Goal: Task Accomplishment & Management: Manage account settings

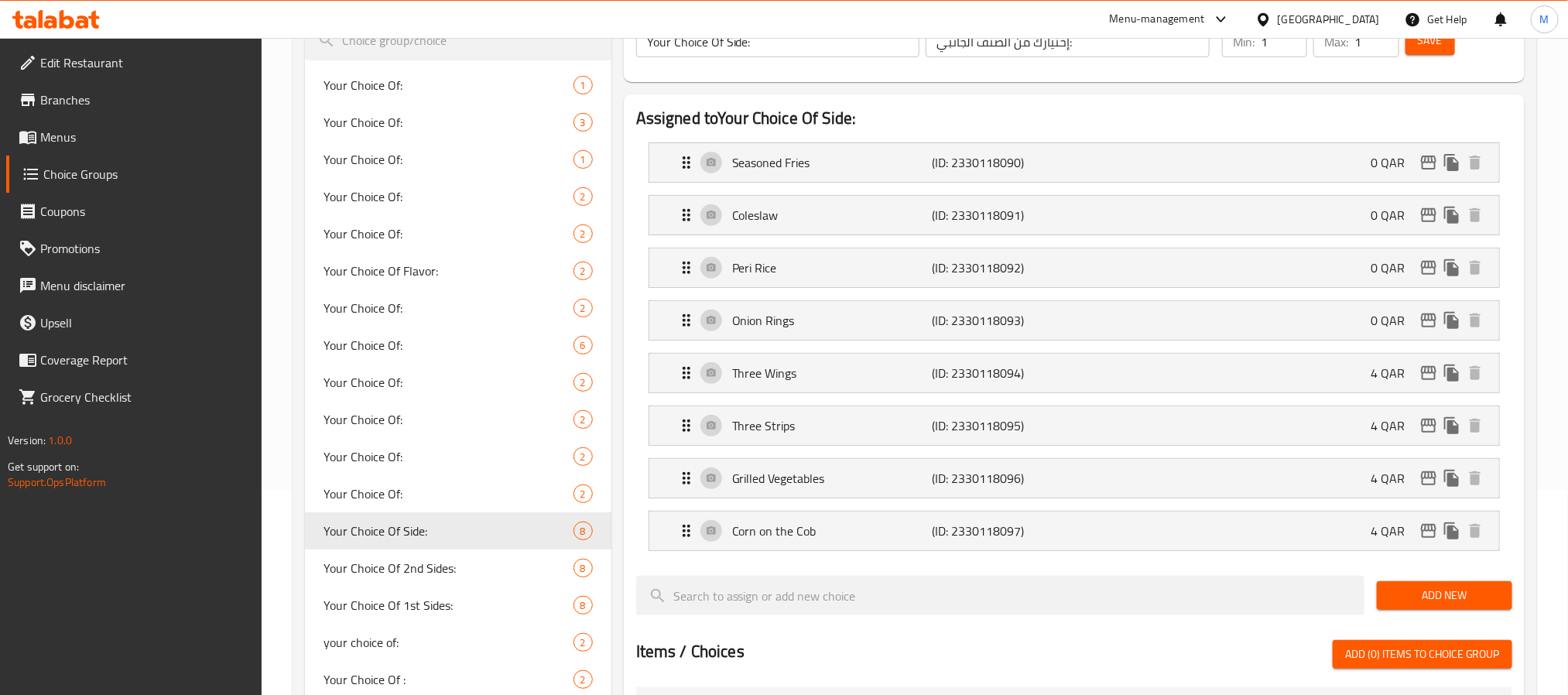
scroll to position [203, 0]
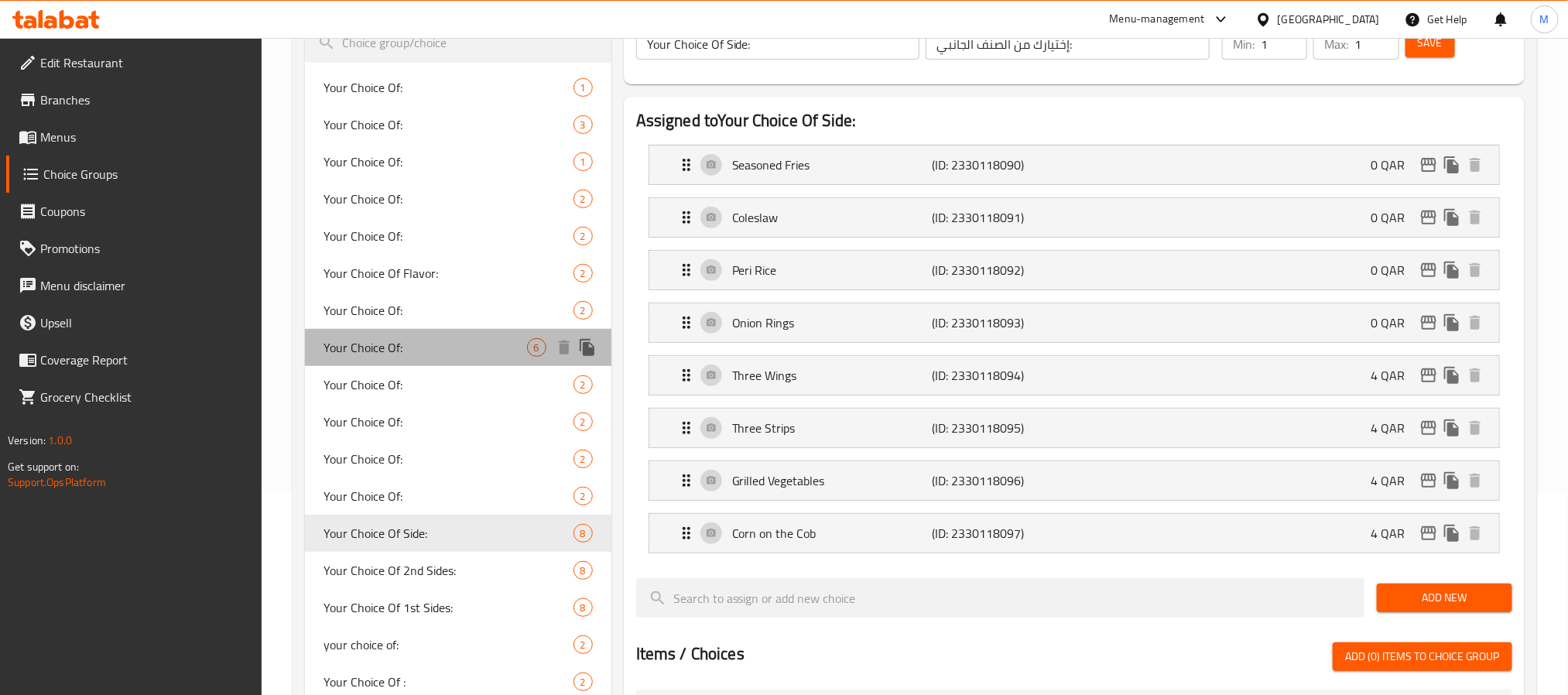
click at [406, 344] on span "Your Choice Of:" at bounding box center [425, 348] width 204 height 19
type input "Your Choice Of:"
type input "إختيارك من:"
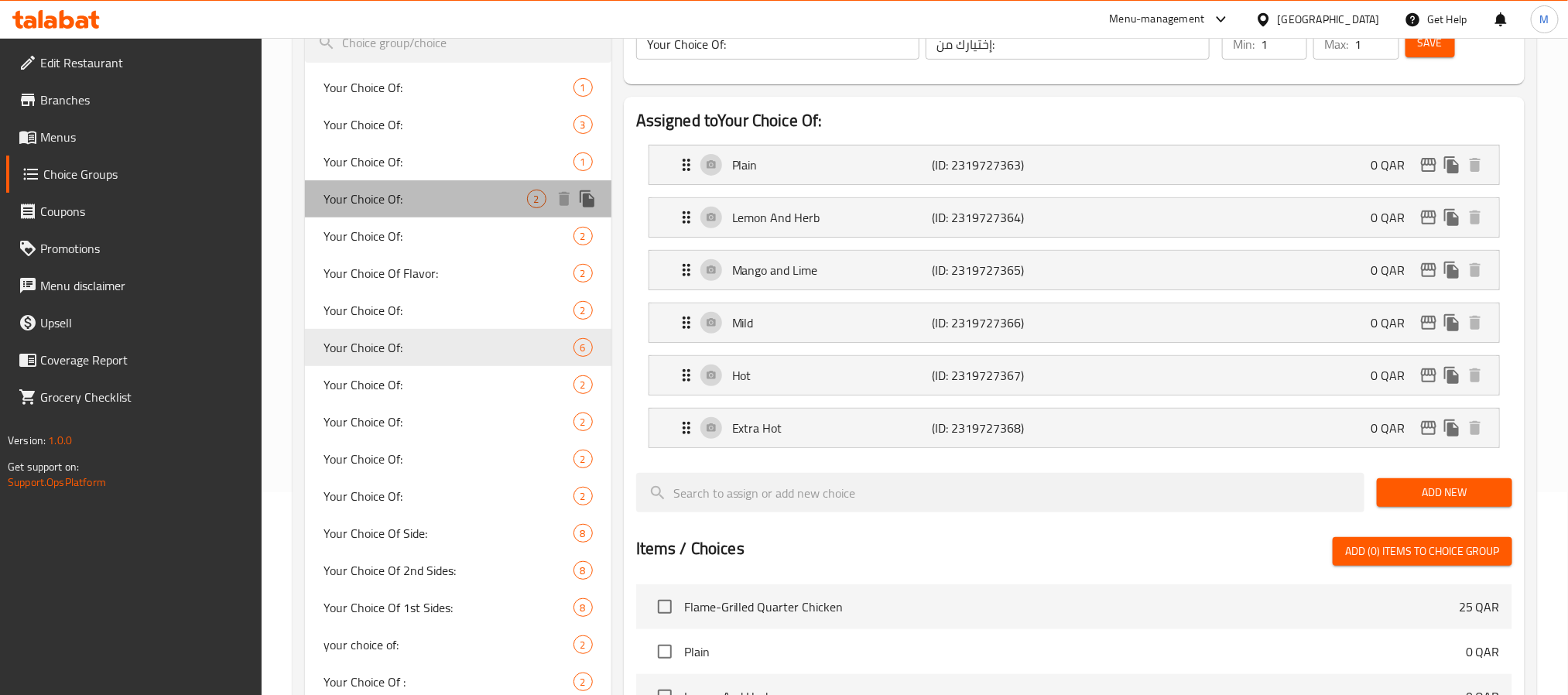
click at [460, 183] on div "Your Choice Of: 2" at bounding box center [458, 199] width 307 height 37
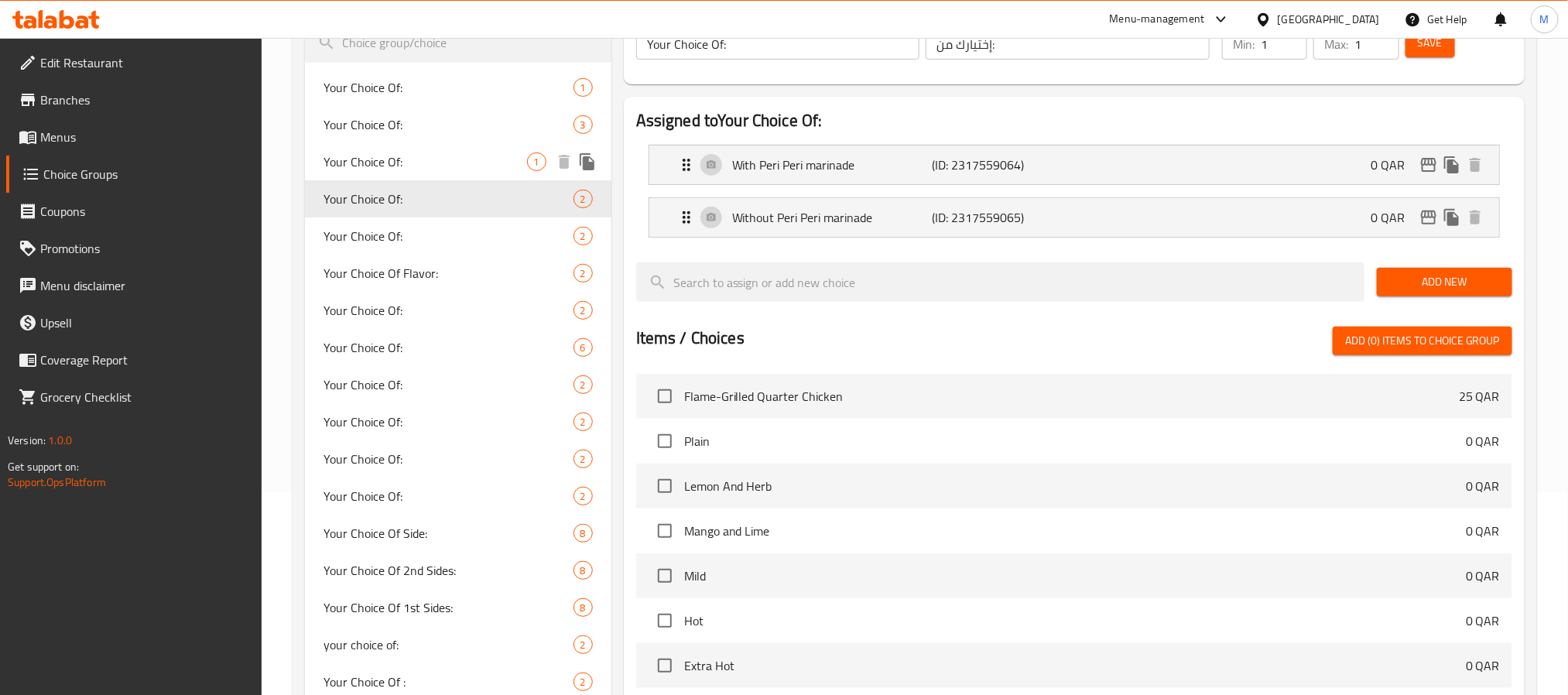
click at [369, 148] on div "Your Choice Of: 1" at bounding box center [458, 162] width 307 height 37
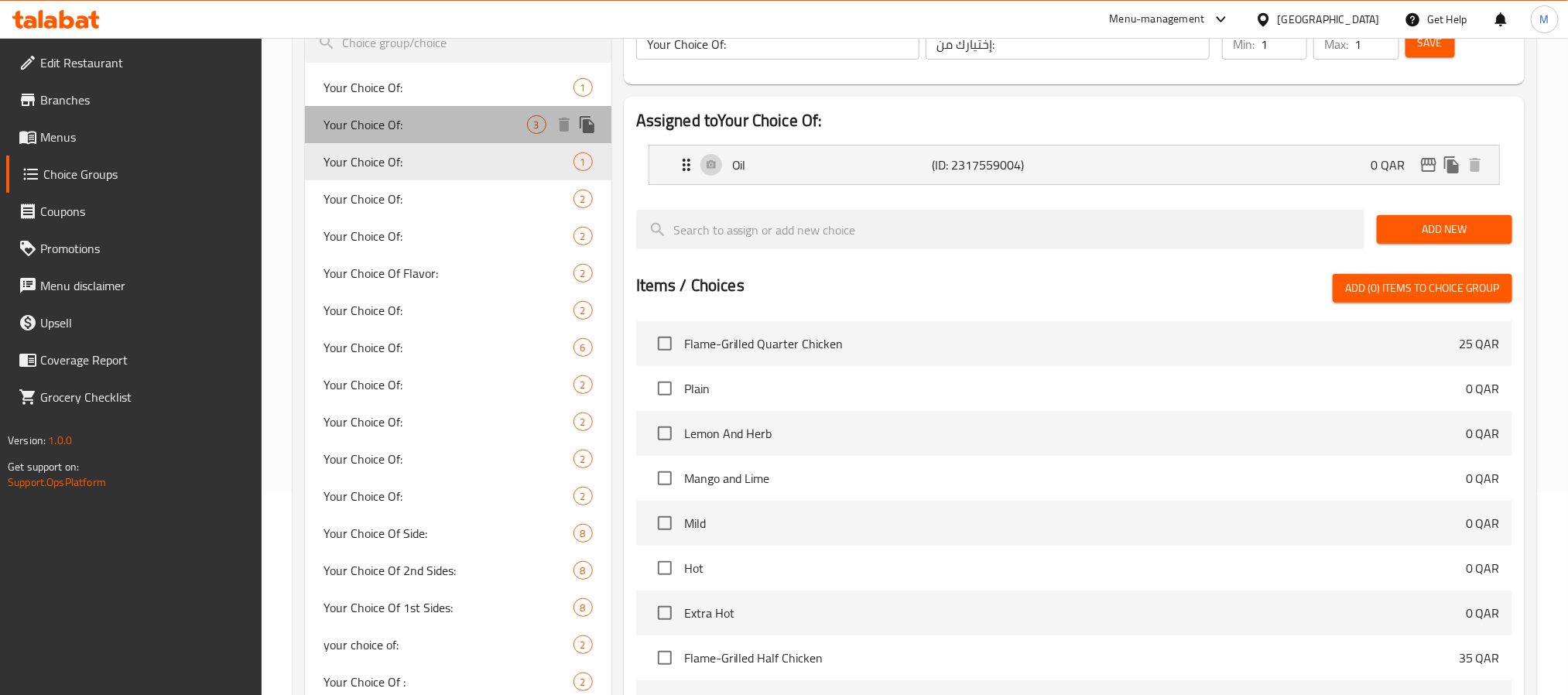
click at [416, 123] on span "Your Choice Of:" at bounding box center [425, 124] width 204 height 19
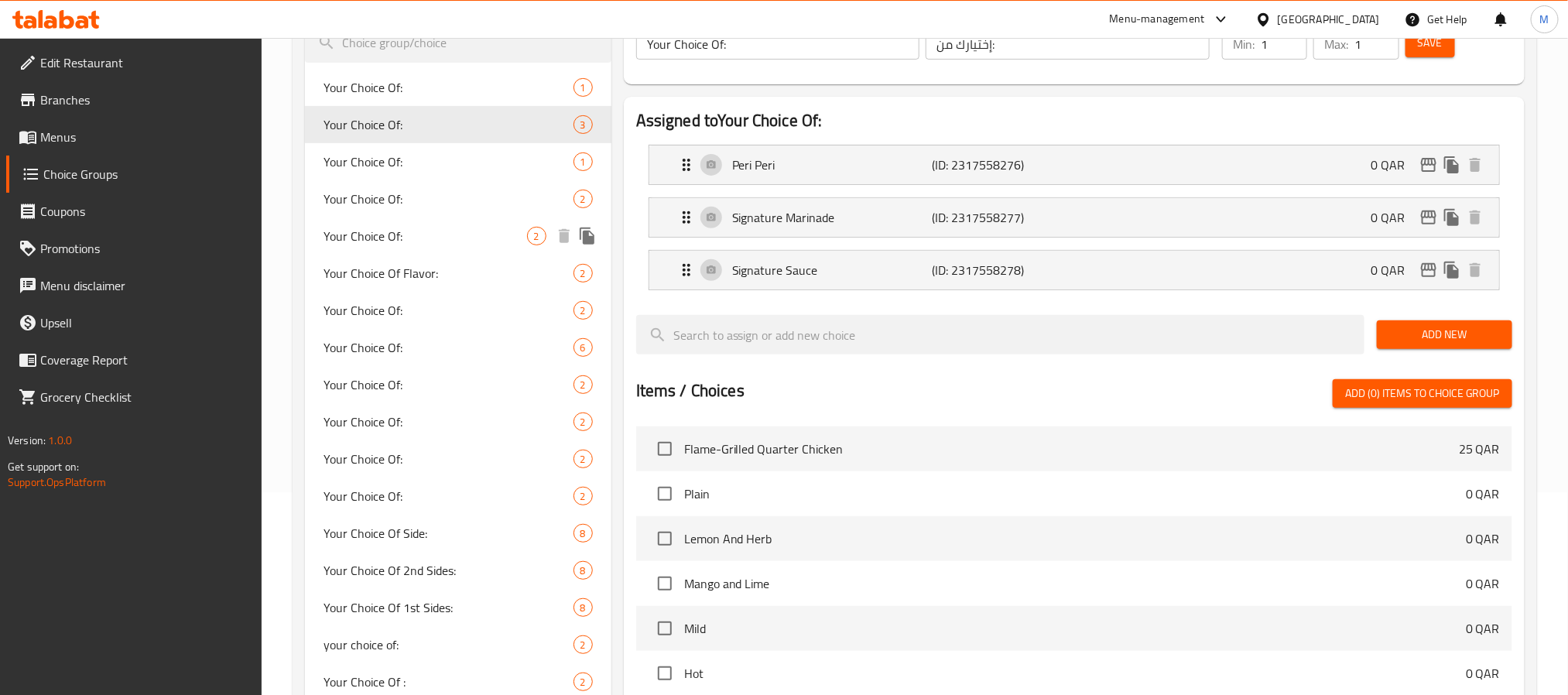
click at [403, 224] on div "Your Choice Of: 2" at bounding box center [458, 236] width 307 height 37
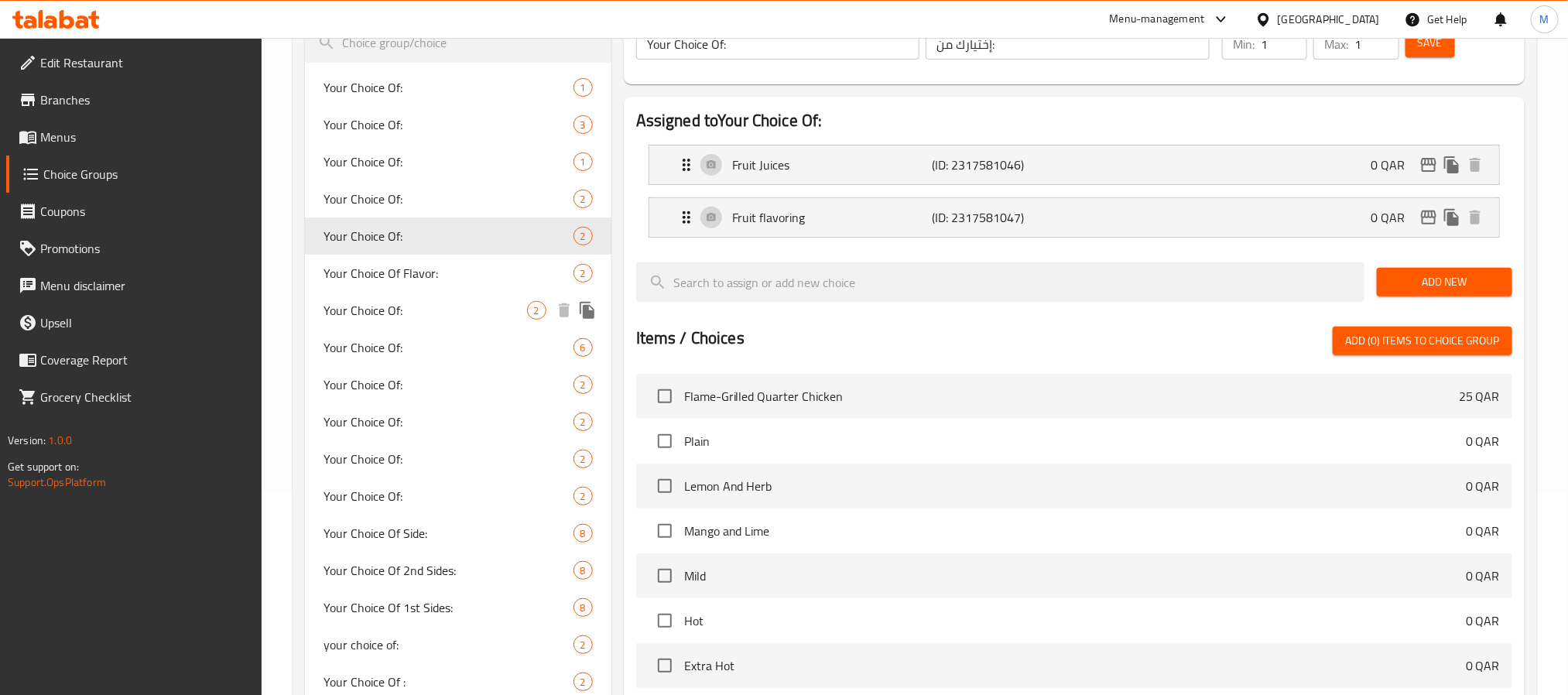
click at [409, 307] on span "Your Choice Of:" at bounding box center [425, 310] width 204 height 19
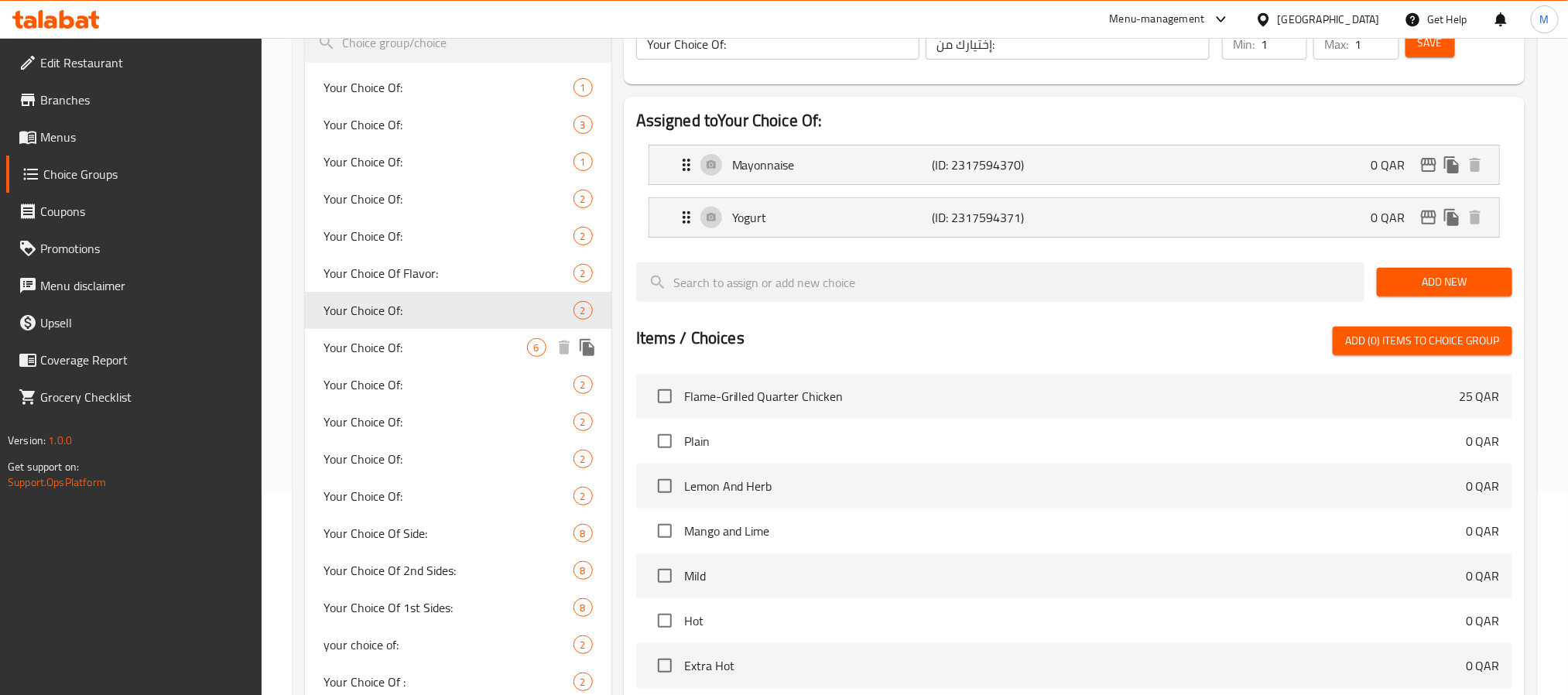
click at [410, 335] on div "Your Choice Of: 6" at bounding box center [458, 348] width 307 height 37
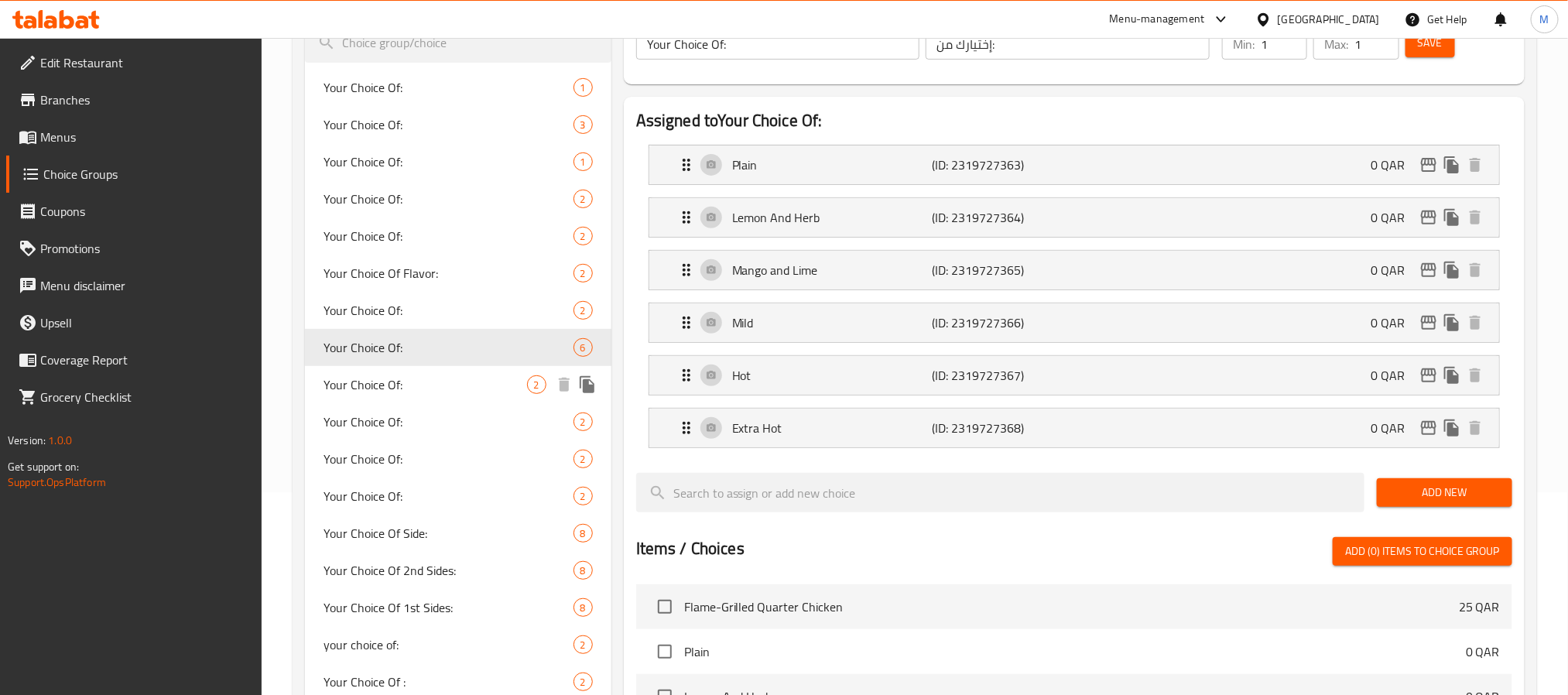
click at [423, 378] on span "Your Choice Of:" at bounding box center [425, 385] width 204 height 19
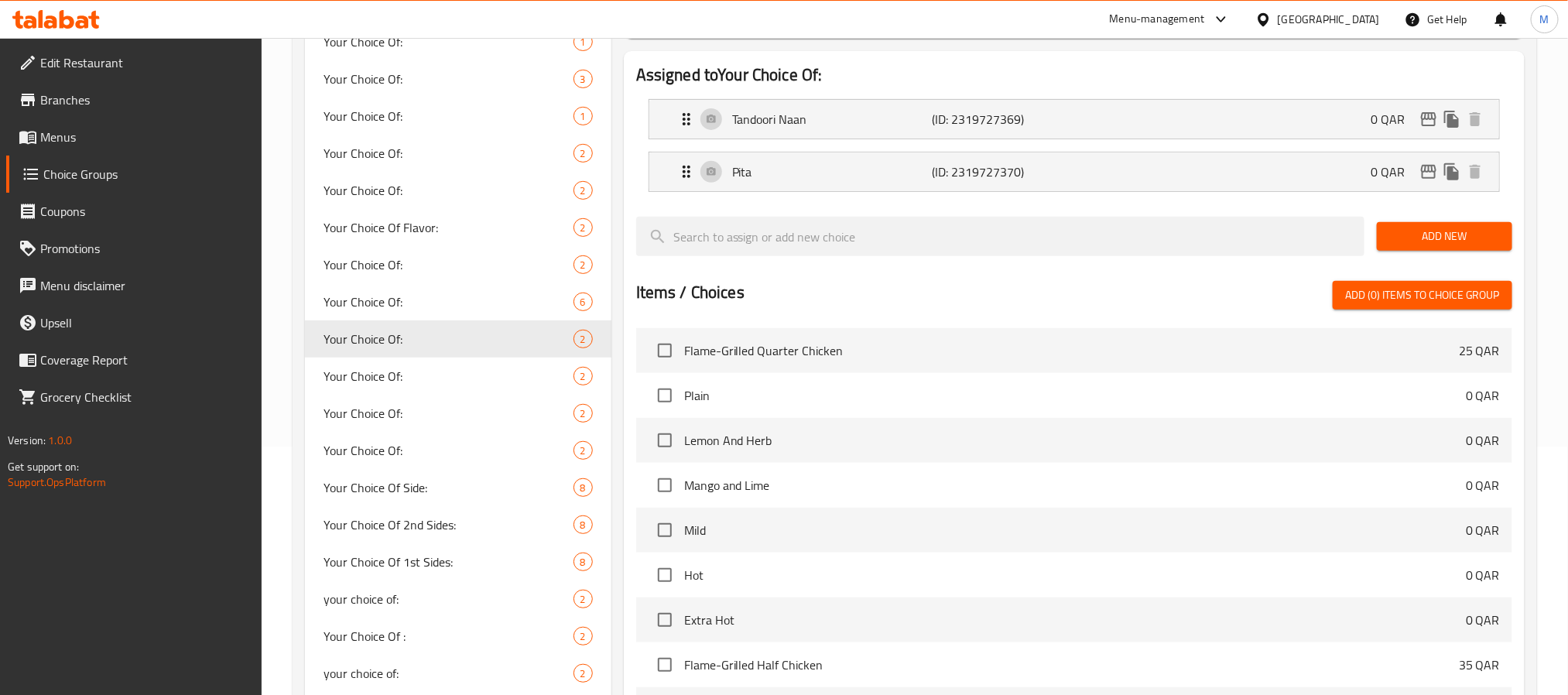
scroll to position [319, 0]
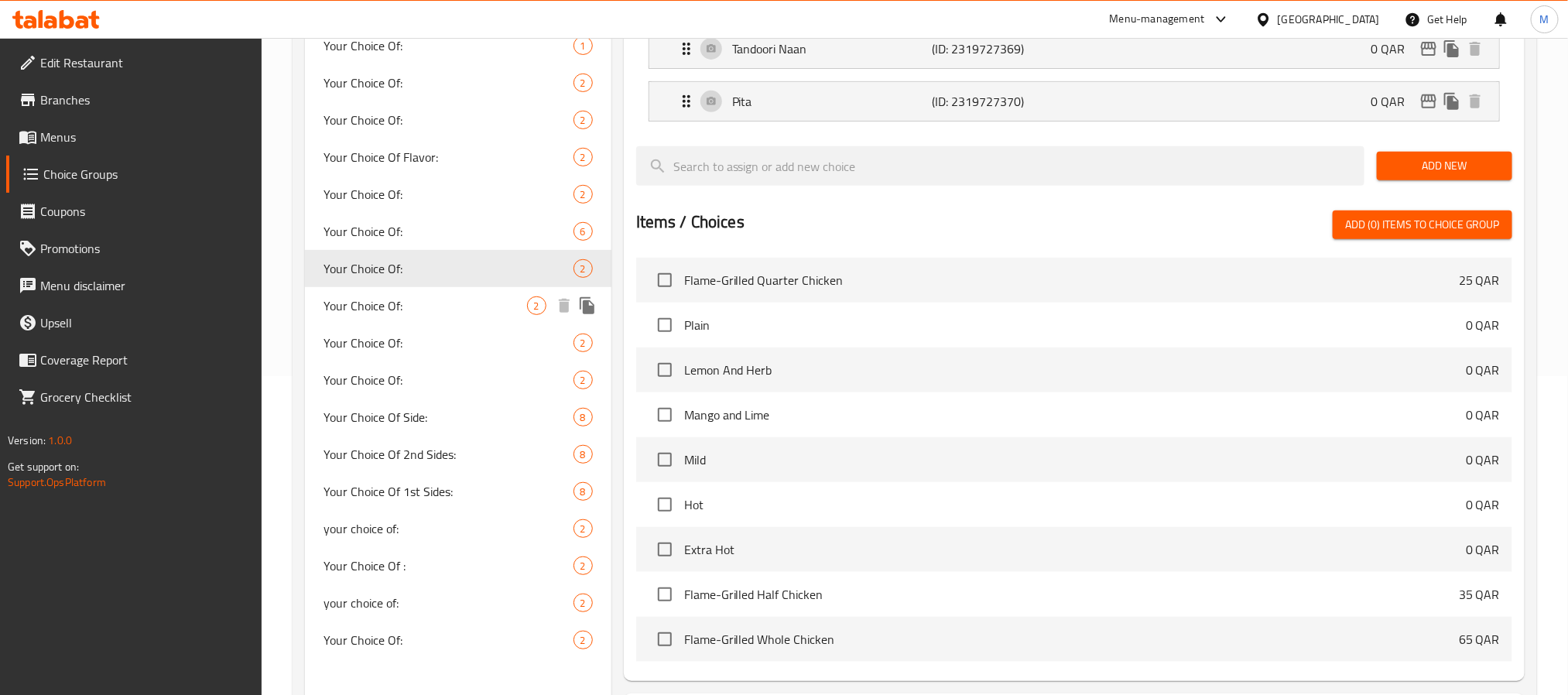
click at [418, 314] on div "Your Choice Of: 2" at bounding box center [458, 306] width 307 height 37
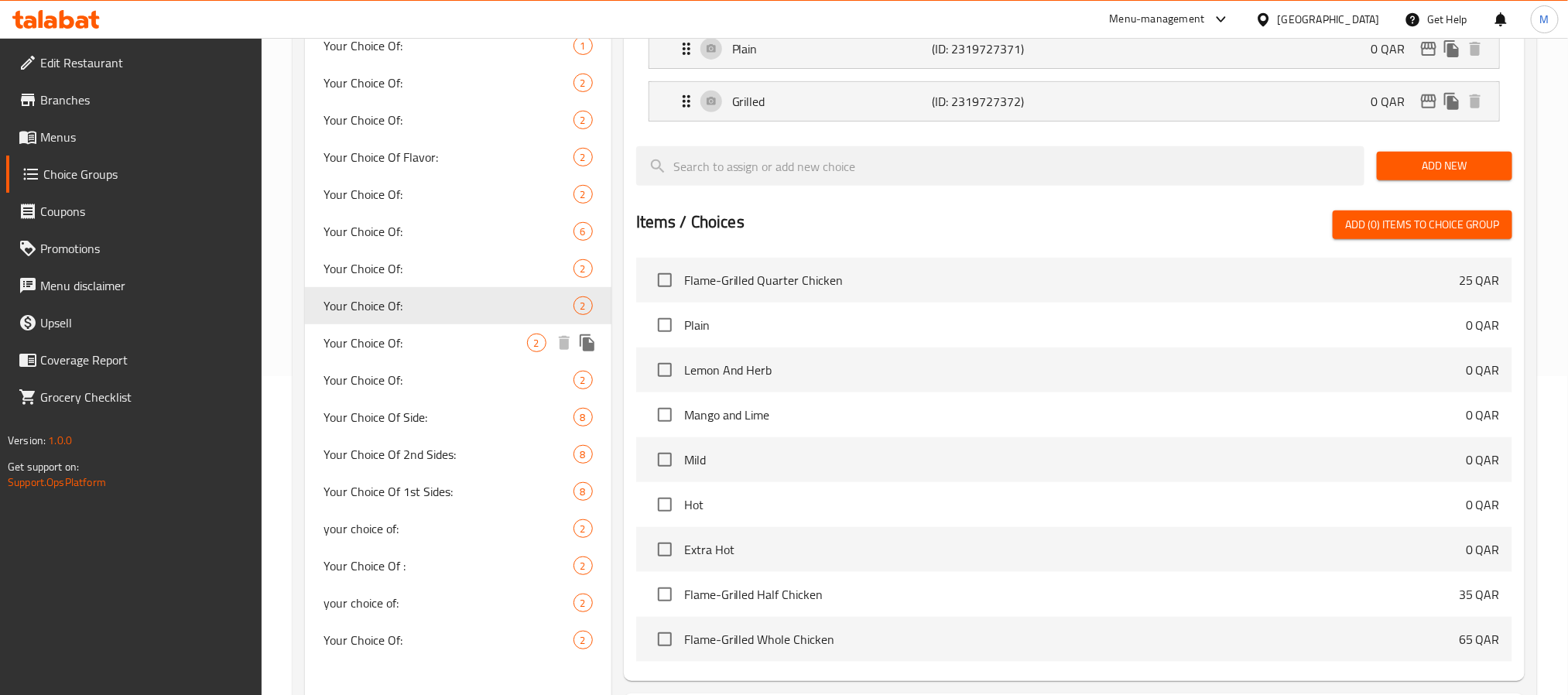
click at [416, 348] on span "Your Choice Of:" at bounding box center [425, 343] width 204 height 19
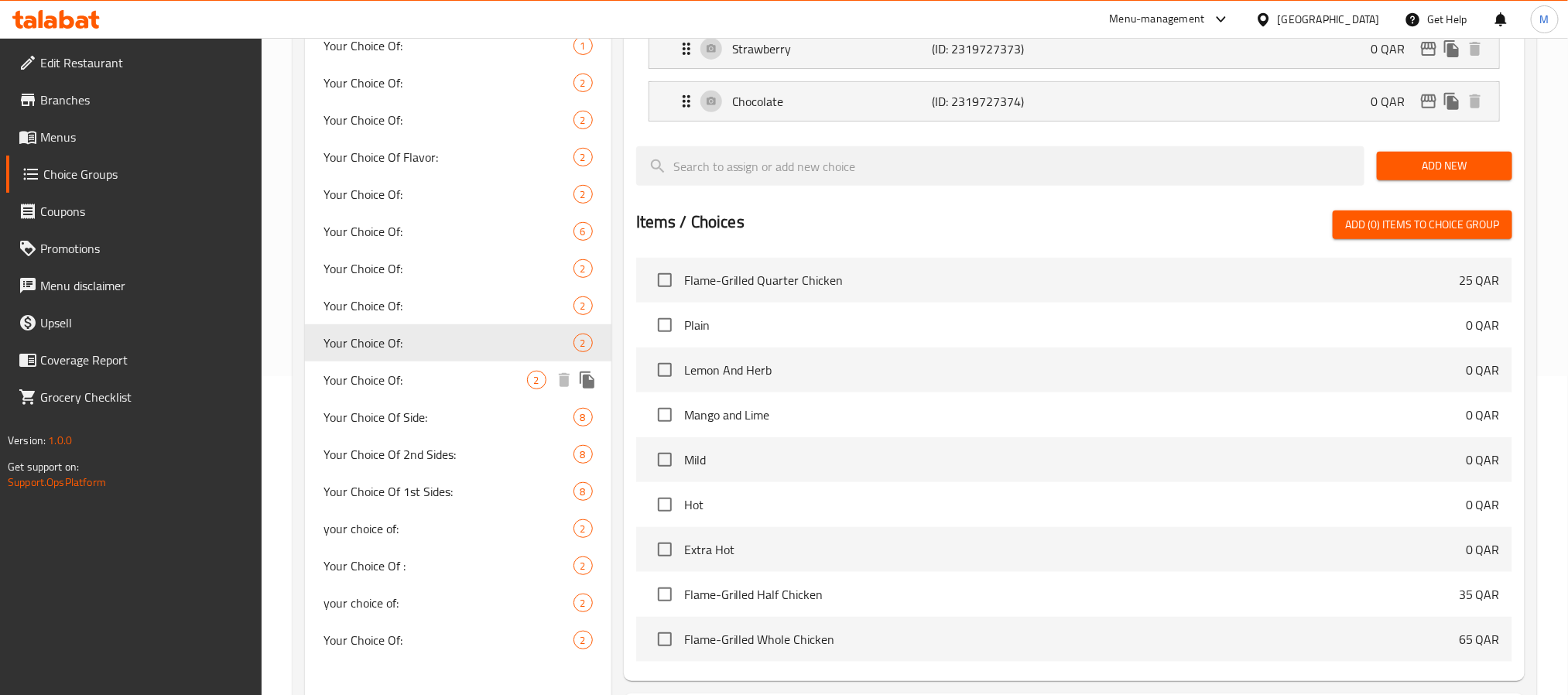
click at [420, 376] on span "Your Choice Of:" at bounding box center [425, 380] width 204 height 19
type input "Your Choice Of:"
type input "إختيارك من:"
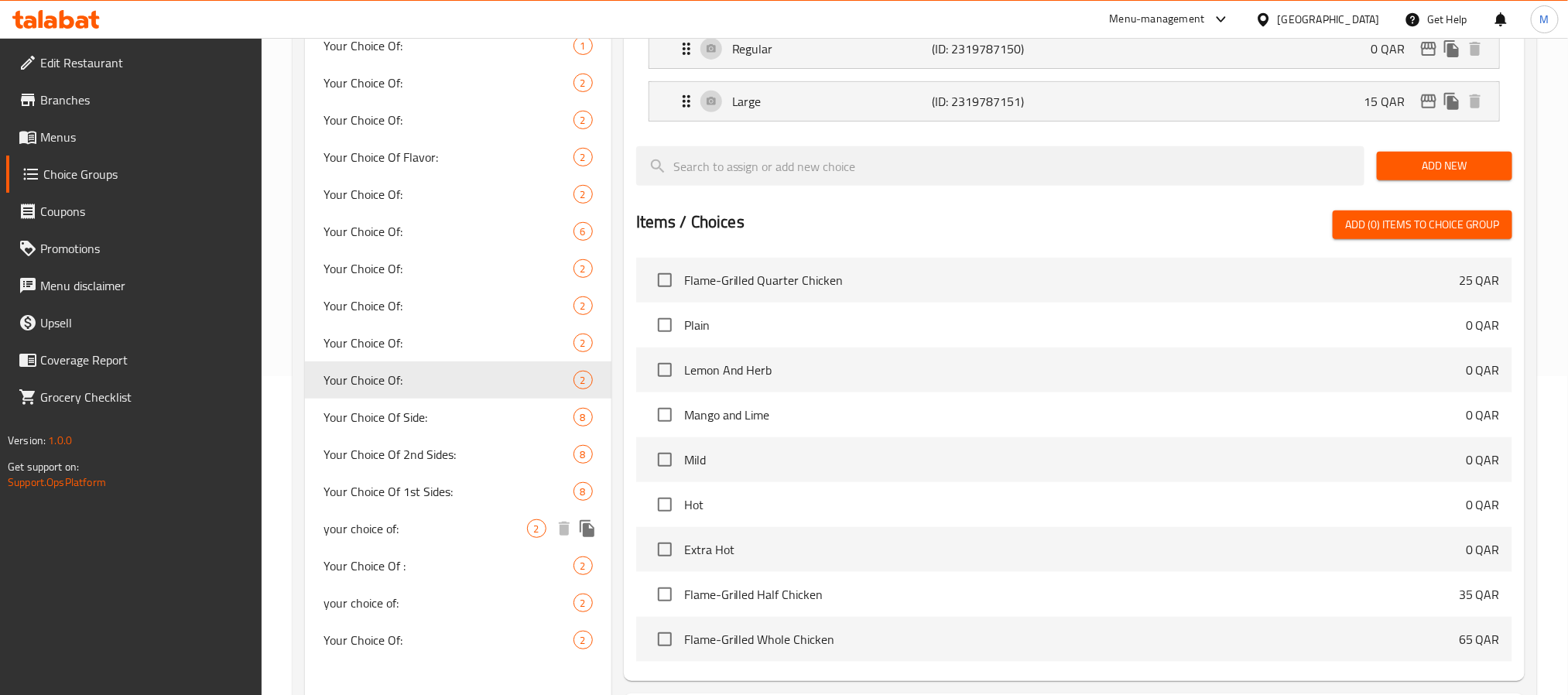
click at [457, 539] on div "your choice of: 2" at bounding box center [458, 529] width 307 height 37
type input "your choice of:"
type input "اختيارك من :"
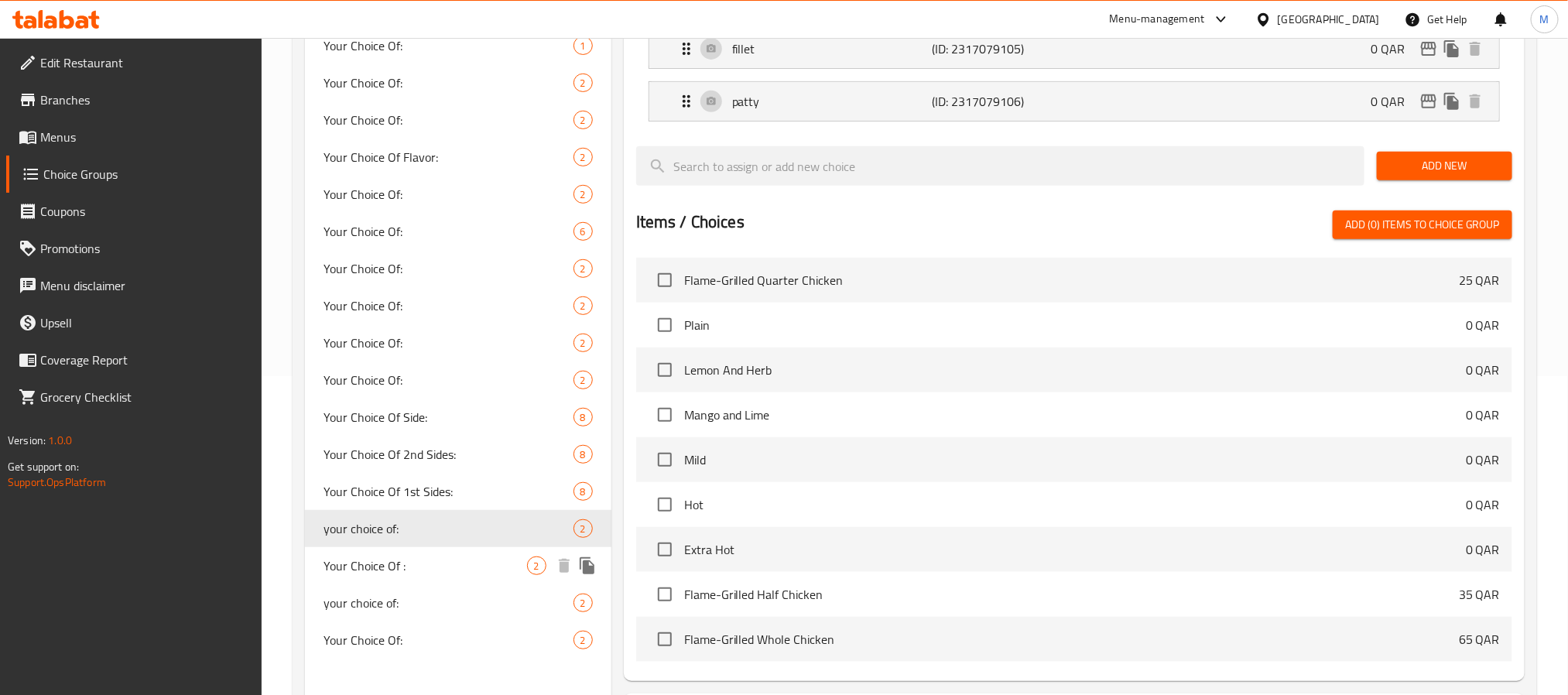
click at [451, 566] on span "Your Choice Of :" at bounding box center [425, 566] width 204 height 19
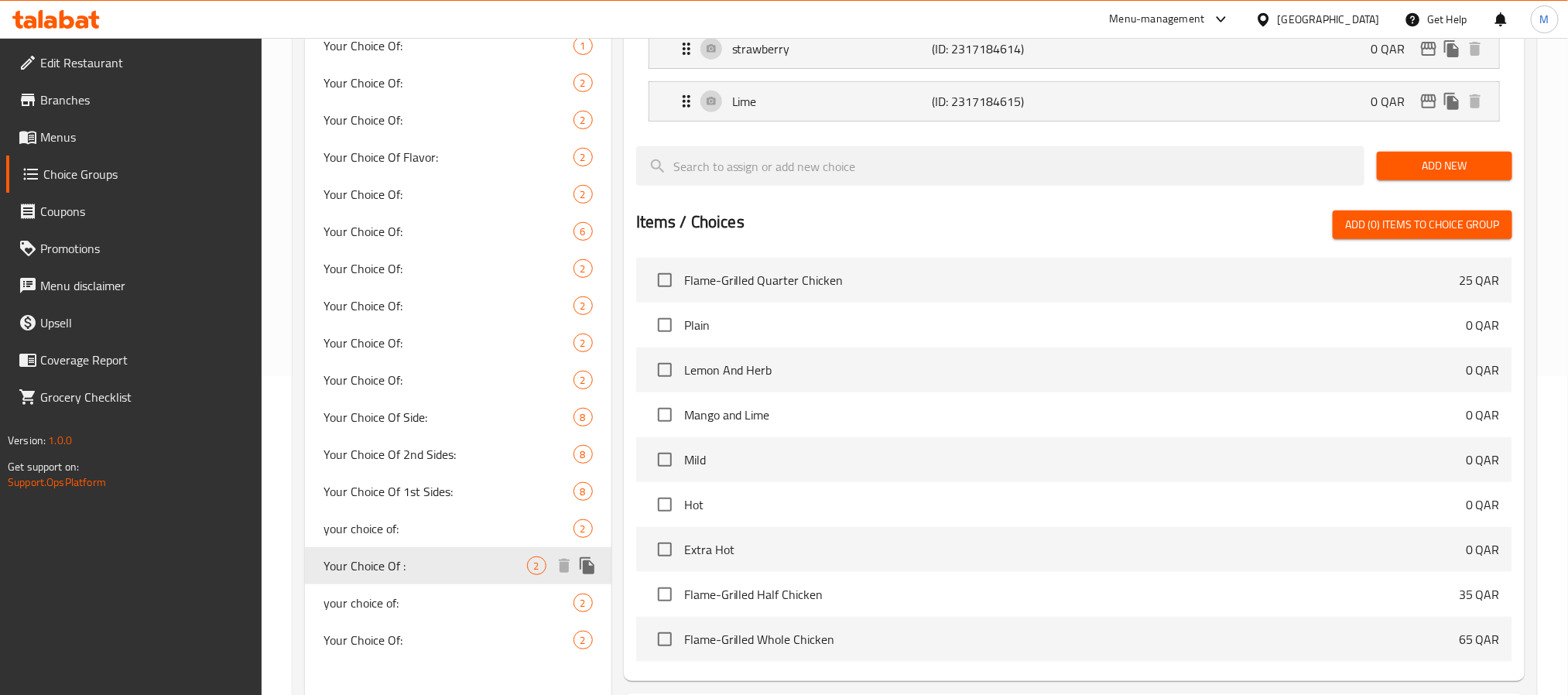
type input "Your Choice Of :"
type input "إختيارك من:"
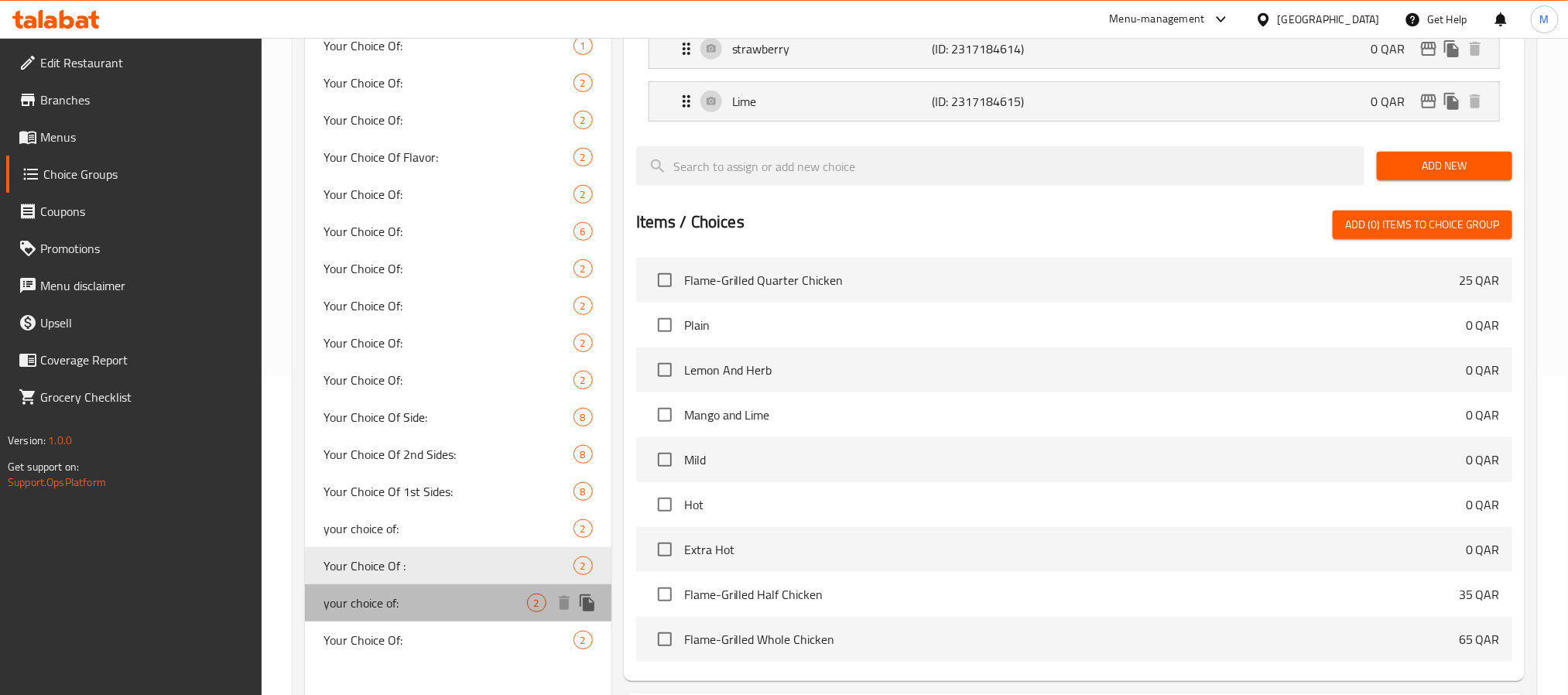
drag, startPoint x: 437, startPoint y: 606, endPoint x: 428, endPoint y: 612, distance: 10.8
click at [433, 606] on span "your choice of:" at bounding box center [425, 603] width 204 height 19
type input "your choice of:"
type input "اختيارك من :"
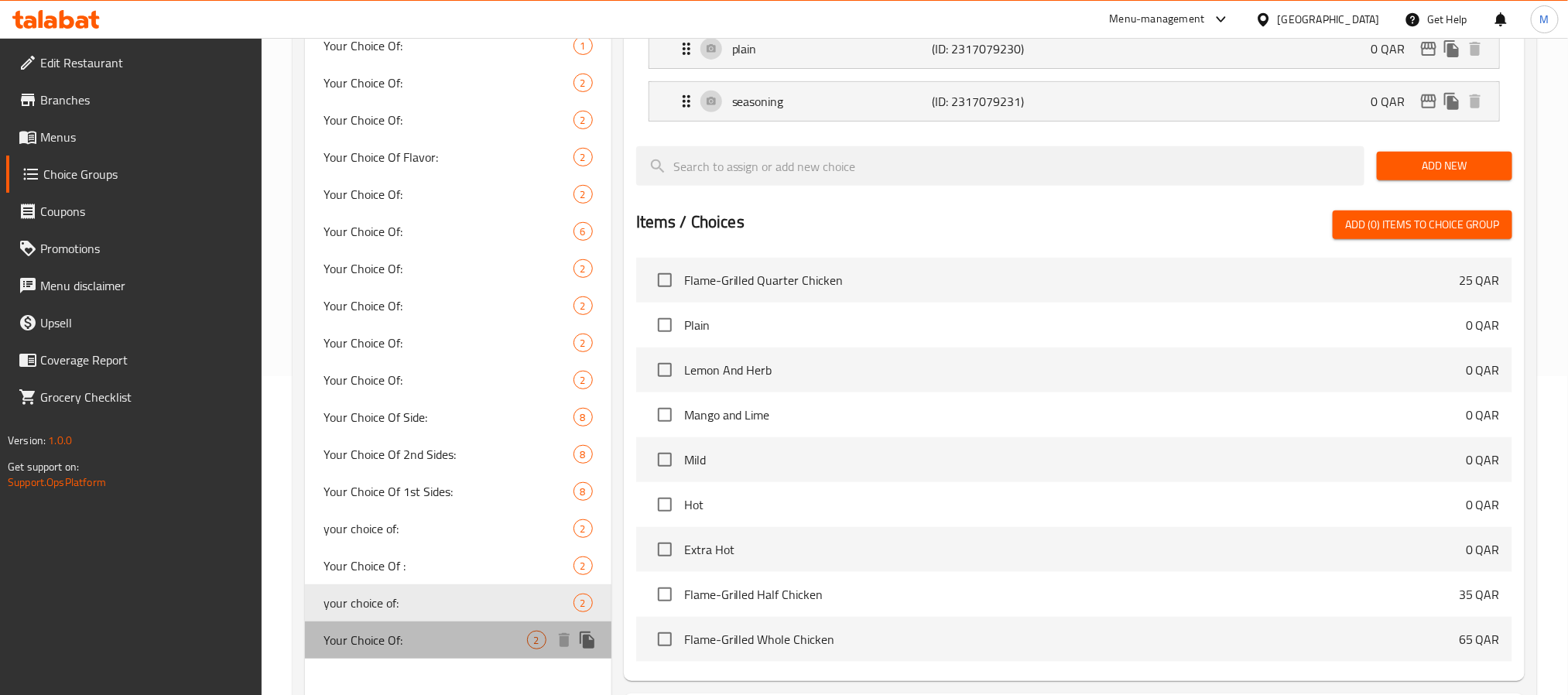
click at [405, 652] on div "Your Choice Of: 2" at bounding box center [458, 640] width 307 height 37
type input "Your Choice Of:"
type input "إختيارك من:"
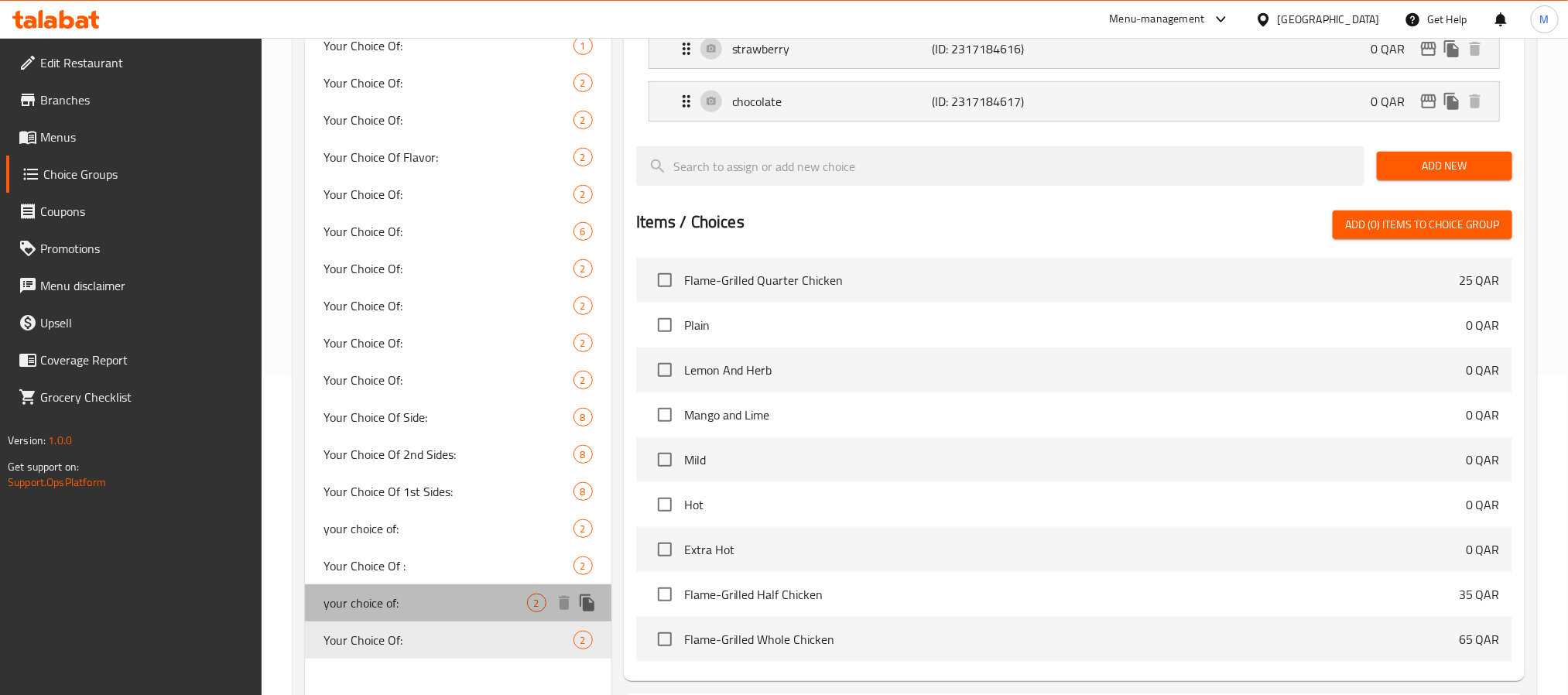
click at [410, 599] on span "your choice of:" at bounding box center [425, 603] width 204 height 19
type input "your choice of:"
type input "اختيارك من :"
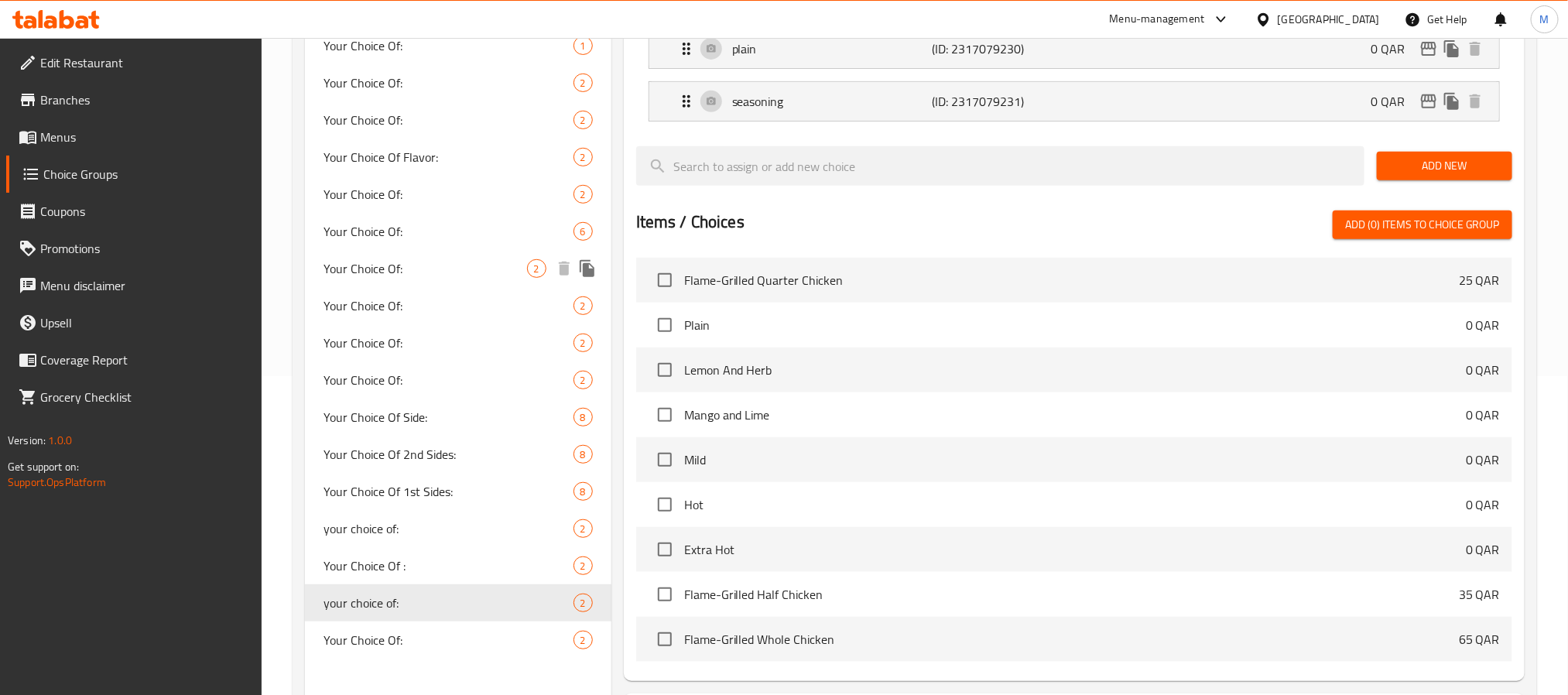
scroll to position [87, 0]
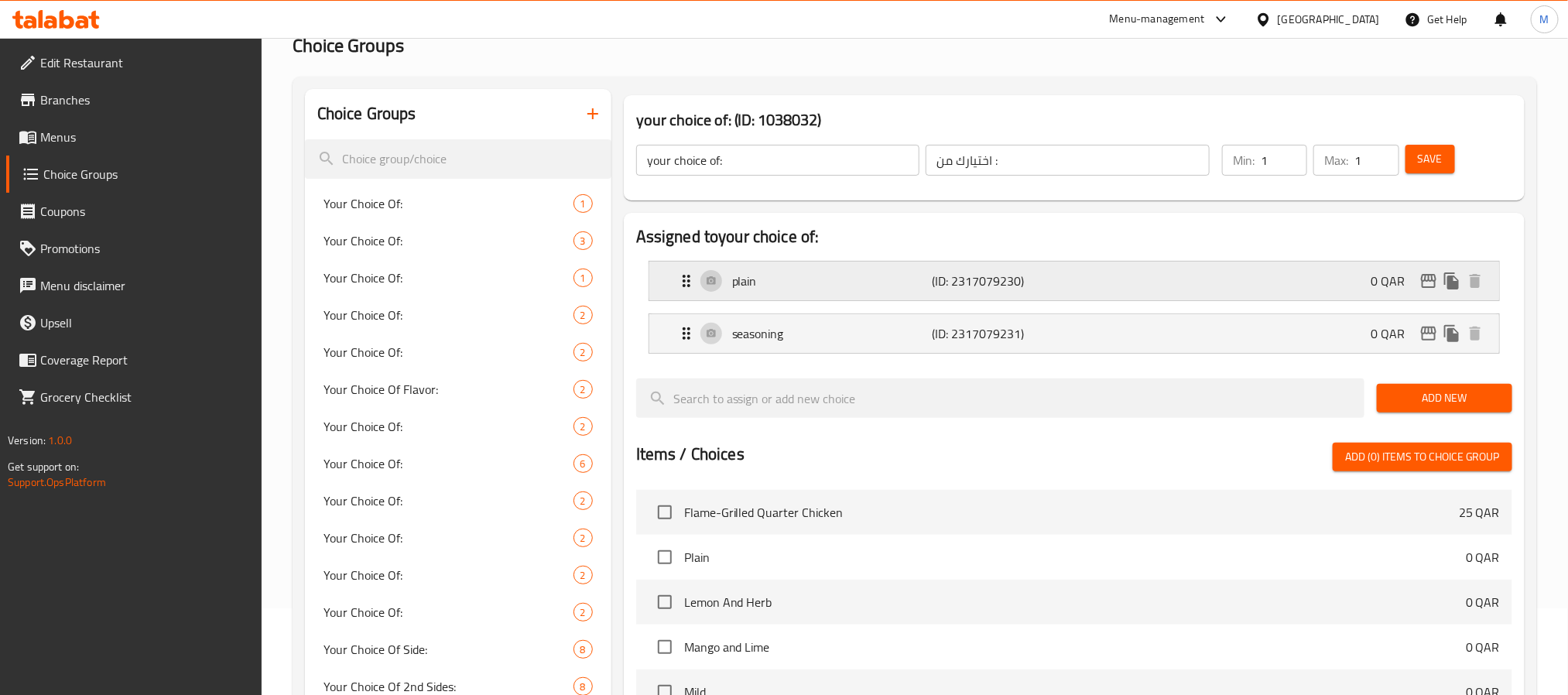
click at [910, 281] on p "plain" at bounding box center [832, 281] width 199 height 19
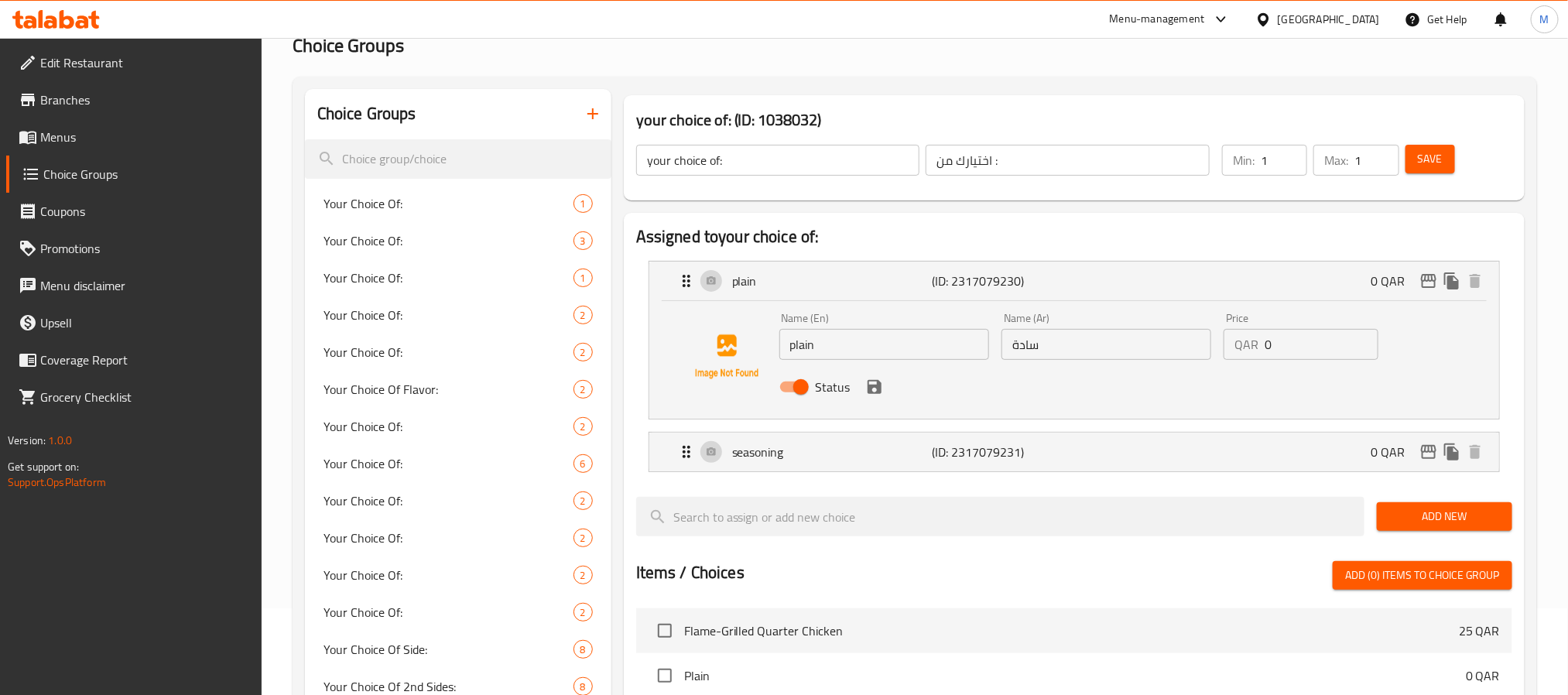
click at [857, 344] on input "plain" at bounding box center [884, 344] width 210 height 31
type input "Plain"
click at [882, 390] on icon "save" at bounding box center [875, 387] width 19 height 19
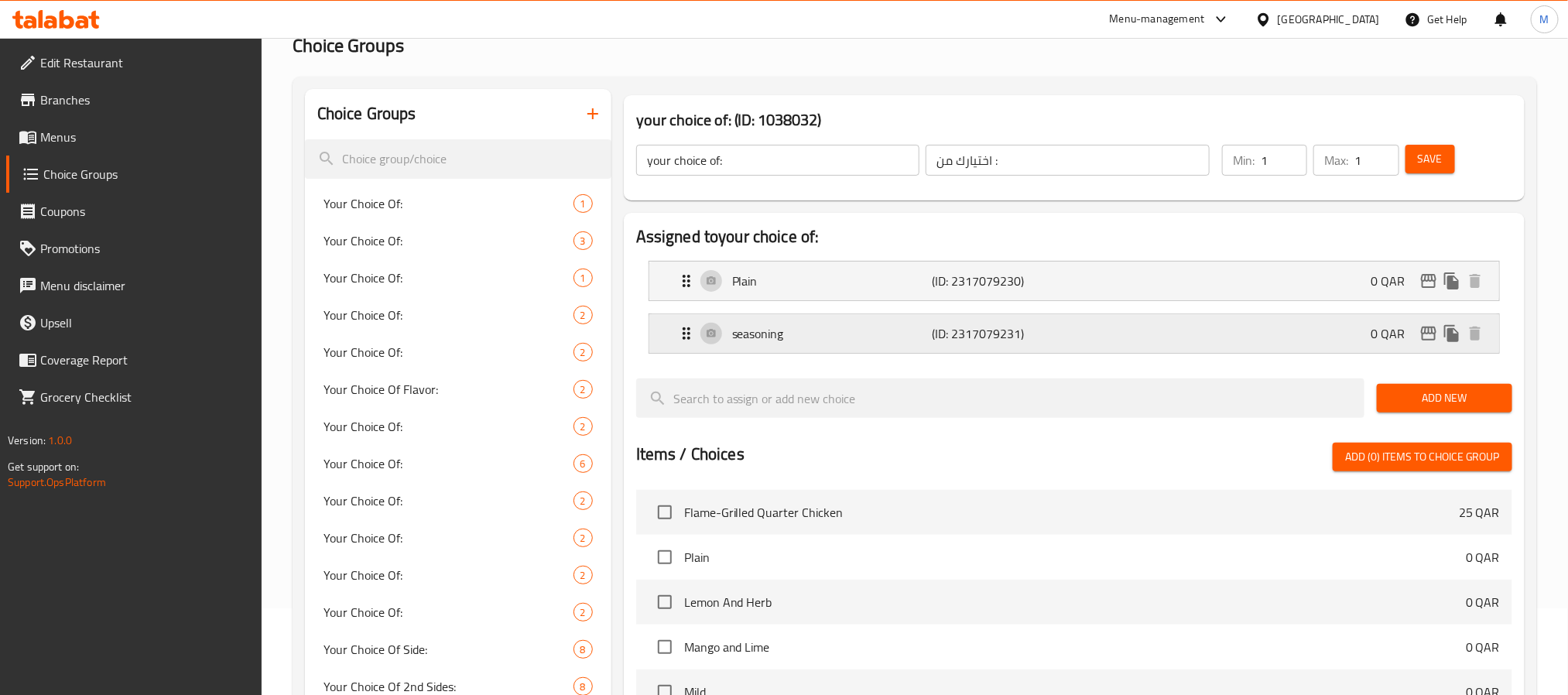
click at [835, 342] on p "seasoning" at bounding box center [832, 334] width 199 height 19
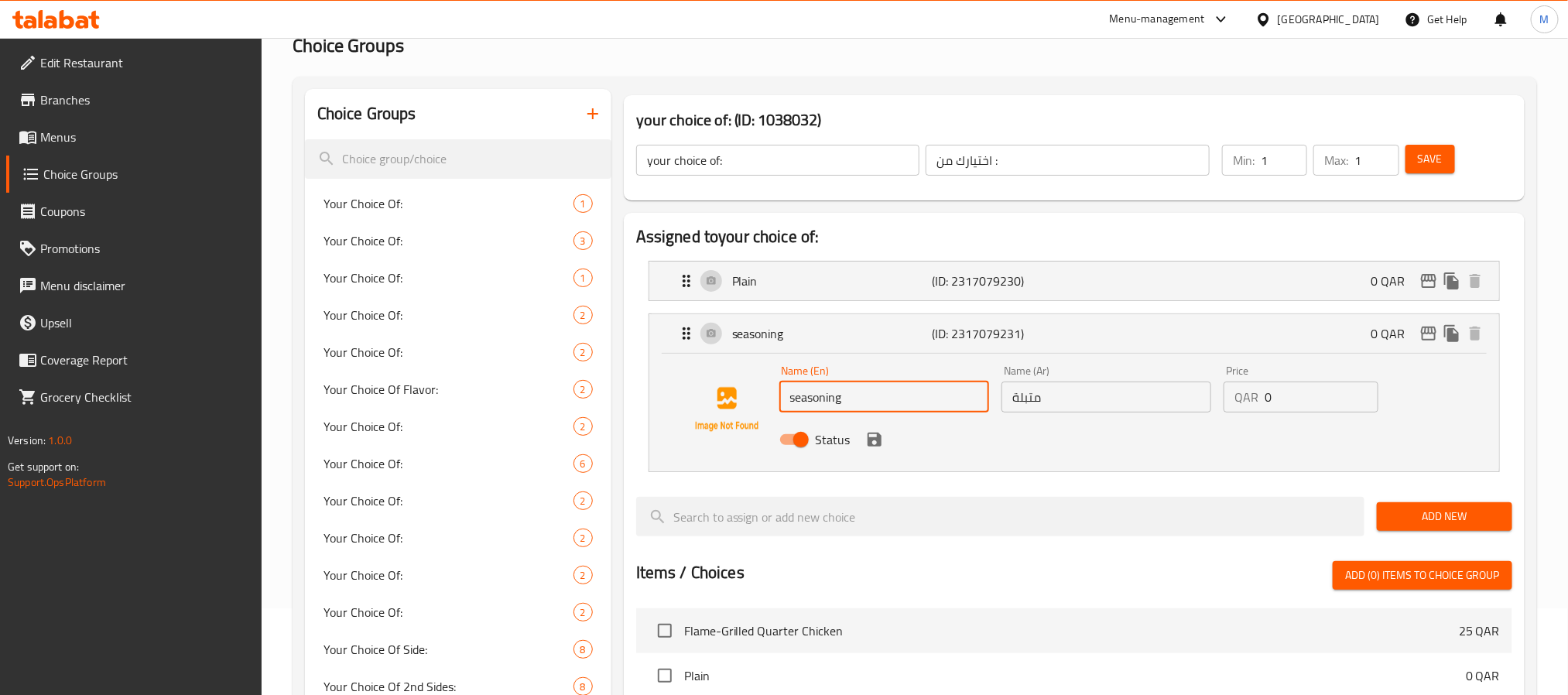
click at [859, 394] on input "seasoning" at bounding box center [884, 397] width 210 height 31
drag, startPoint x: 795, startPoint y: 398, endPoint x: 778, endPoint y: 402, distance: 17.5
click at [779, 402] on input "seasoning" at bounding box center [884, 397] width 210 height 31
click at [876, 433] on icon "save" at bounding box center [875, 439] width 14 height 14
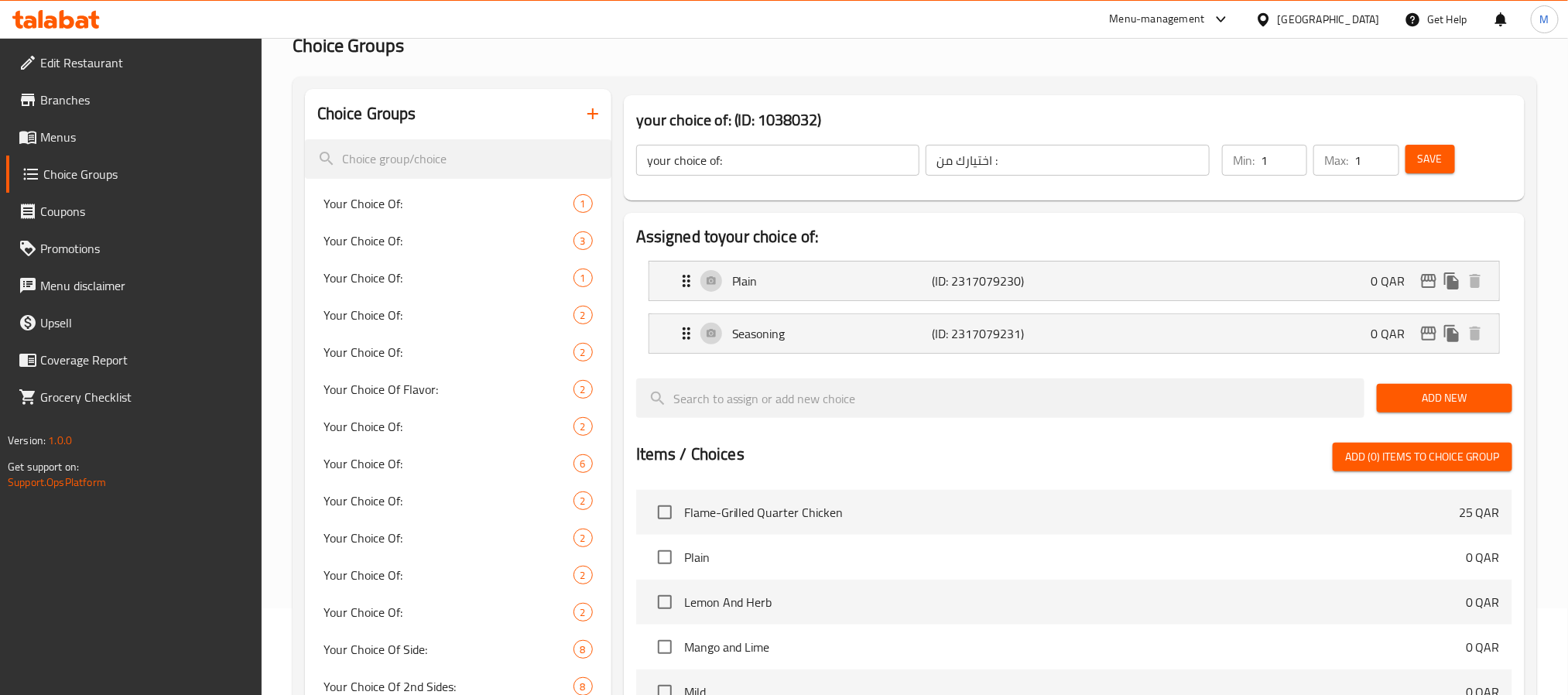
type input "Seasoning"
click at [781, 145] on input "your choice of:" at bounding box center [778, 160] width 284 height 31
type input "Your Choice Of:"
click at [996, 160] on input "اختيارك من :" at bounding box center [1067, 160] width 284 height 31
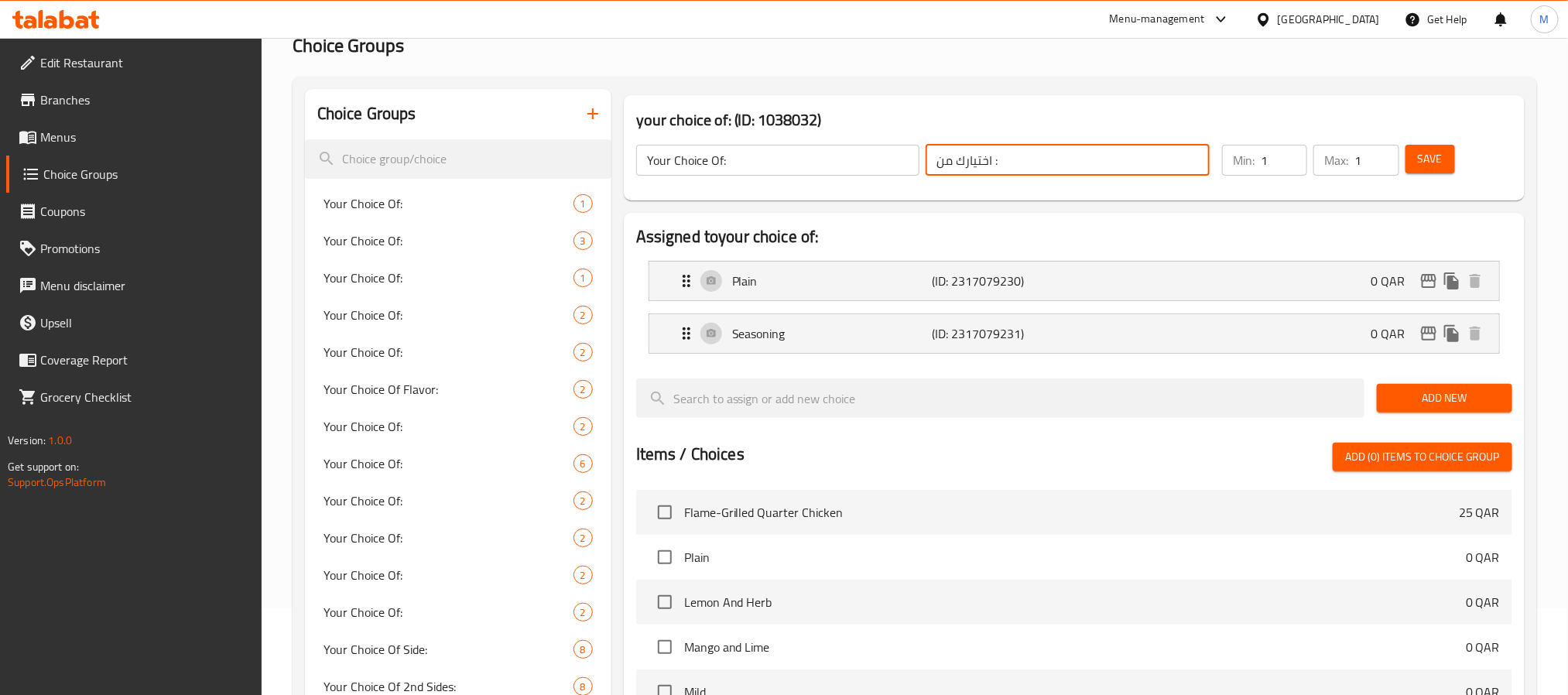
click at [996, 160] on input "اختيارك من :" at bounding box center [1067, 160] width 284 height 31
click at [996, 160] on input "text" at bounding box center [1067, 160] width 284 height 31
type input "إختيارك من:"
click at [1422, 163] on span "Save" at bounding box center [1430, 158] width 25 height 20
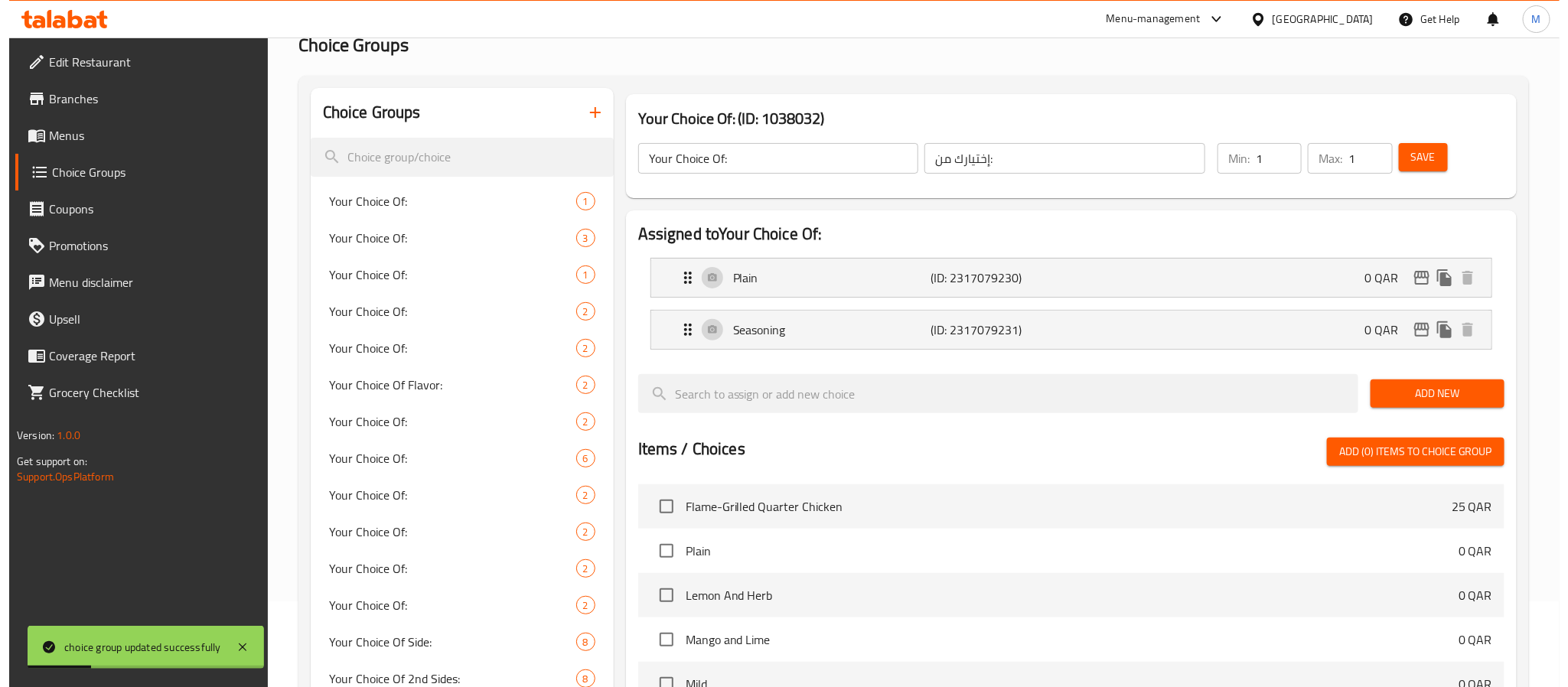
scroll to position [457, 0]
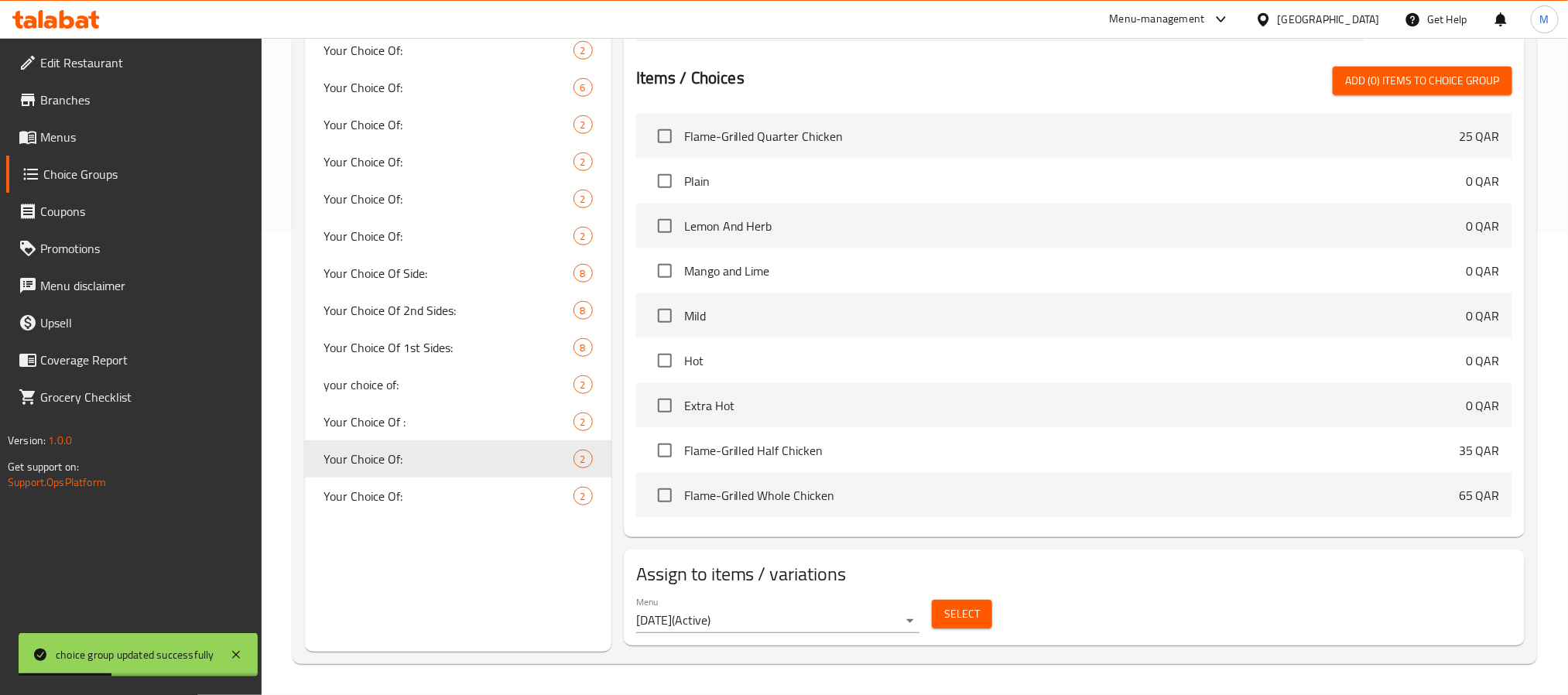
click at [955, 623] on span "Select" at bounding box center [962, 614] width 36 height 20
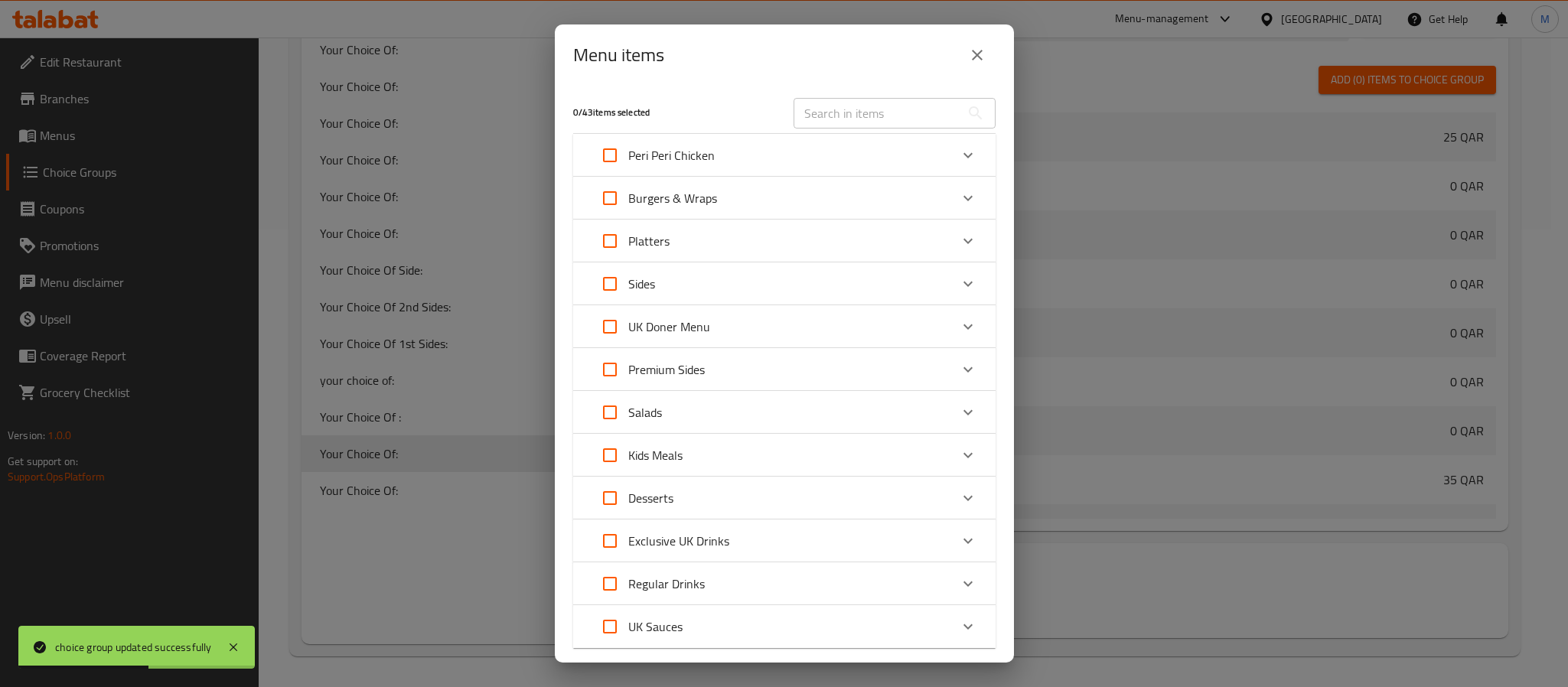
click at [807, 282] on div "Sides" at bounding box center [770, 284] width 358 height 37
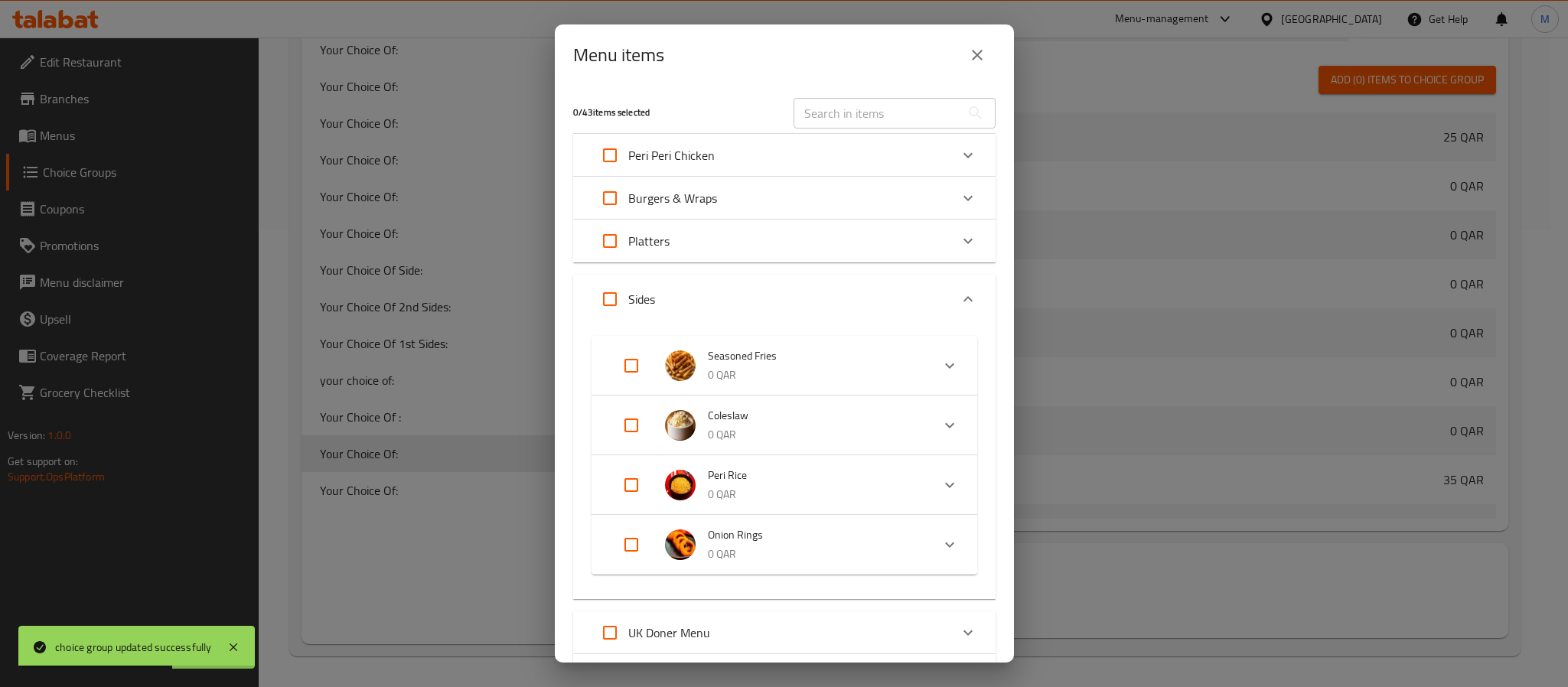
click at [641, 367] on input "Expand" at bounding box center [632, 366] width 37 height 37
checkbox input "true"
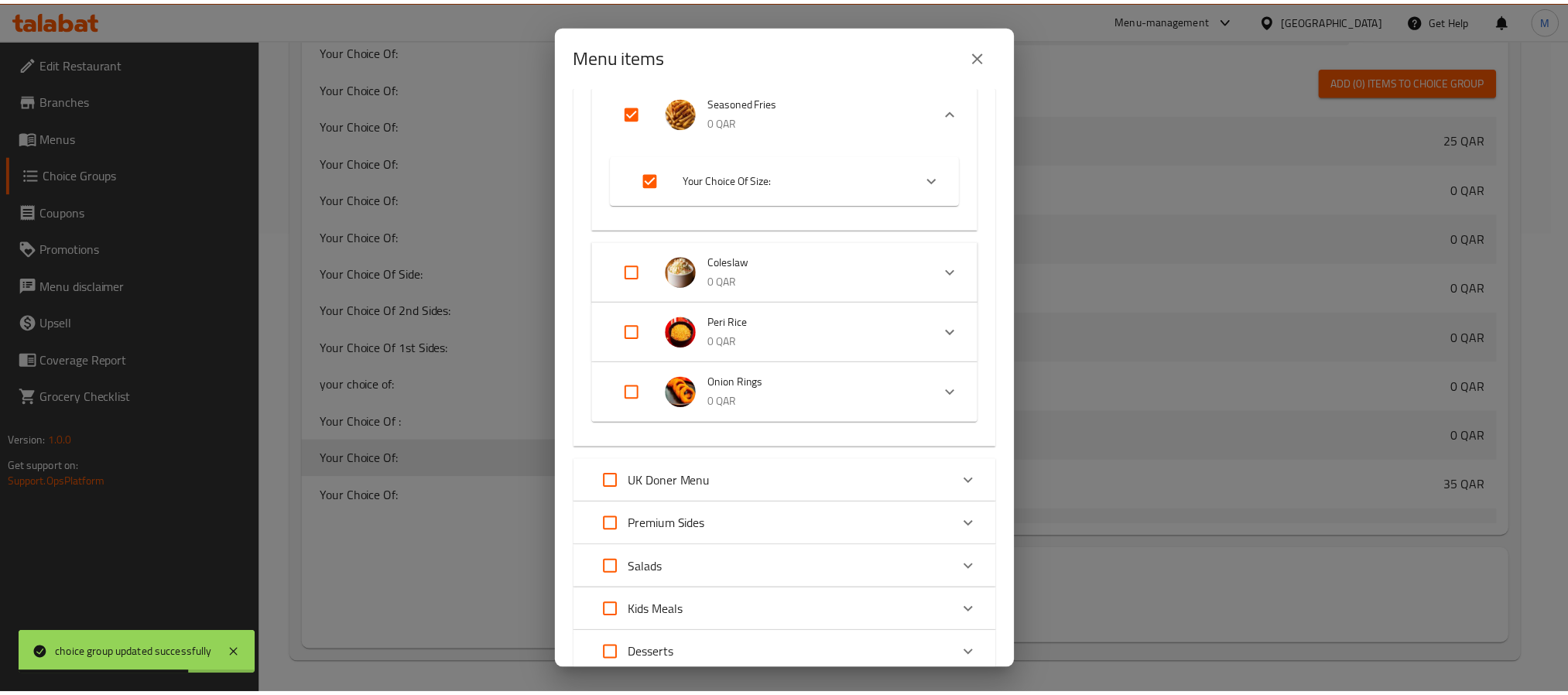
scroll to position [500, 0]
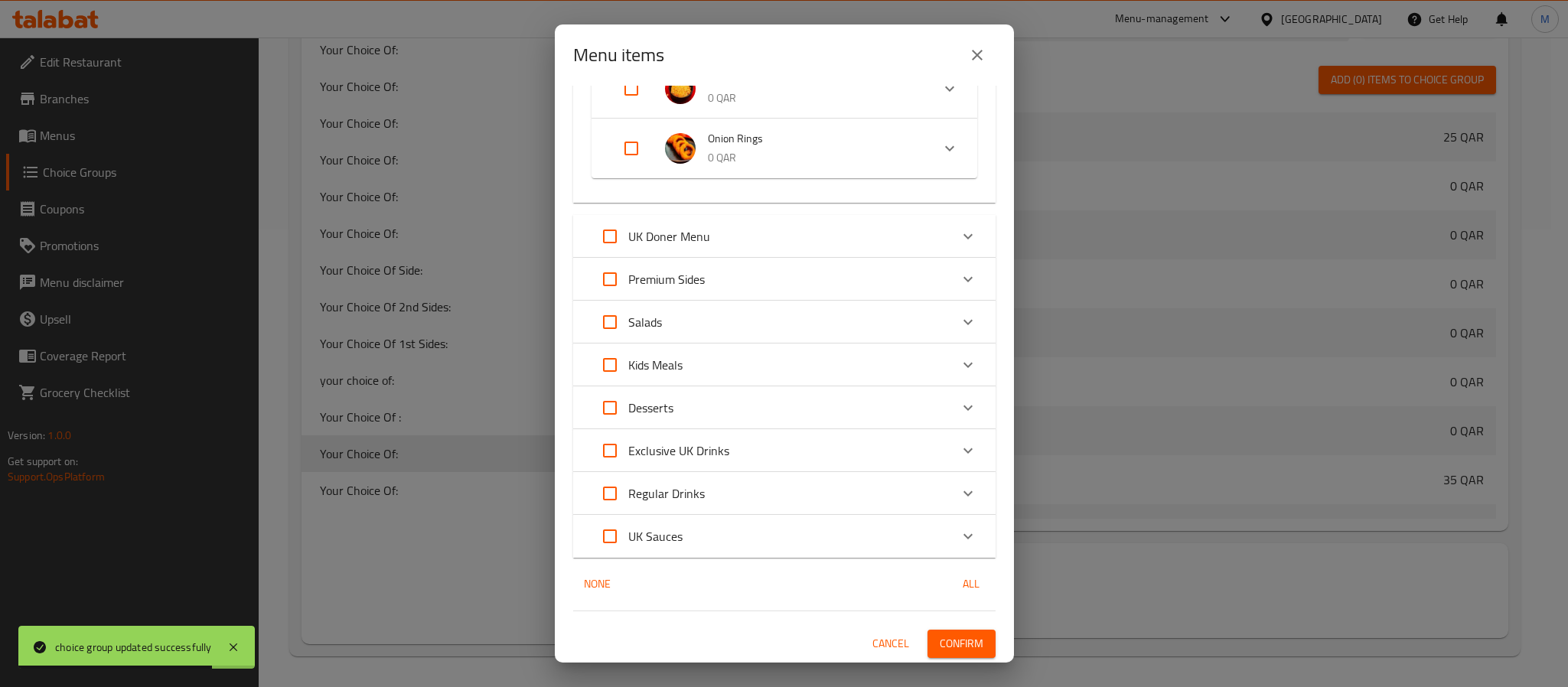
click at [951, 636] on span "Confirm" at bounding box center [962, 643] width 44 height 19
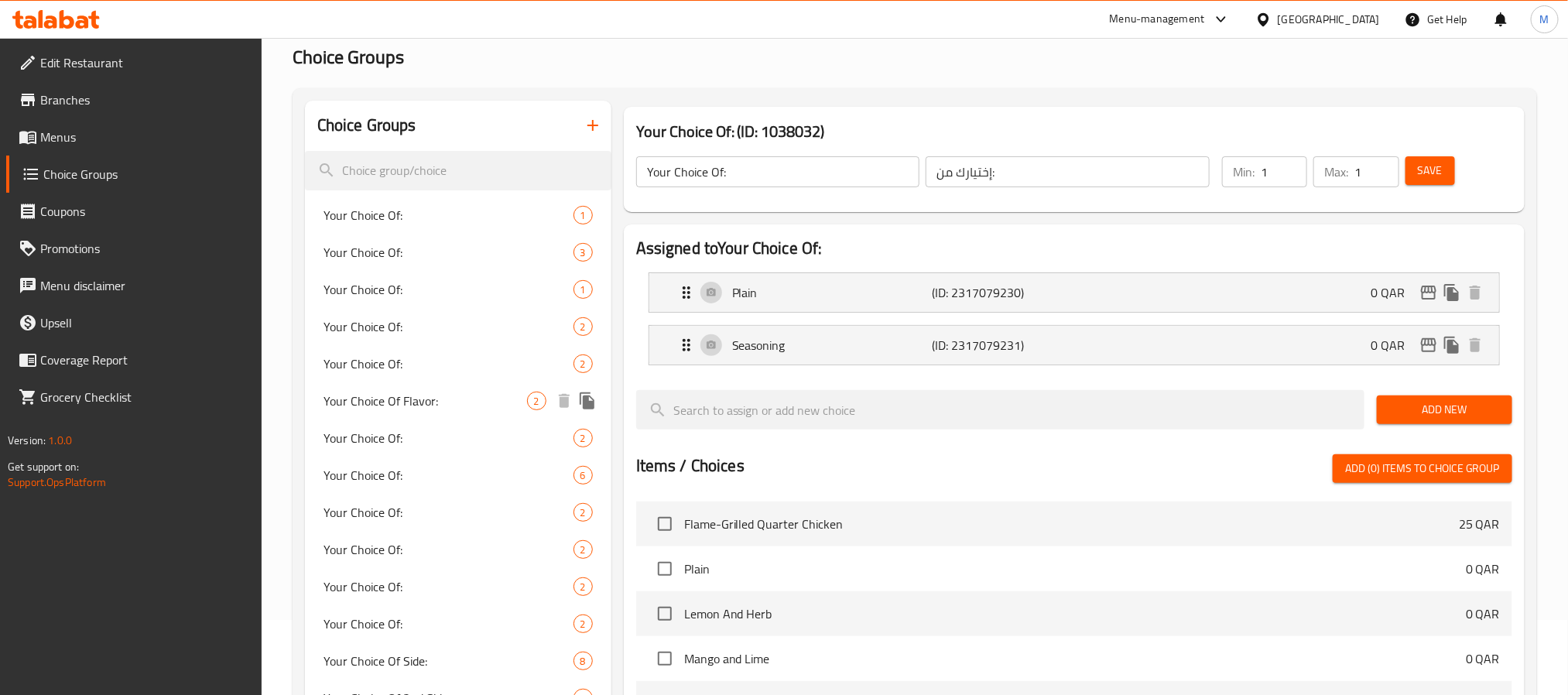
scroll to position [116, 0]
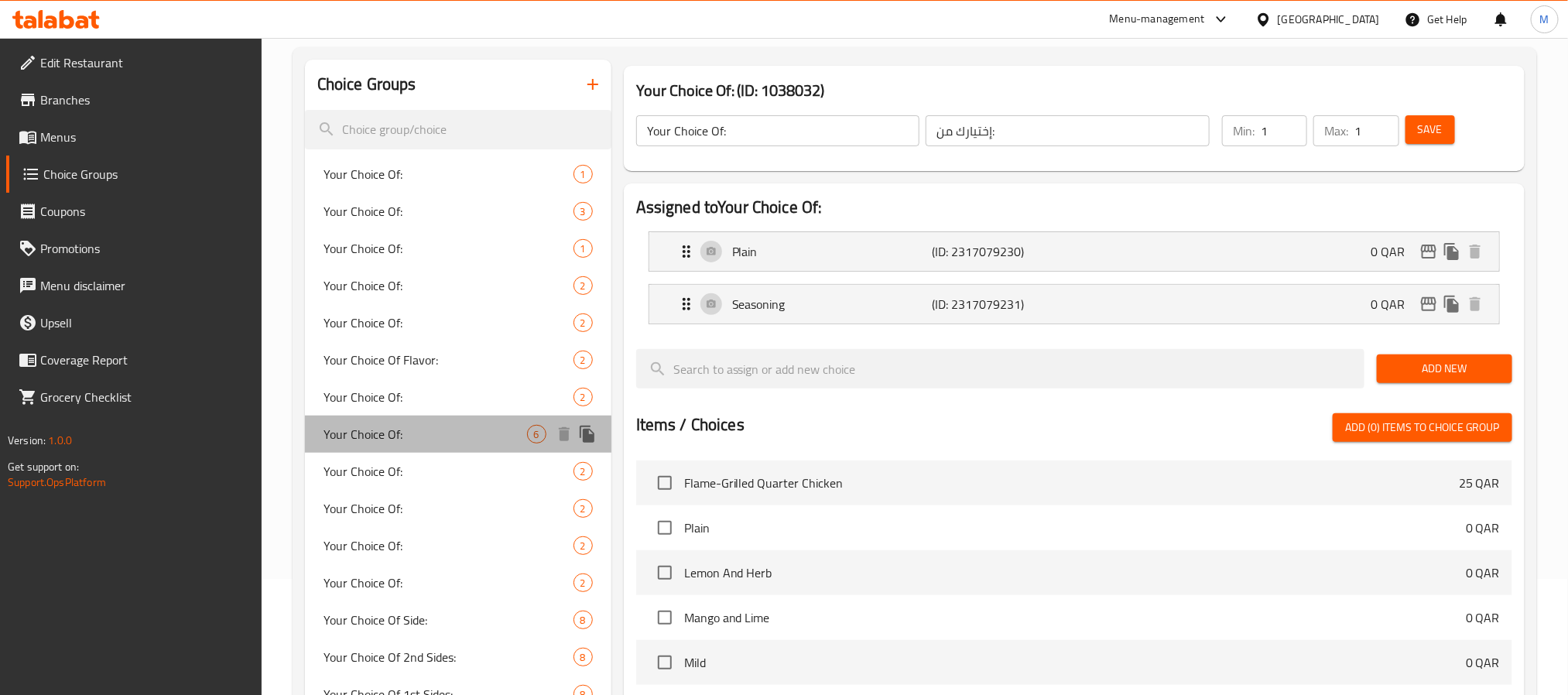
click at [410, 425] on div "Your Choice Of: 6" at bounding box center [458, 434] width 307 height 37
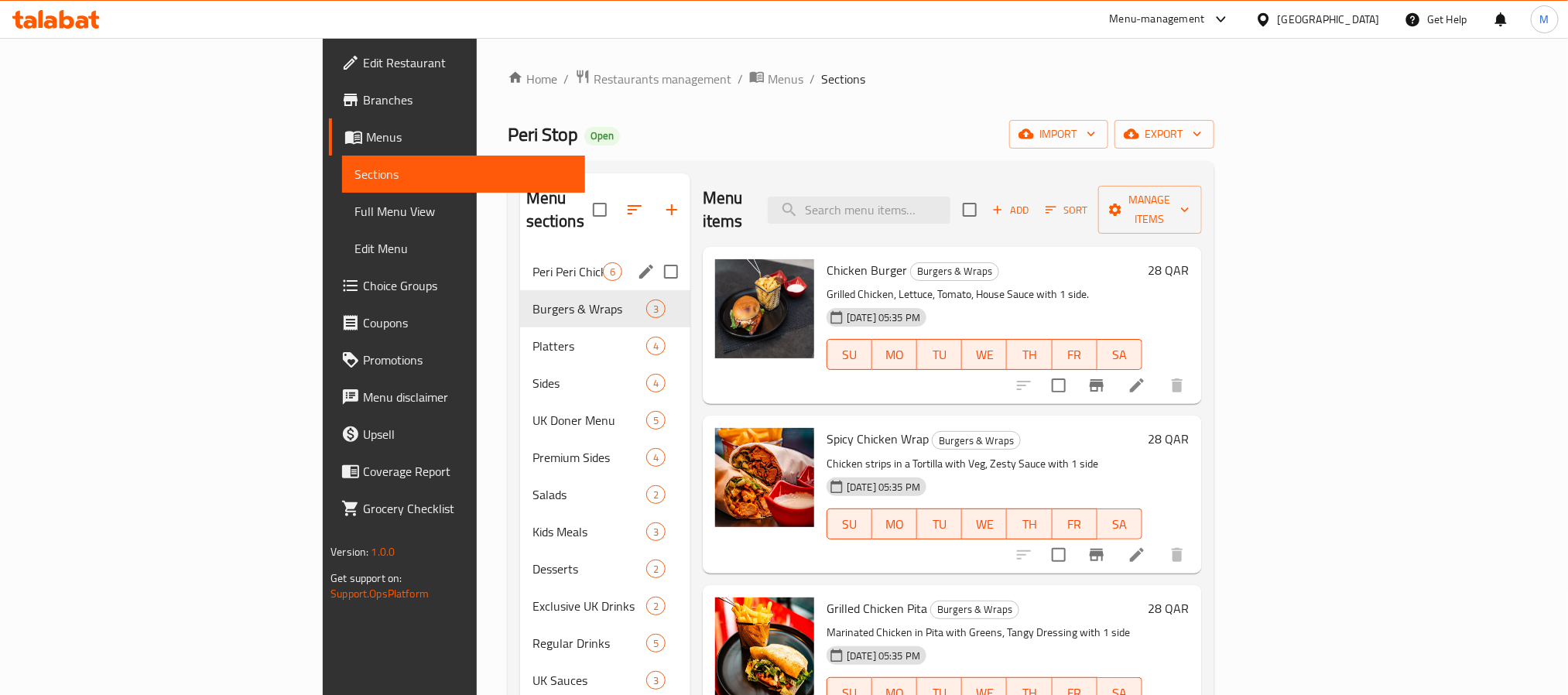
click at [520, 253] on div "Peri Peri Chicken 6" at bounding box center [606, 272] width 170 height 37
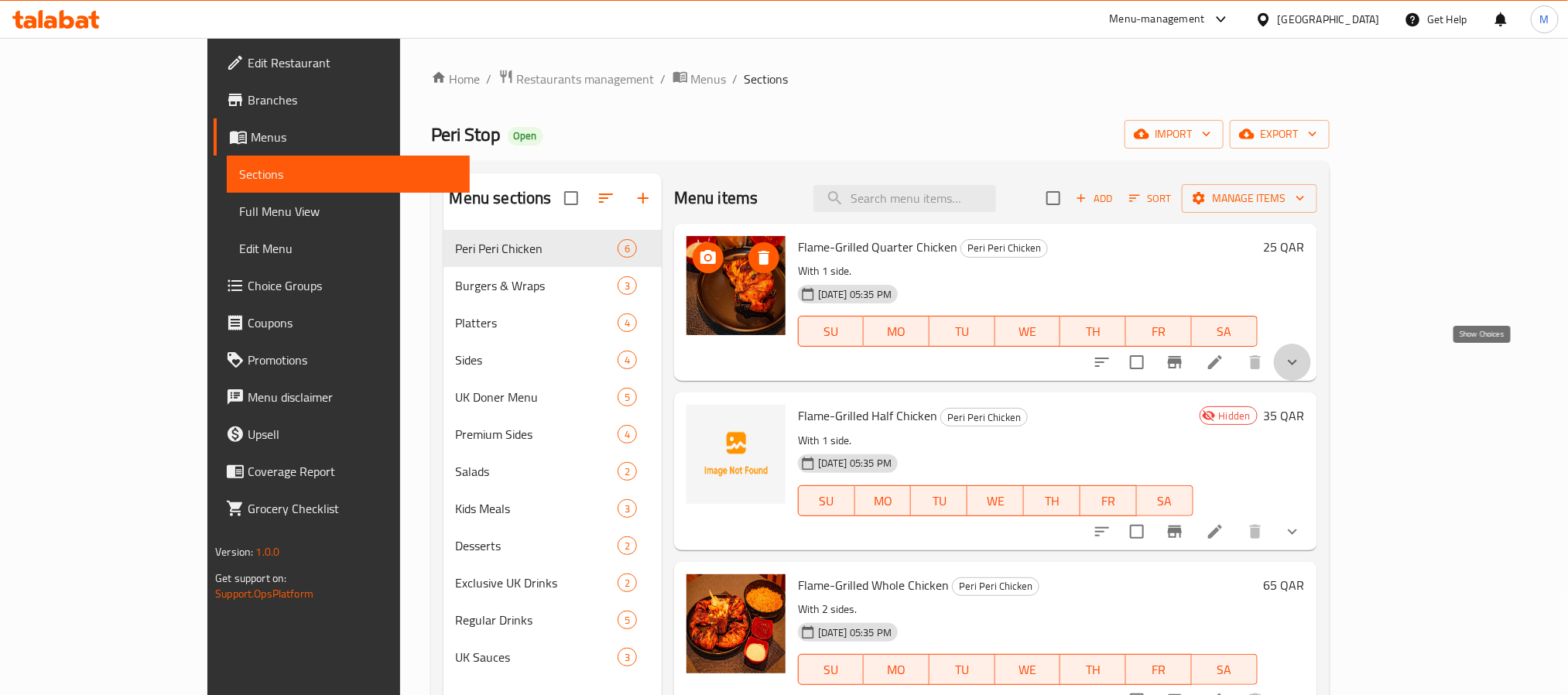
click at [1301, 368] on icon "show more" at bounding box center [1293, 362] width 19 height 19
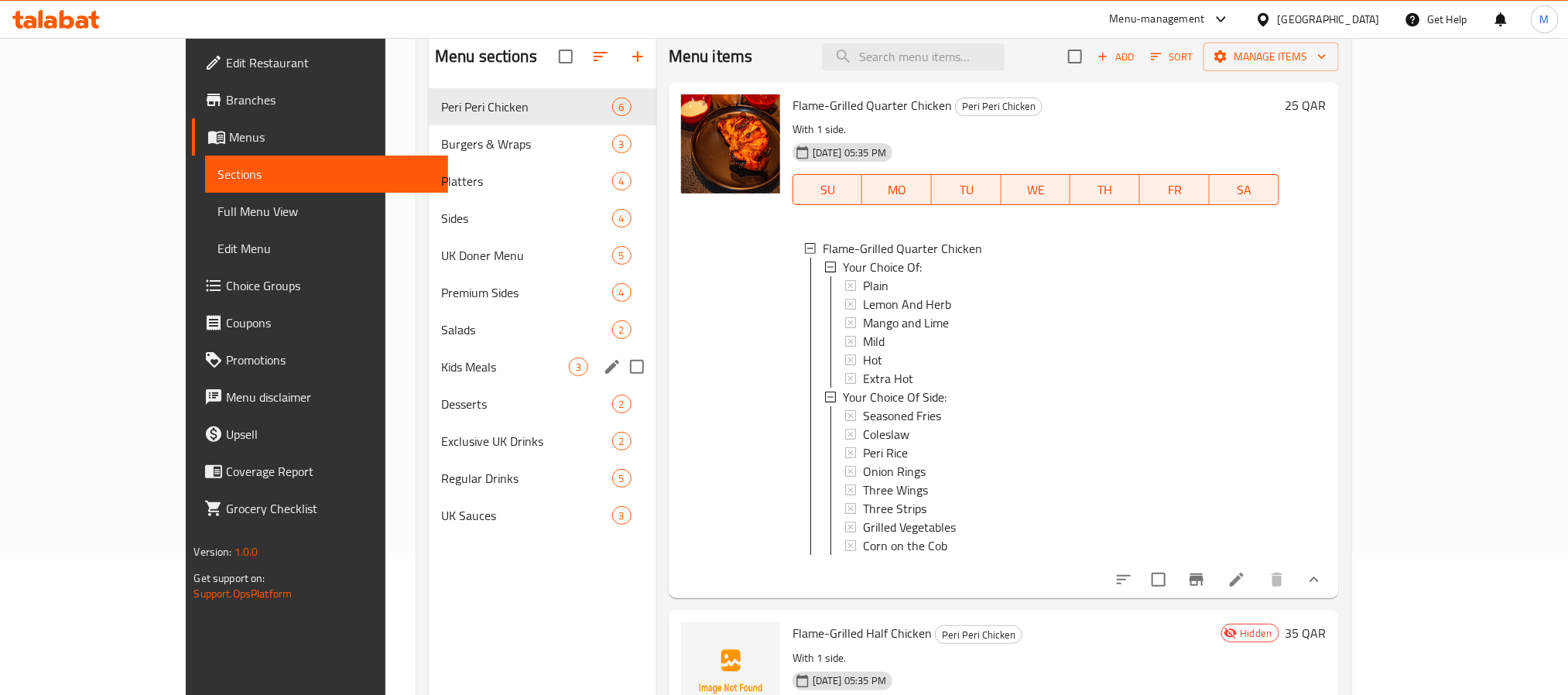
scroll to position [101, 0]
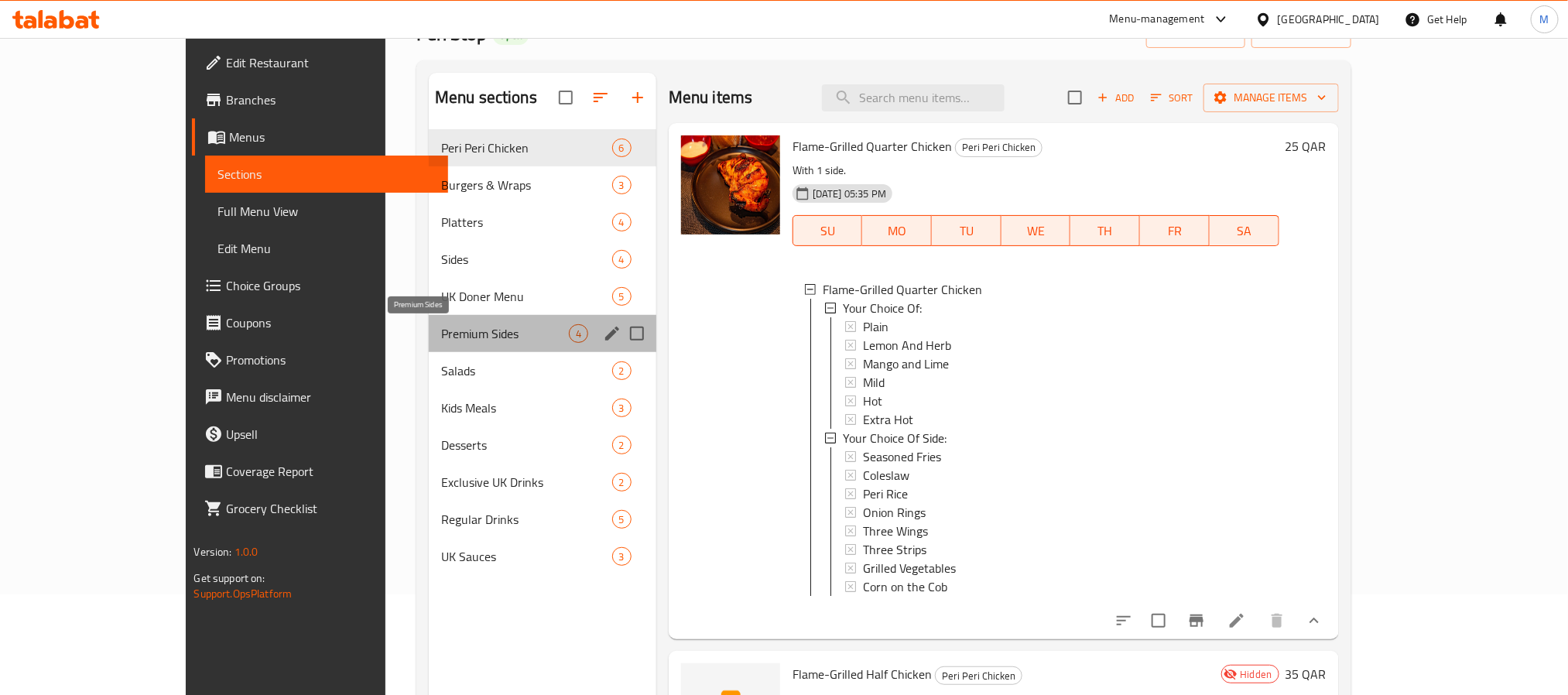
click at [441, 330] on span "Premium Sides" at bounding box center [505, 334] width 128 height 19
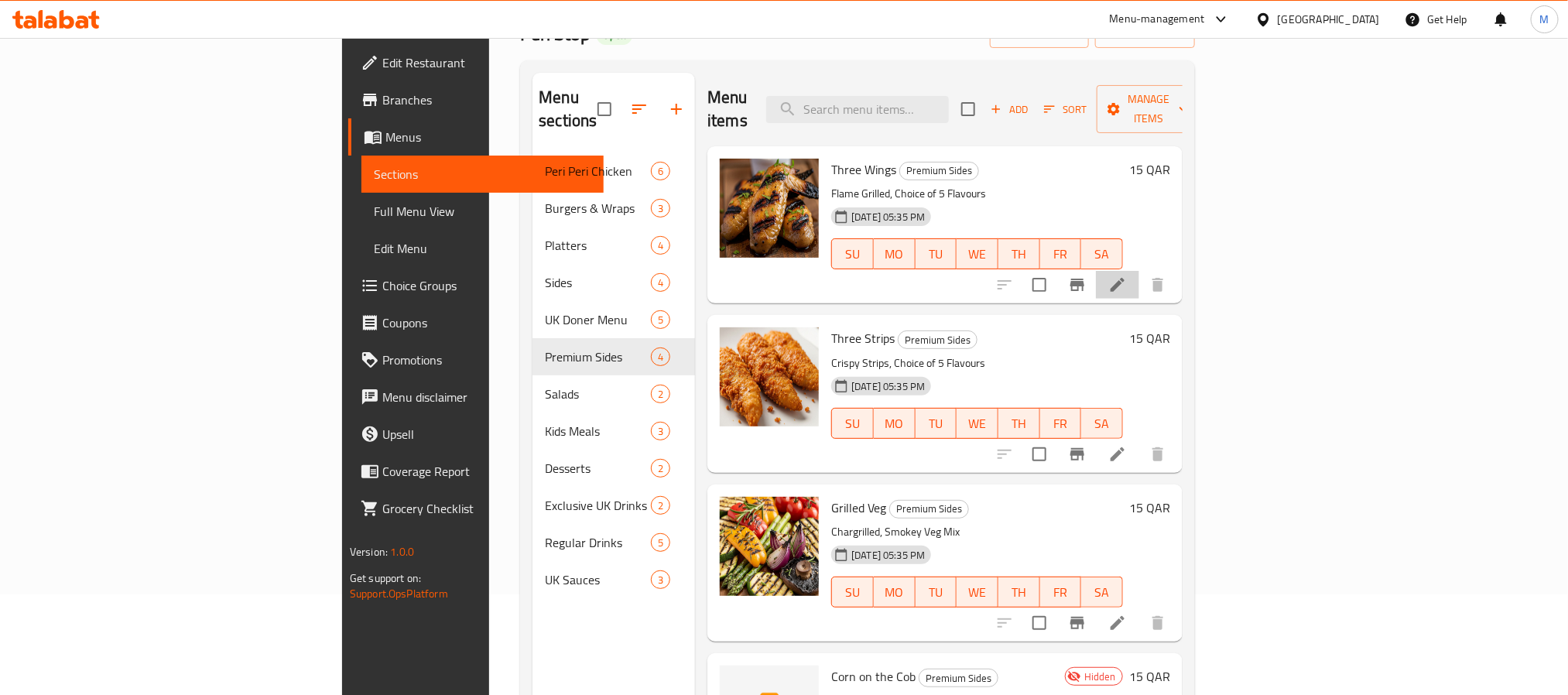
click at [1140, 271] on li at bounding box center [1117, 284] width 43 height 28
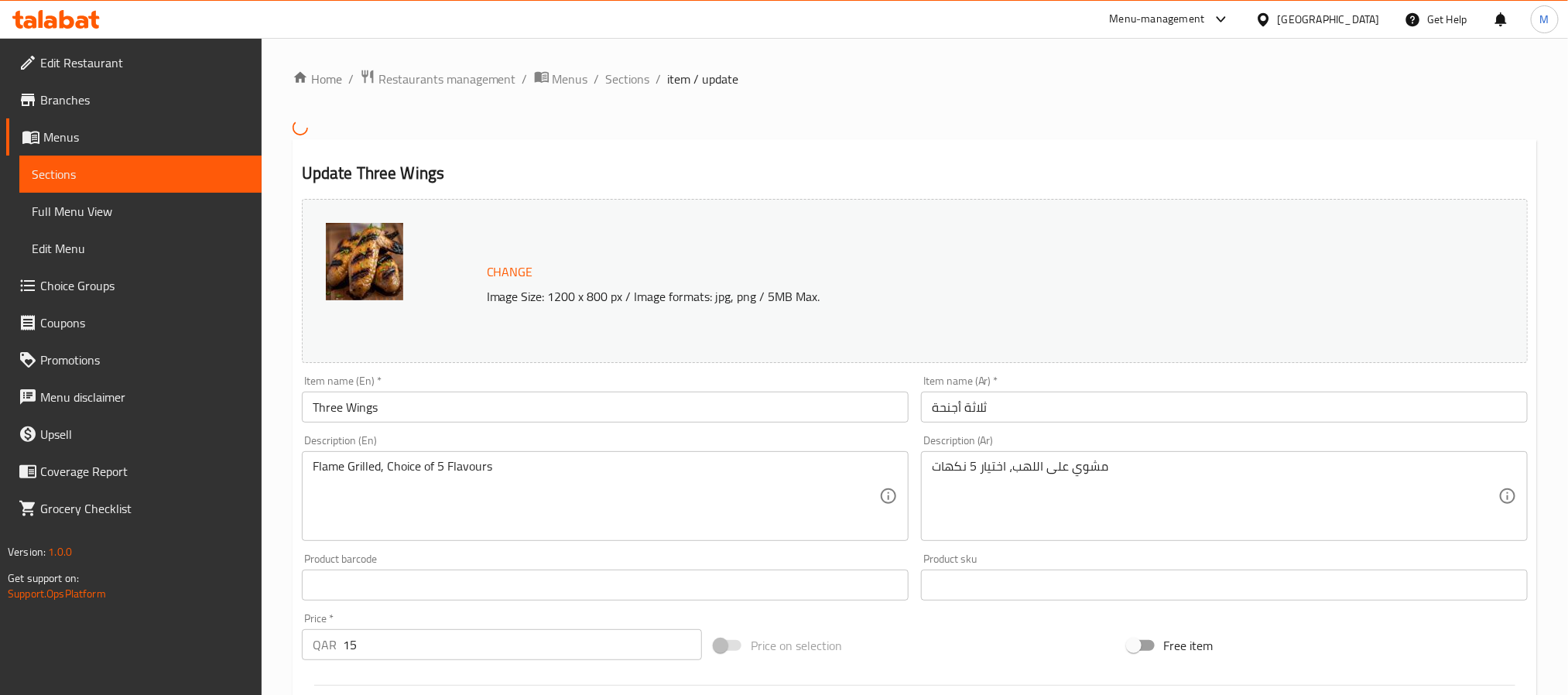
scroll to position [409, 0]
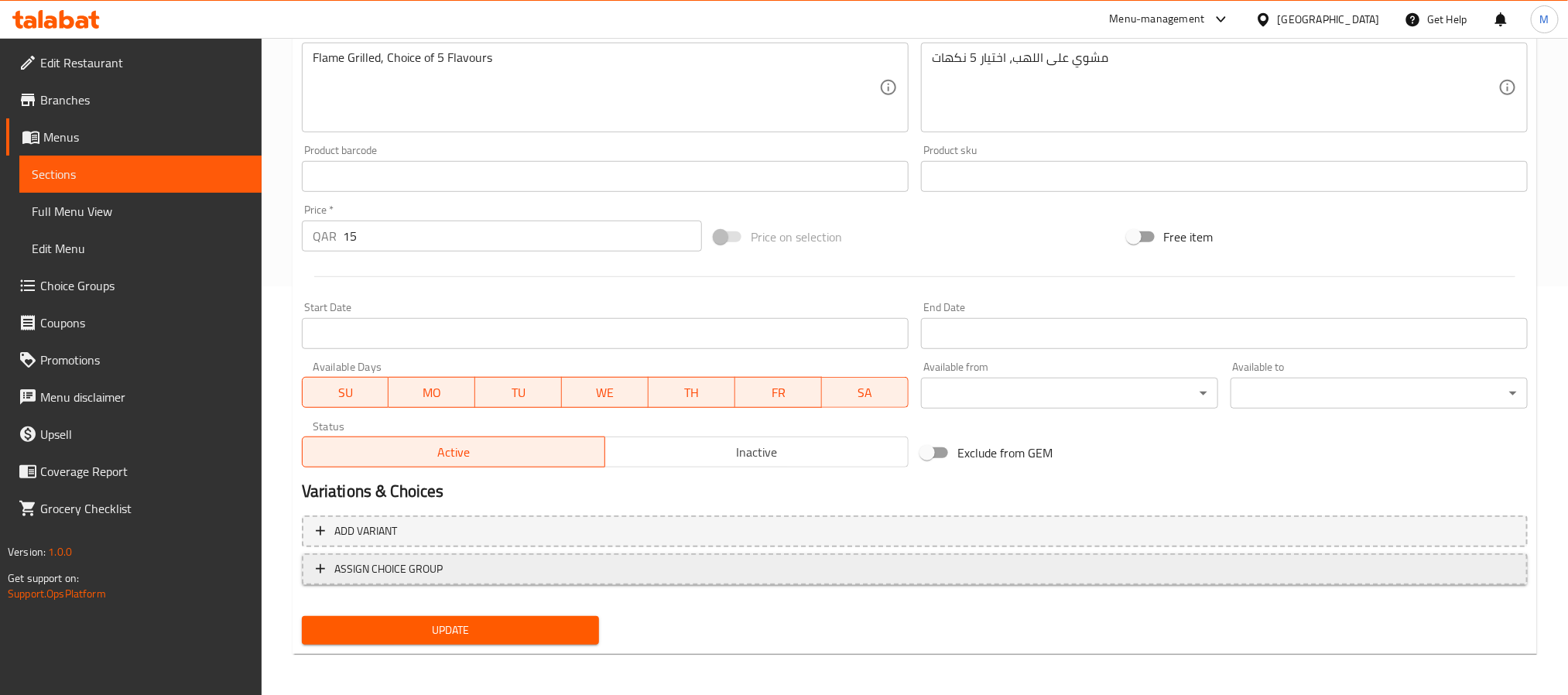
click at [646, 570] on span "ASSIGN CHOICE GROUP" at bounding box center [915, 569] width 1198 height 20
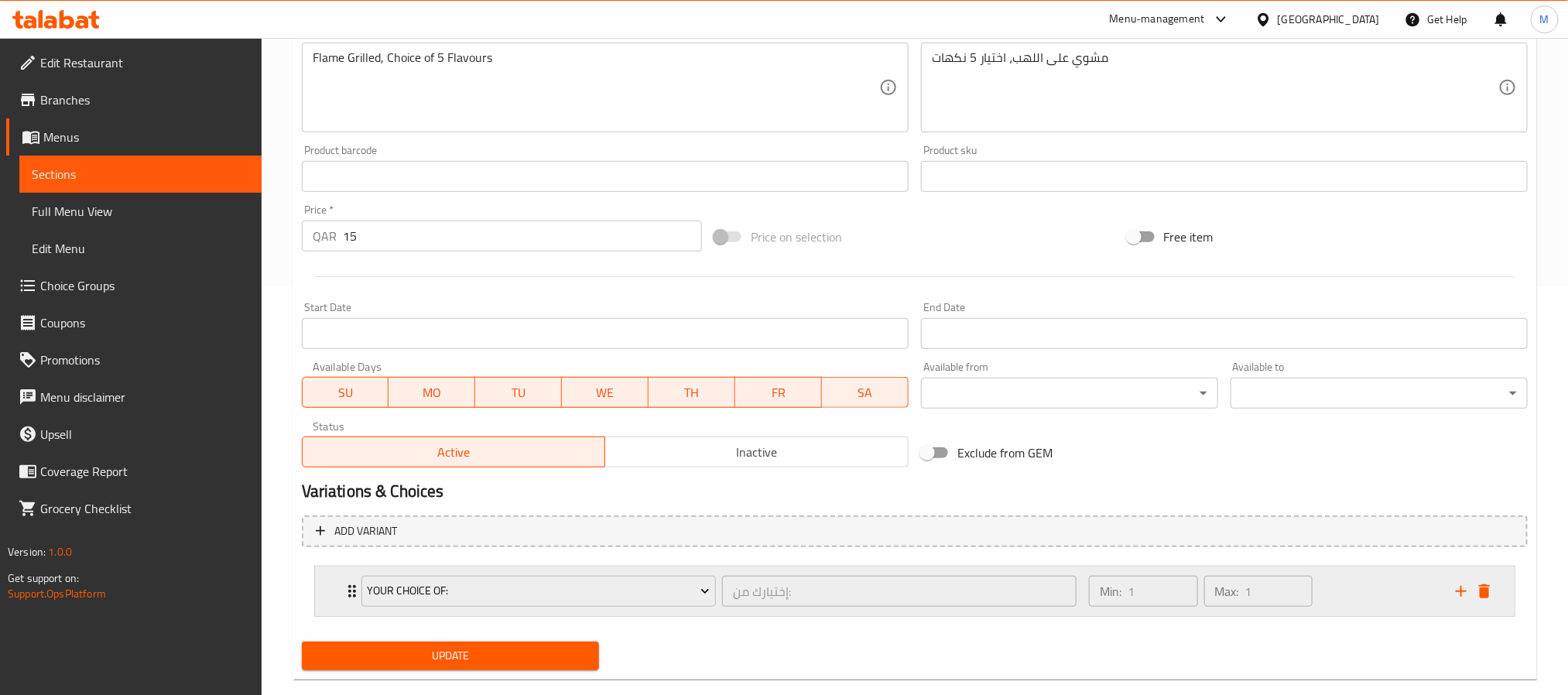
click at [1430, 602] on div "Min: 1 ​ Max: 1 ​" at bounding box center [1263, 591] width 367 height 49
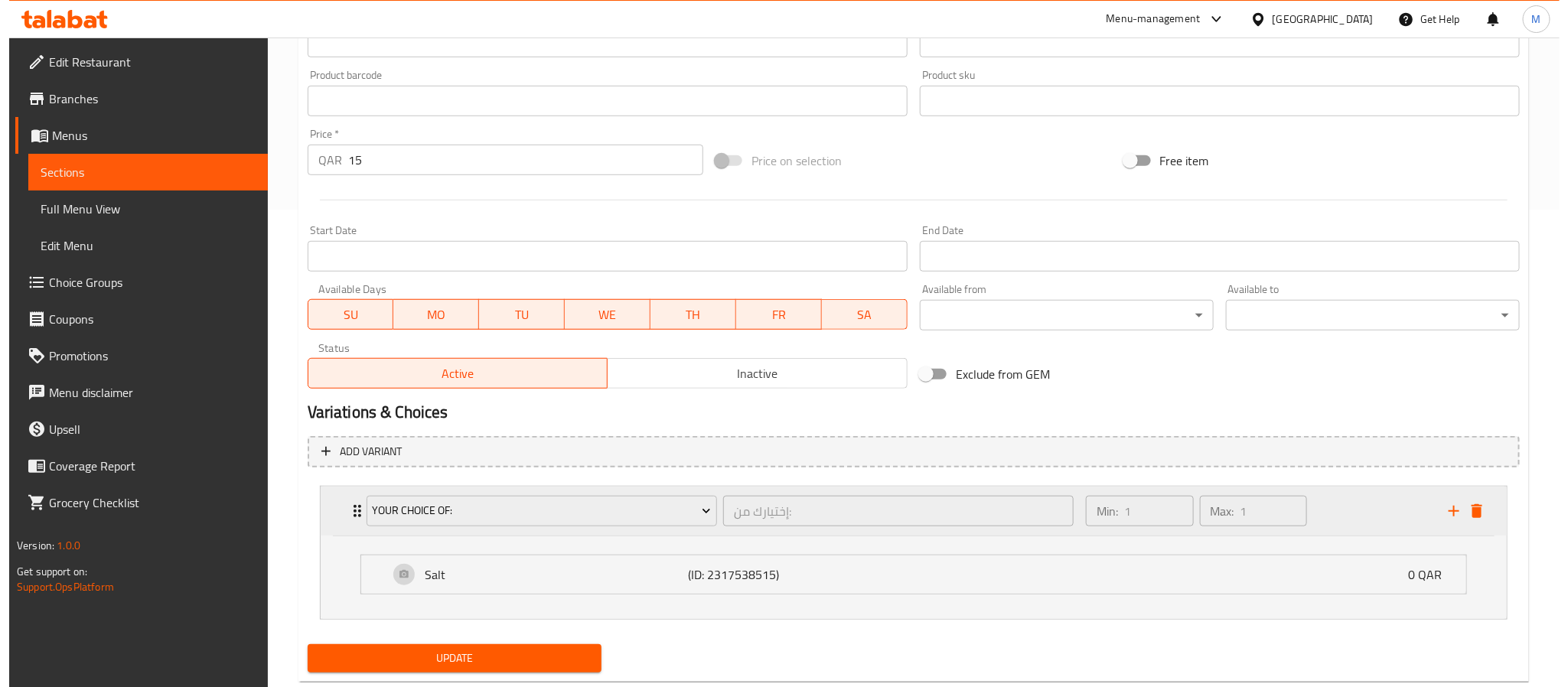
scroll to position [516, 0]
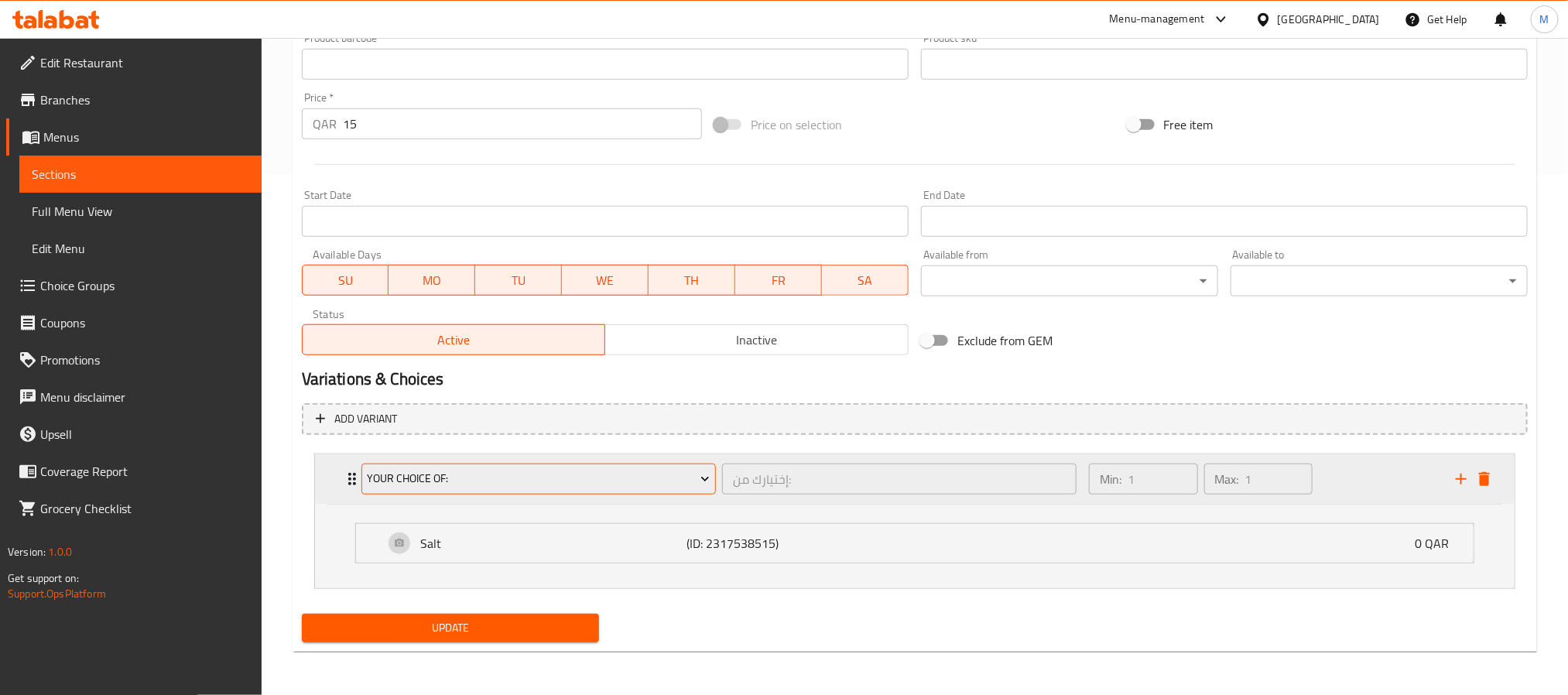
click at [377, 469] on span "Your Choice Of:" at bounding box center [538, 479] width 343 height 20
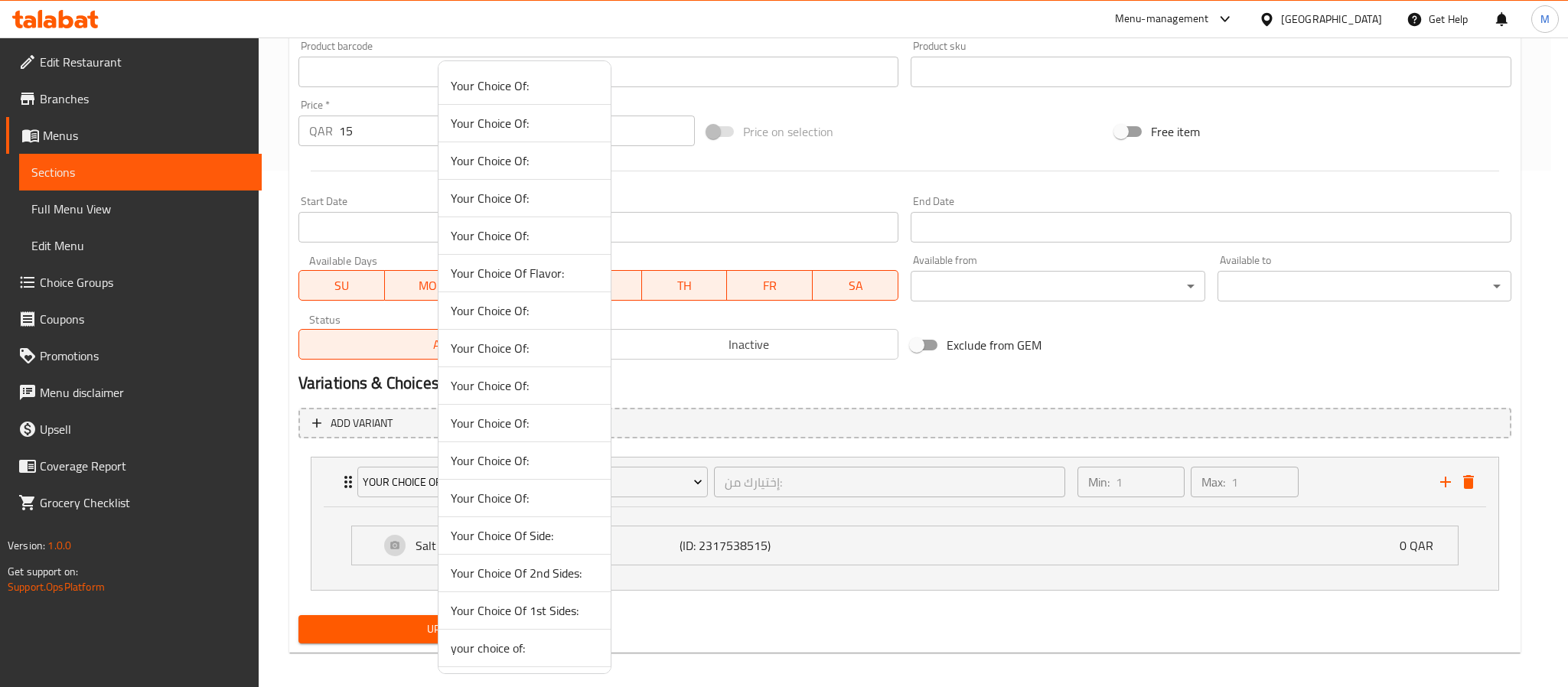
click at [517, 356] on span "Your Choice Of:" at bounding box center [524, 349] width 147 height 19
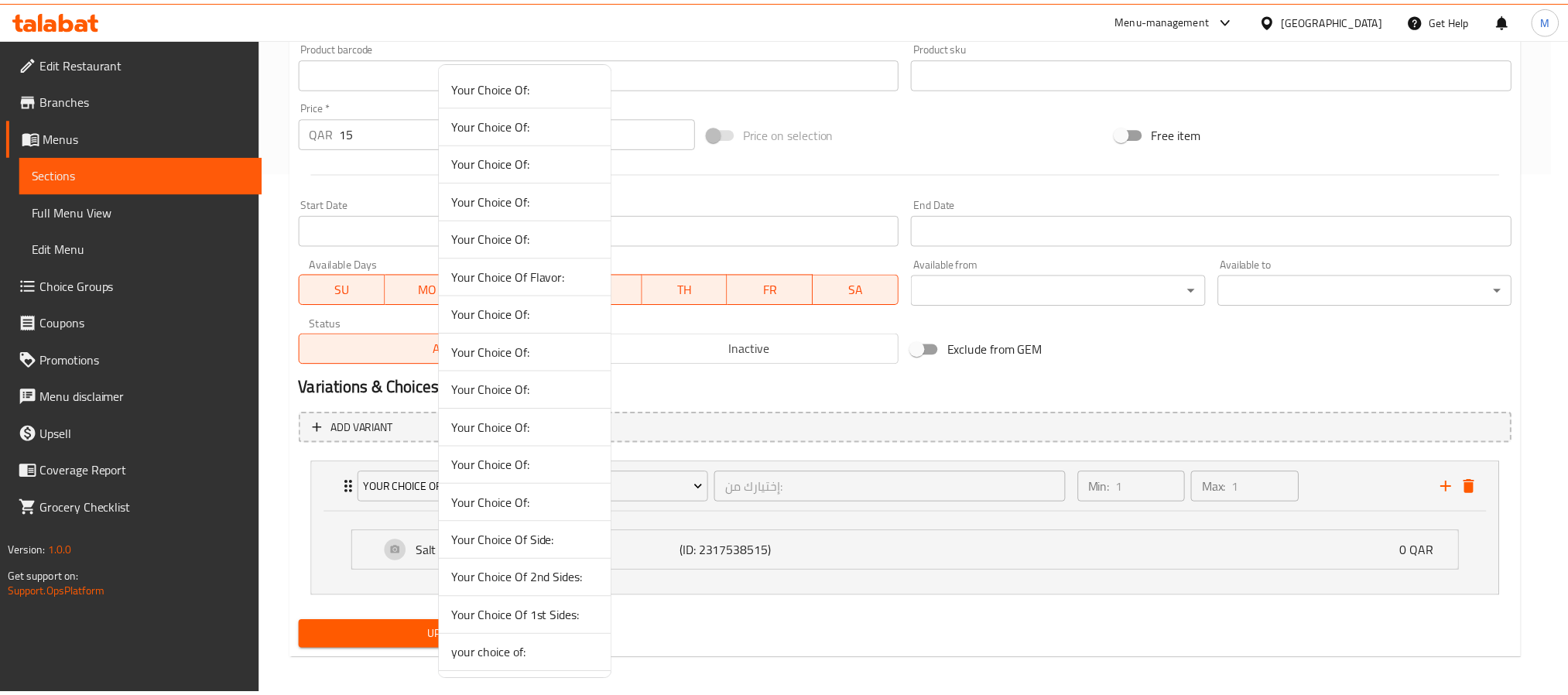
scroll to position [446, 0]
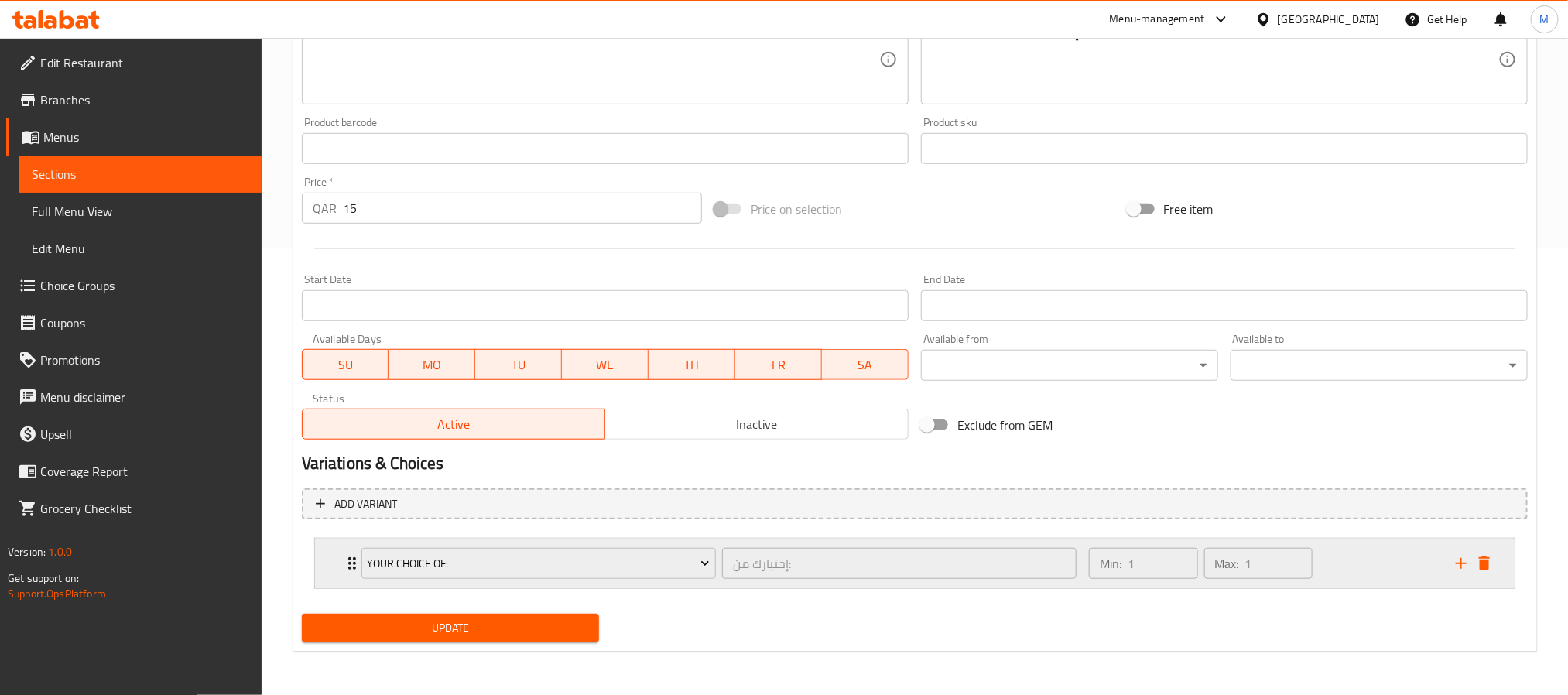
click at [1357, 574] on div "Min: 1 ​ Max: 1 ​" at bounding box center [1263, 563] width 367 height 49
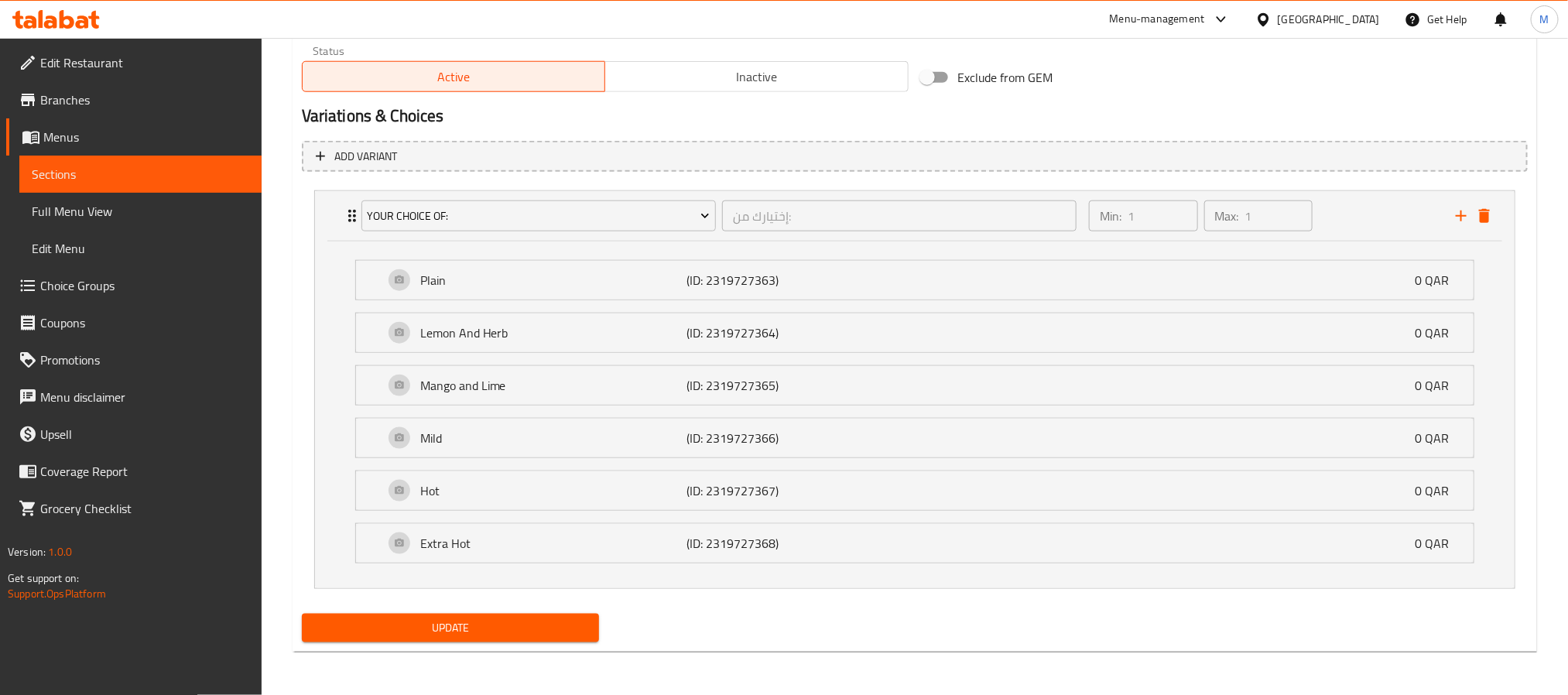
scroll to position [797, 0]
click at [504, 631] on span "Update" at bounding box center [451, 628] width 273 height 20
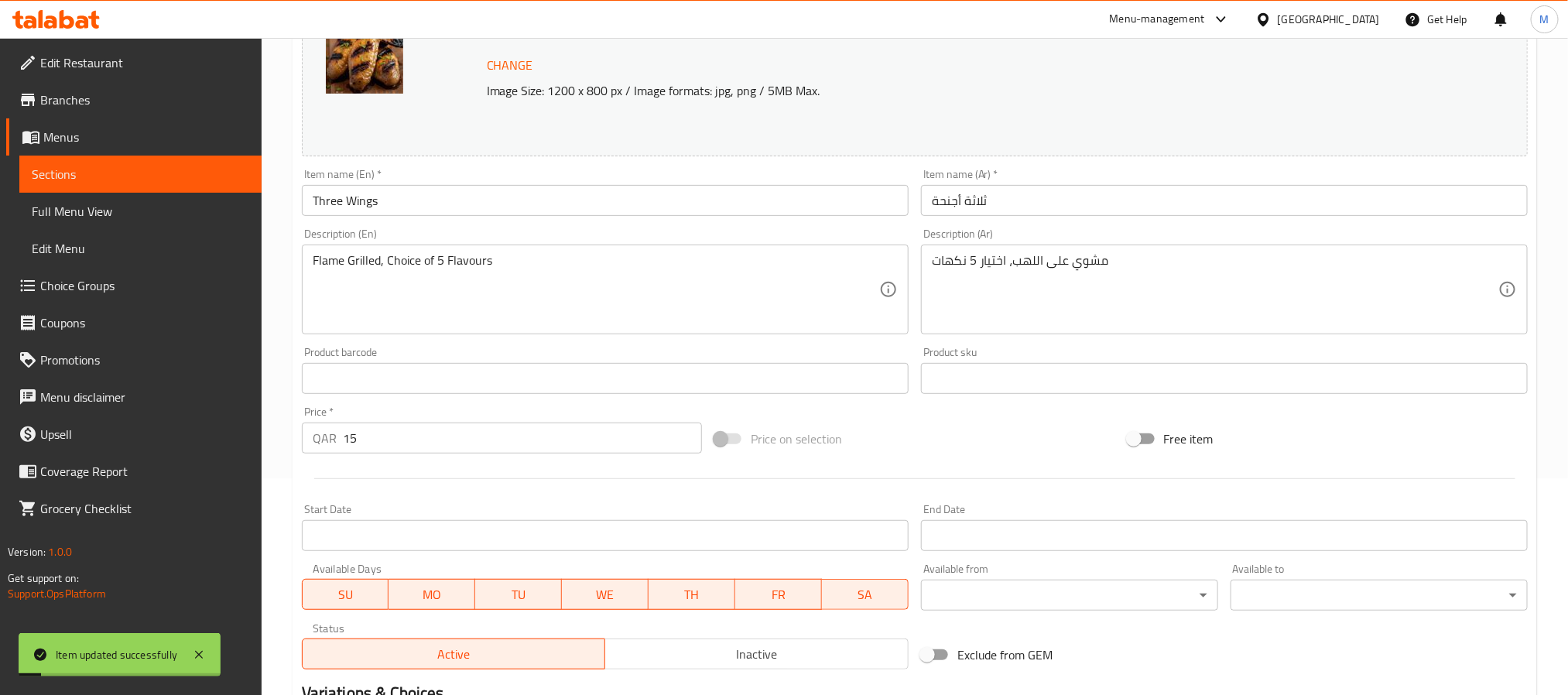
scroll to position [0, 0]
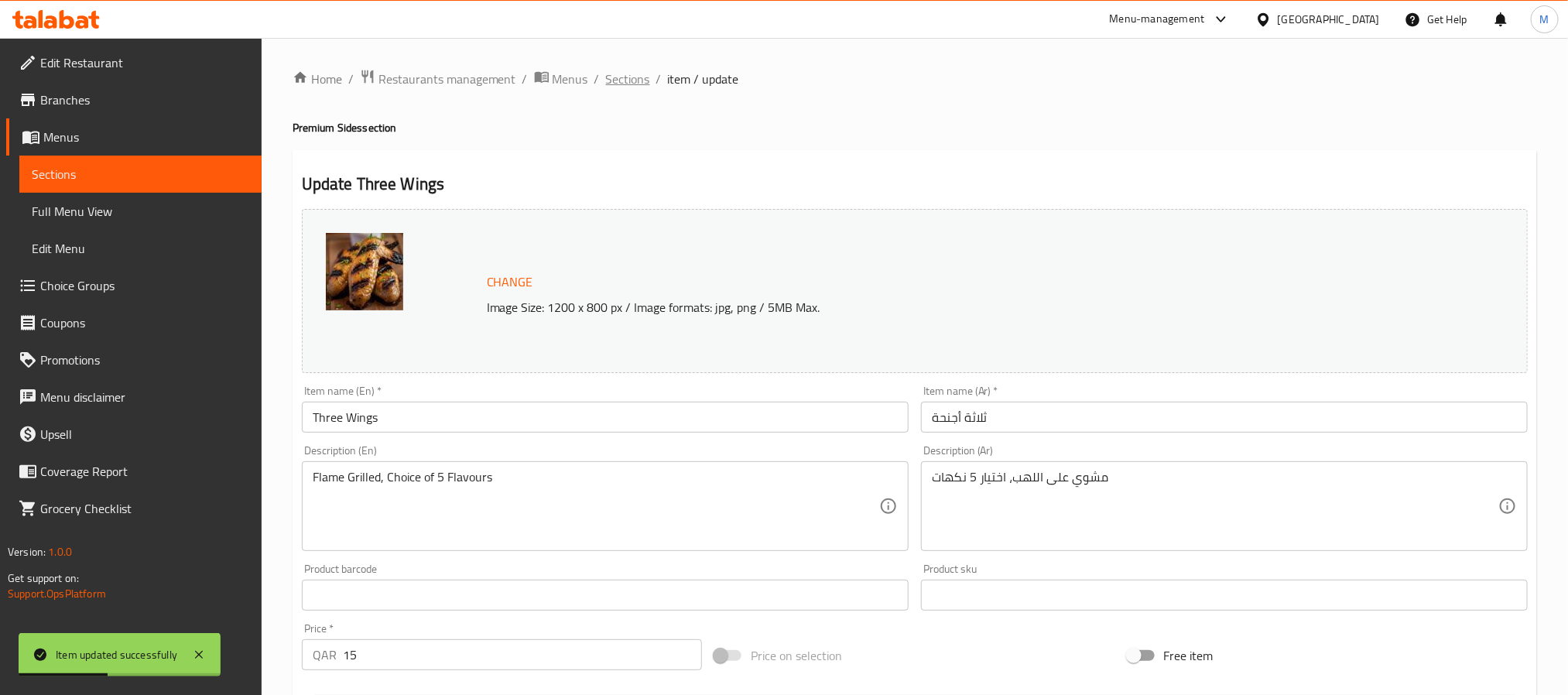
click at [612, 81] on span "Sections" at bounding box center [628, 79] width 44 height 19
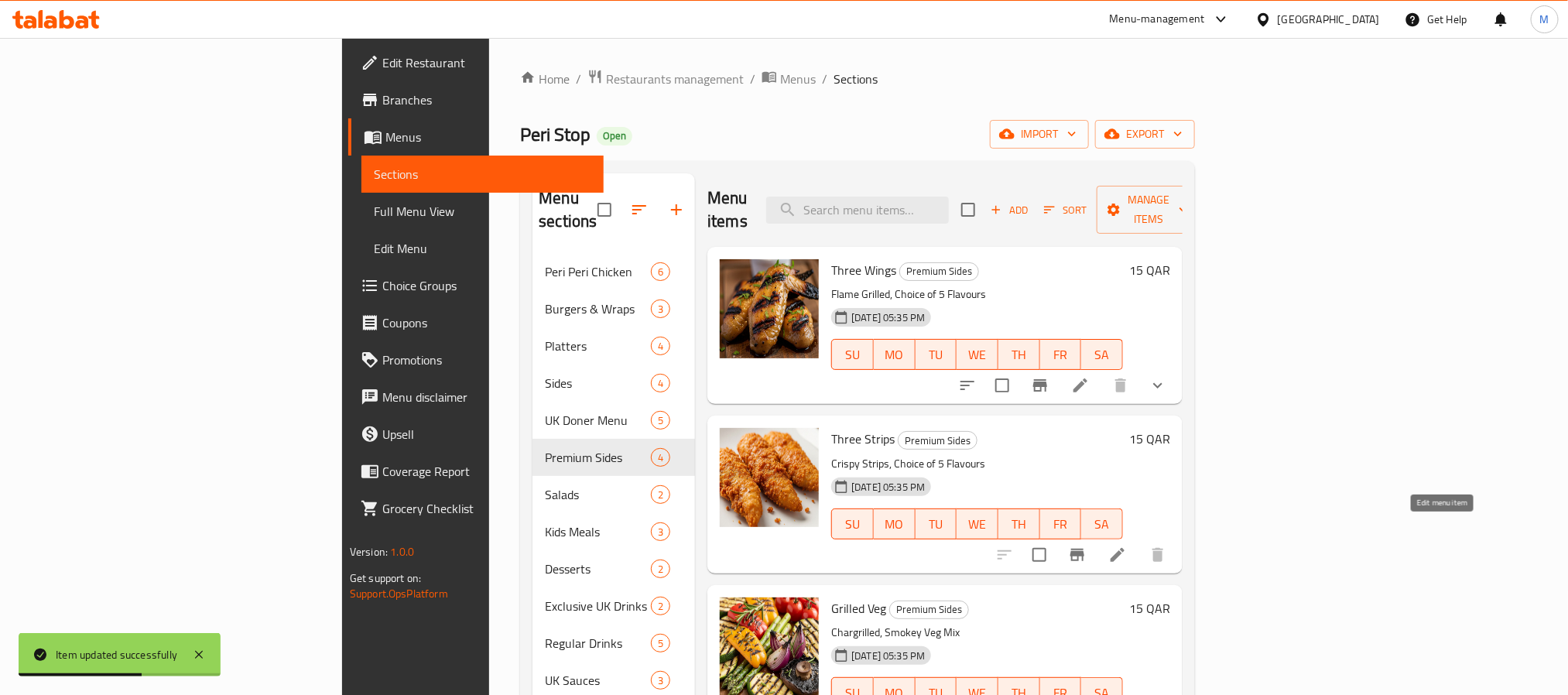
click at [1127, 546] on icon at bounding box center [1117, 555] width 19 height 19
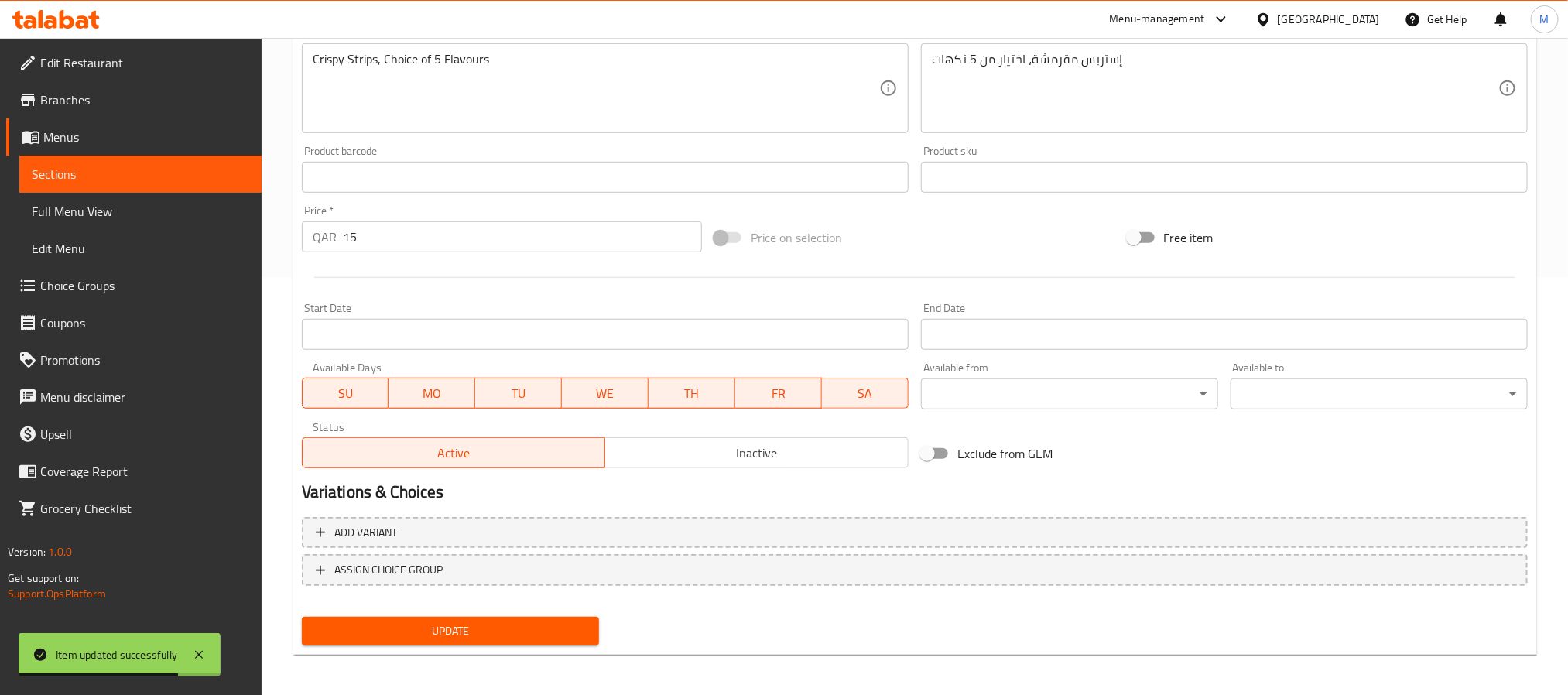
scroll to position [419, 0]
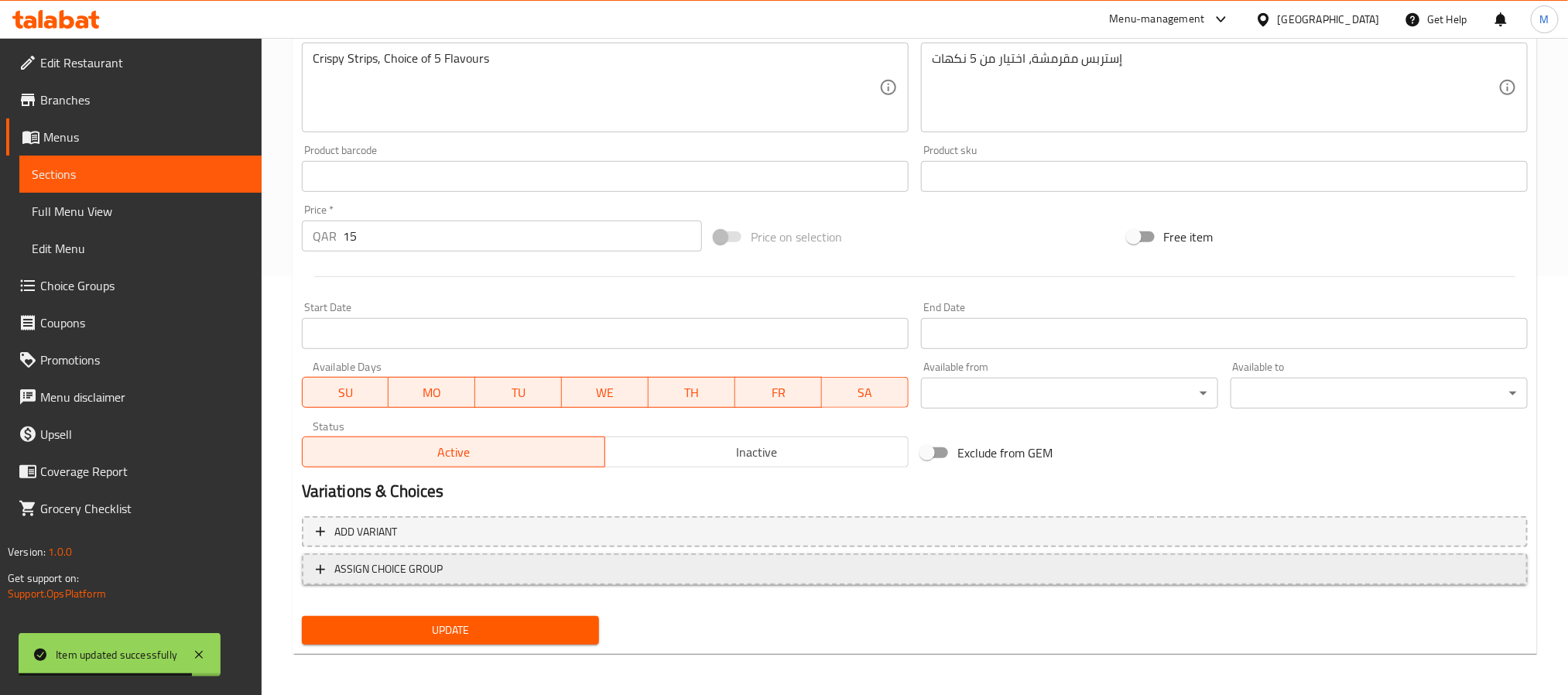
click at [528, 565] on span "ASSIGN CHOICE GROUP" at bounding box center [915, 569] width 1198 height 20
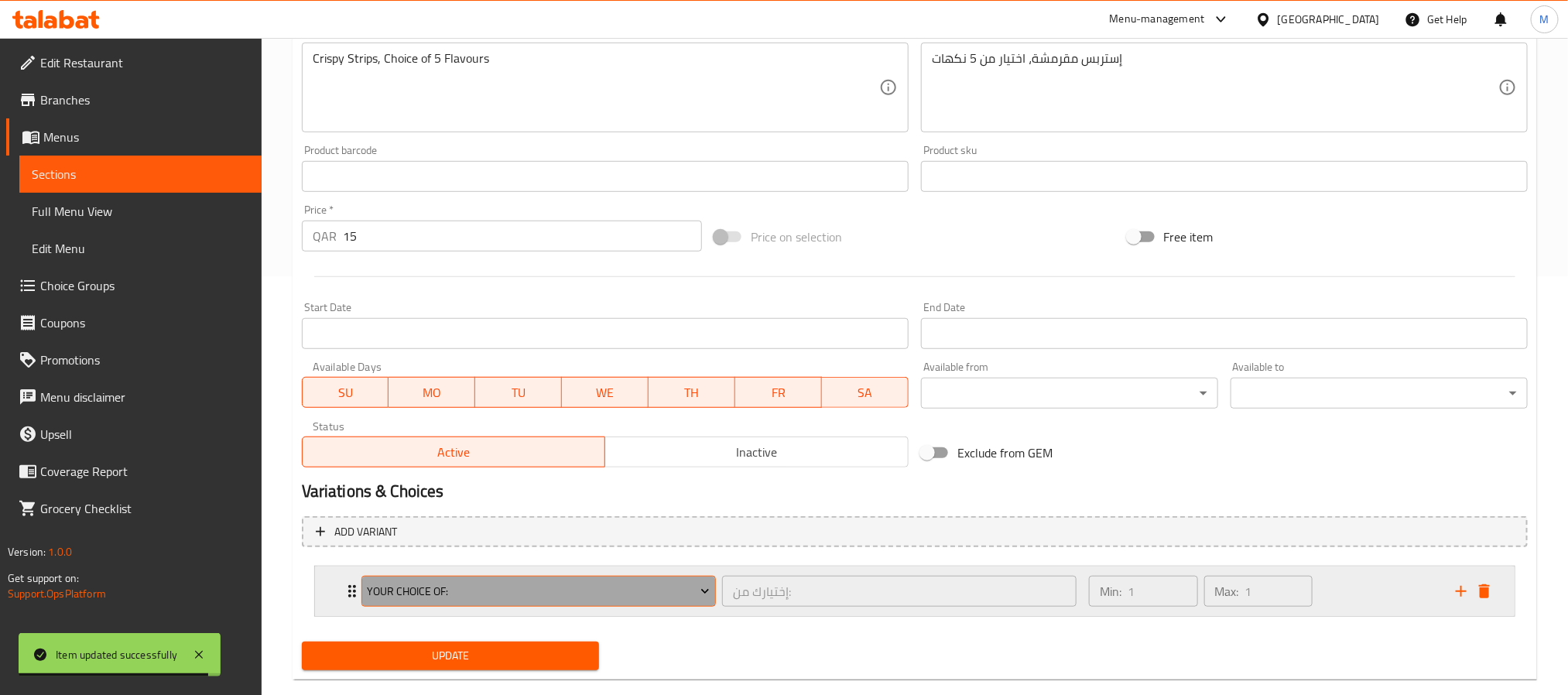
click at [422, 597] on span "Your Choice Of:" at bounding box center [538, 591] width 343 height 20
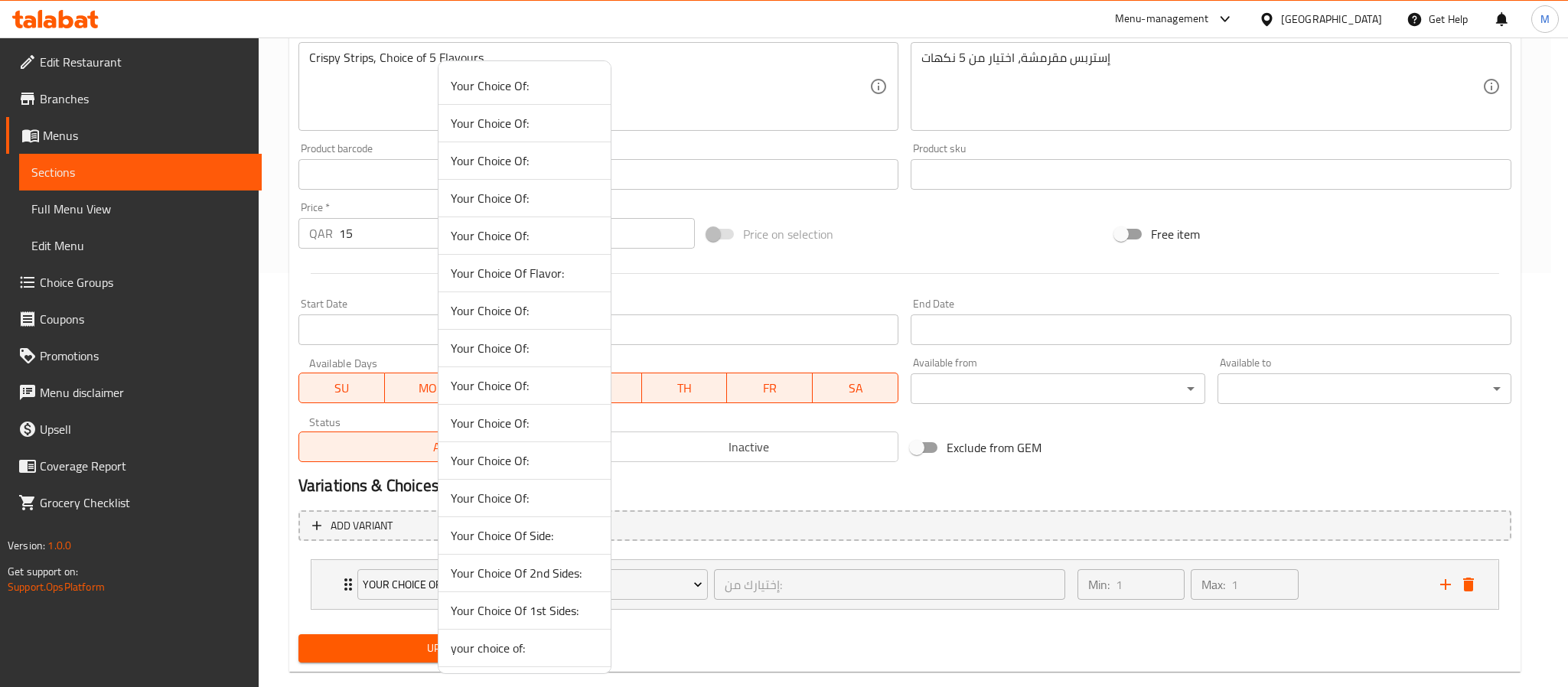
click at [532, 357] on span "Your Choice Of:" at bounding box center [524, 349] width 147 height 19
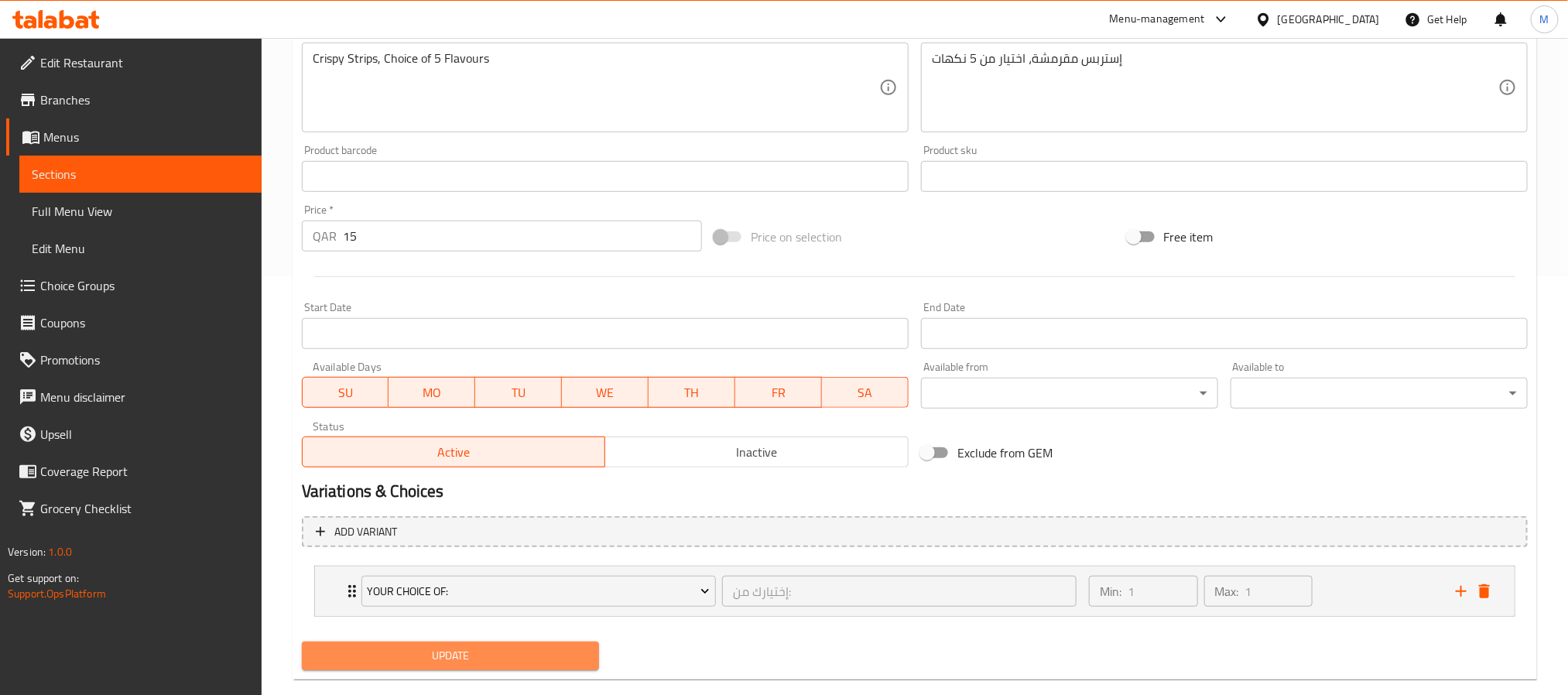
click at [518, 646] on button "Update" at bounding box center [450, 656] width 297 height 29
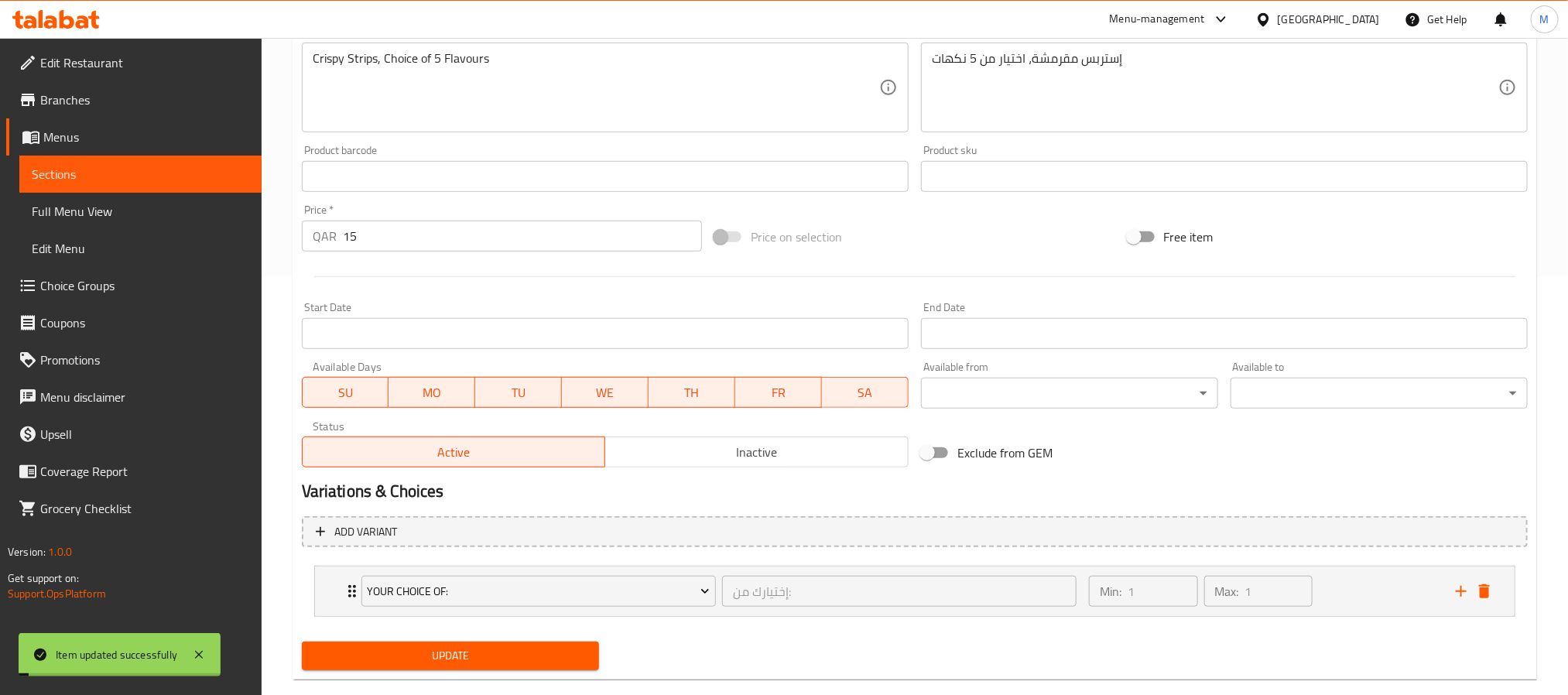
scroll to position [0, 0]
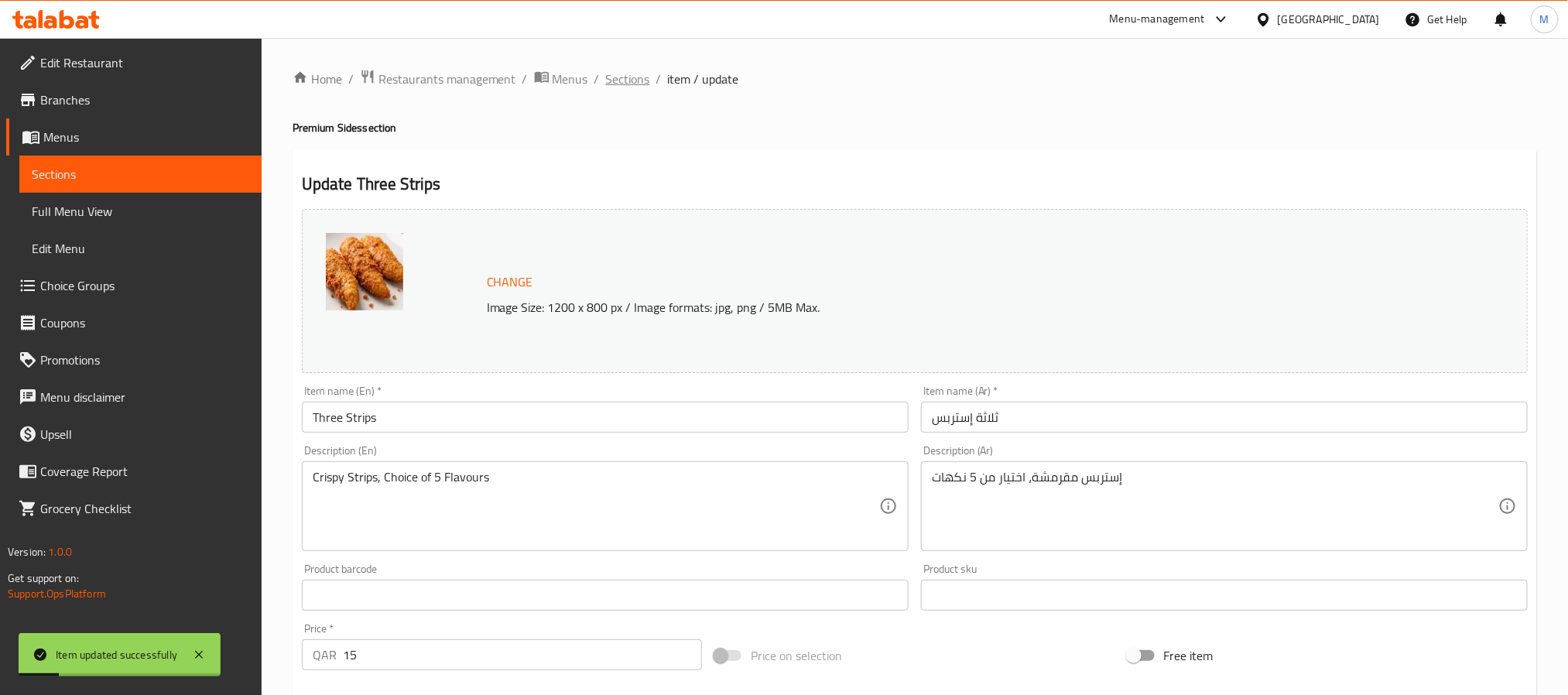
click at [615, 81] on span "Sections" at bounding box center [628, 79] width 44 height 19
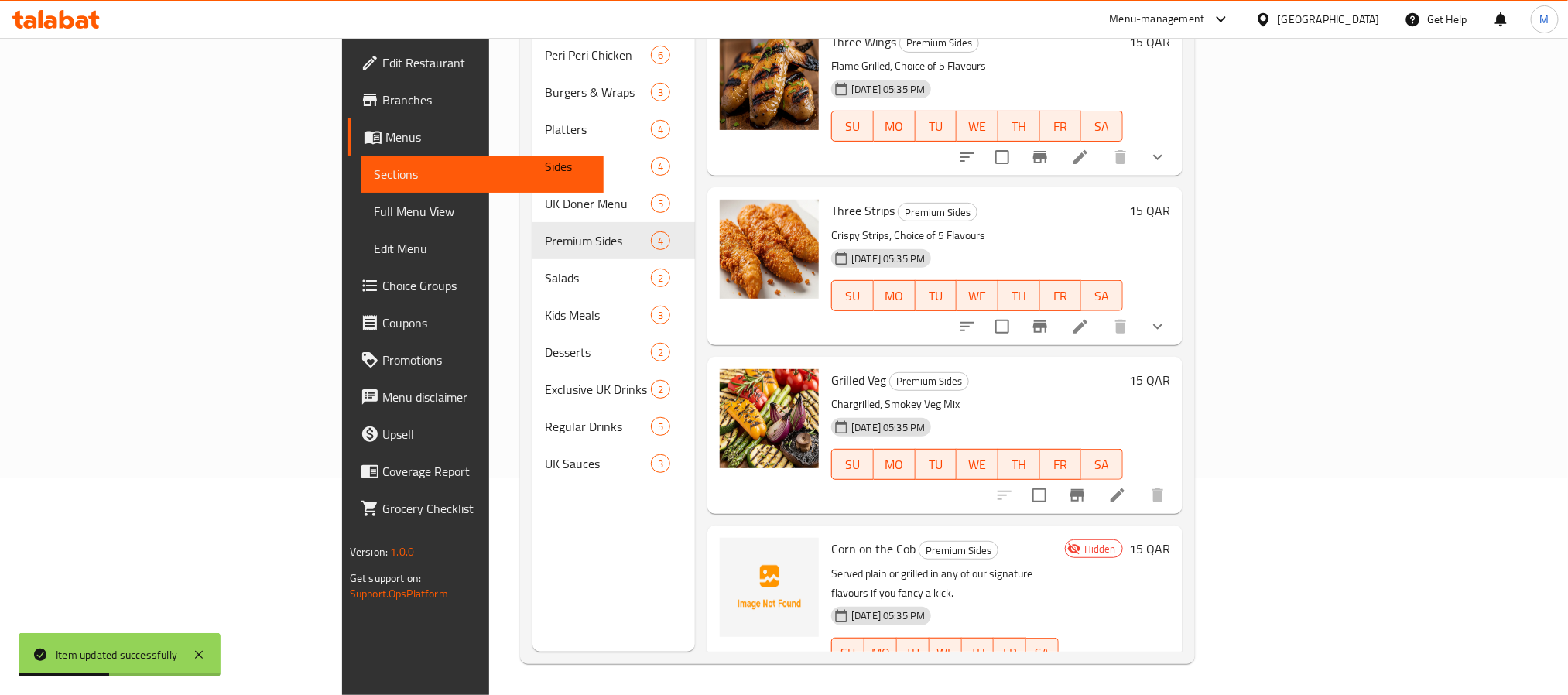
scroll to position [19, 0]
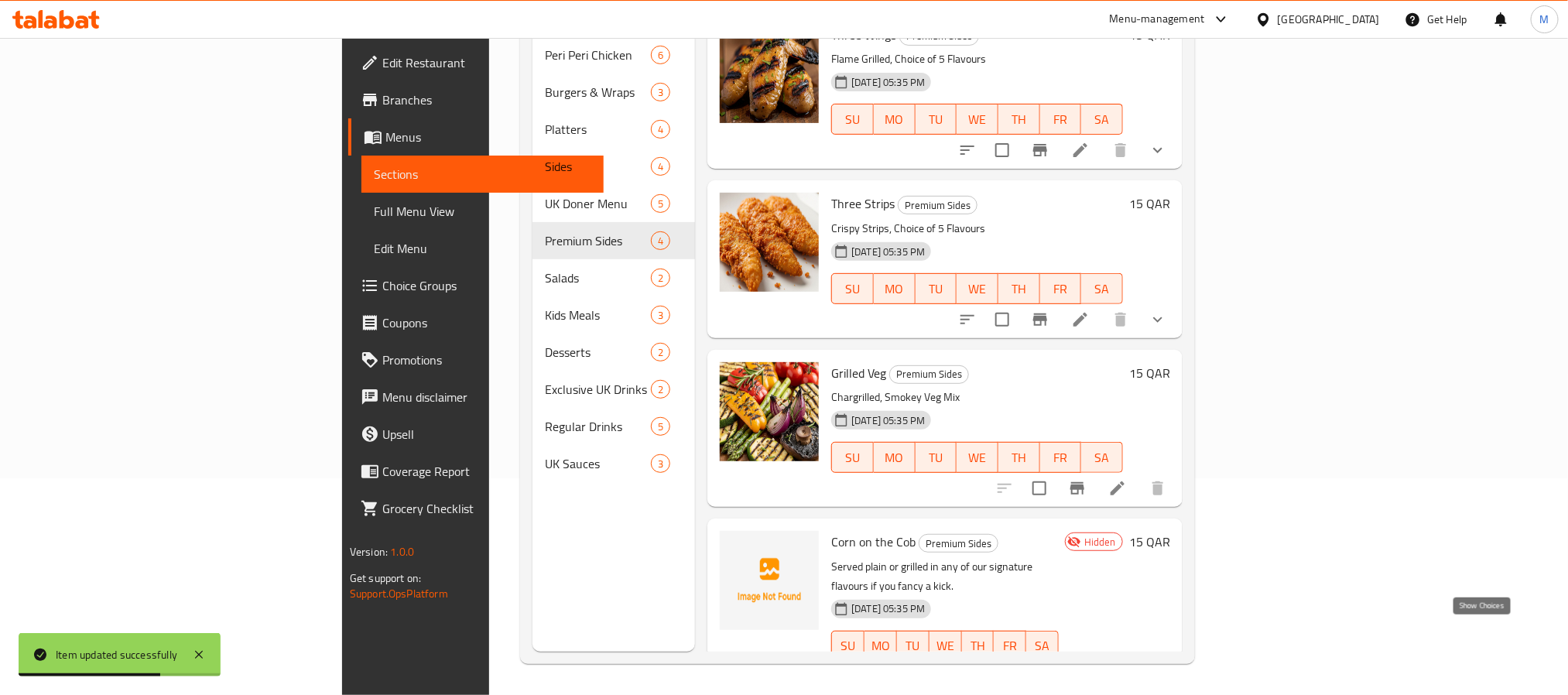
click at [1167, 668] on icon "show more" at bounding box center [1157, 677] width 19 height 19
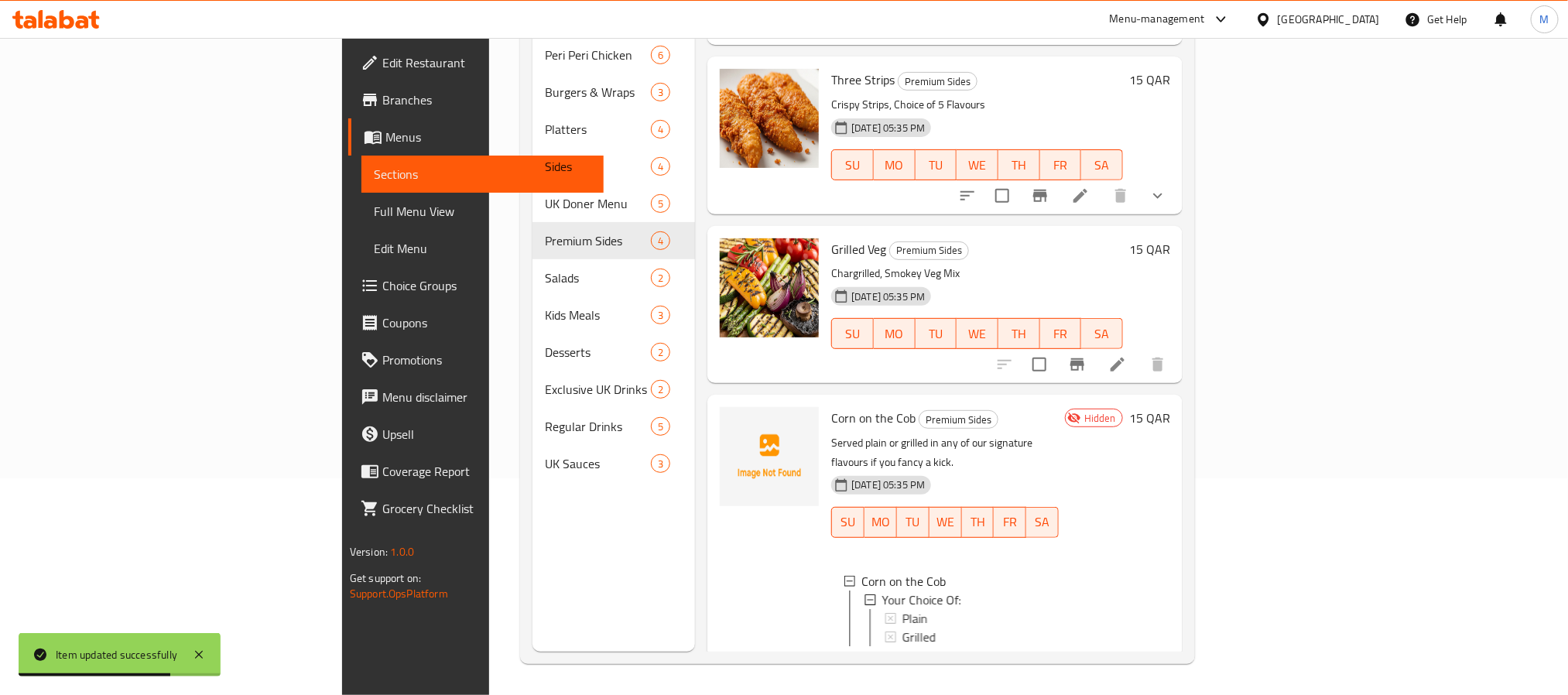
scroll to position [154, 0]
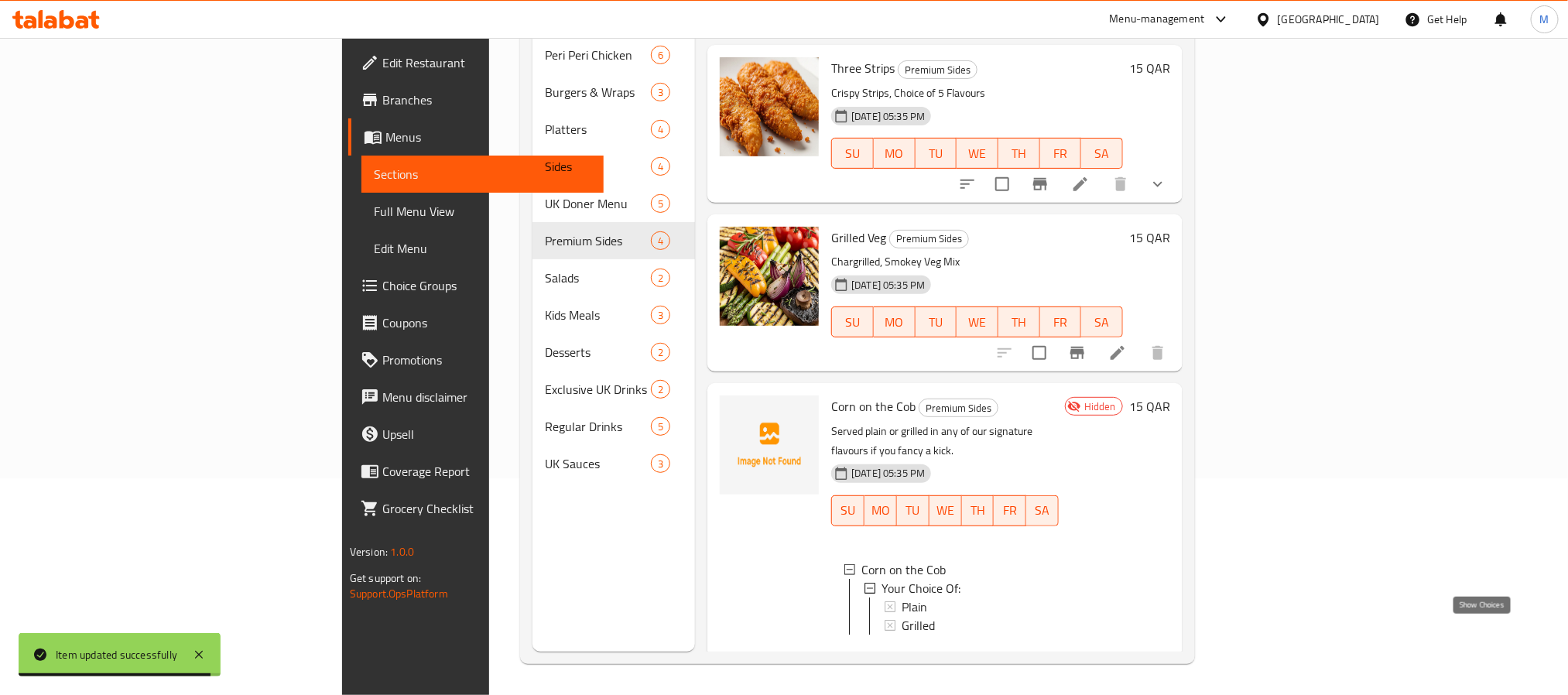
click at [1167, 650] on icon "show more" at bounding box center [1157, 659] width 19 height 19
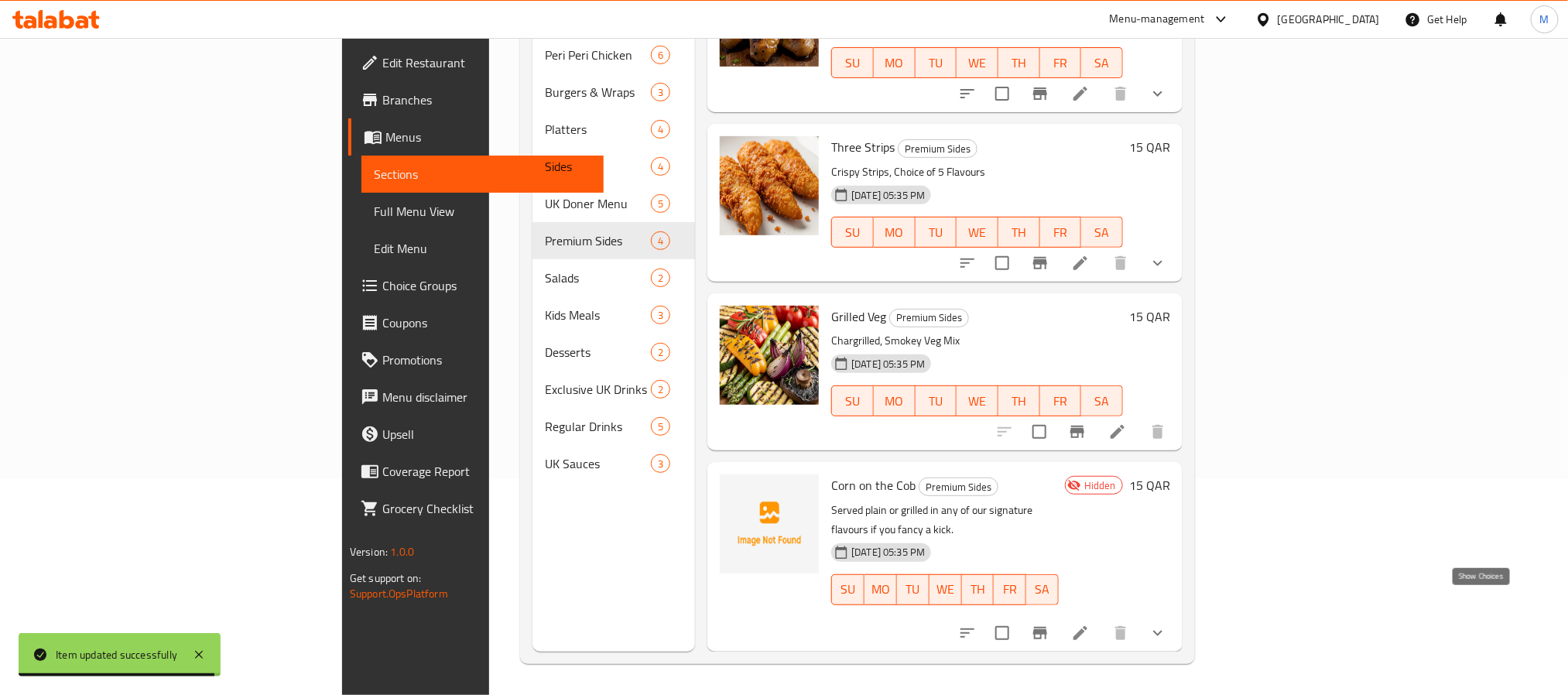
scroll to position [20, 0]
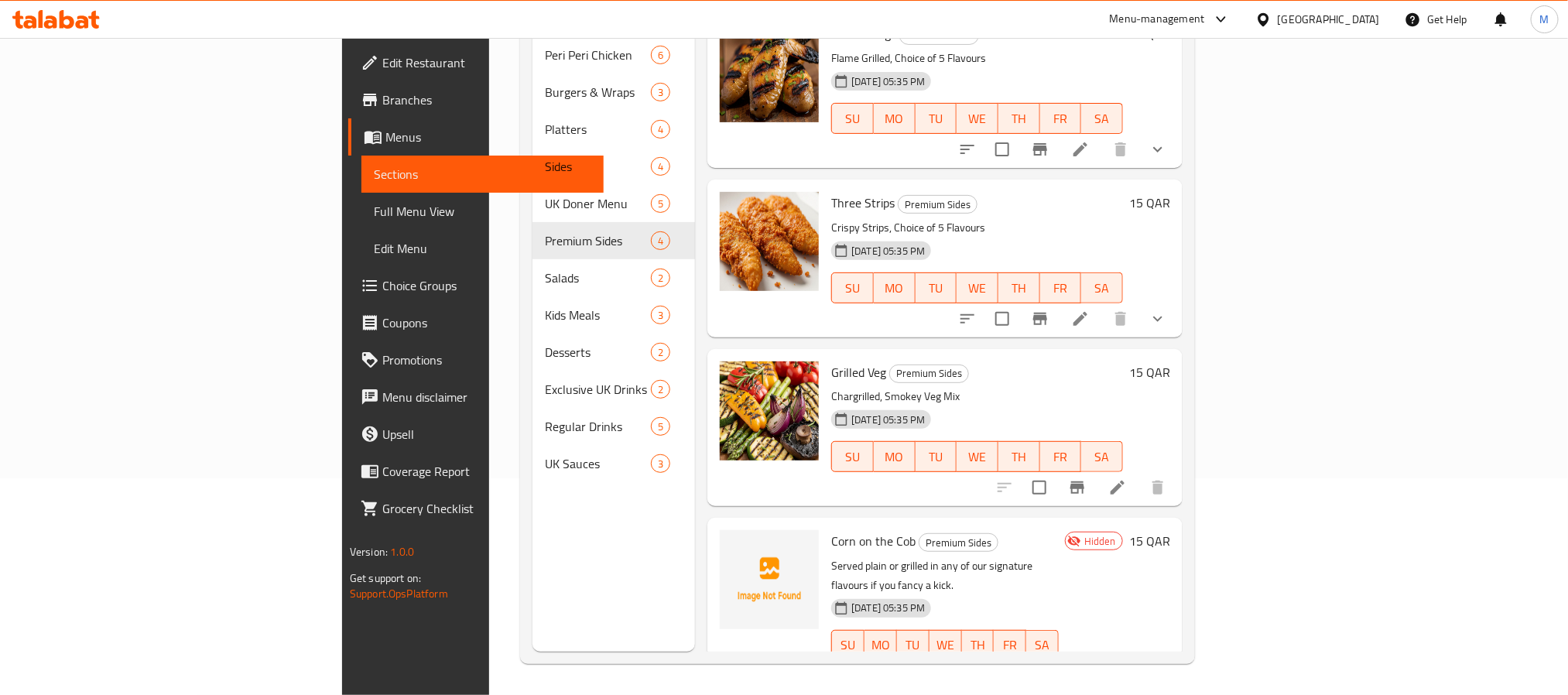
click at [1059, 530] on h6 "Corn on the Cob Premium Sides" at bounding box center [945, 540] width 227 height 21
click at [1102, 663] on li at bounding box center [1080, 677] width 43 height 28
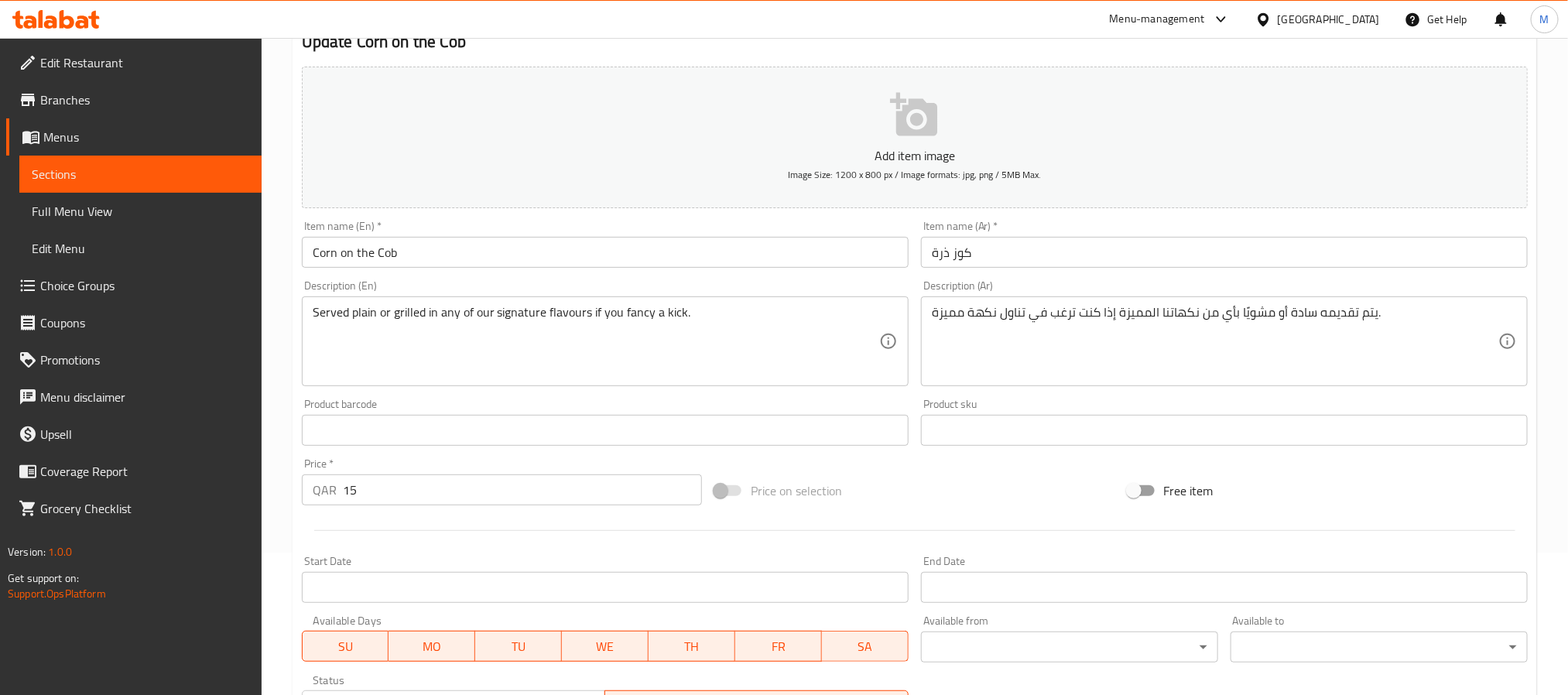
scroll to position [425, 0]
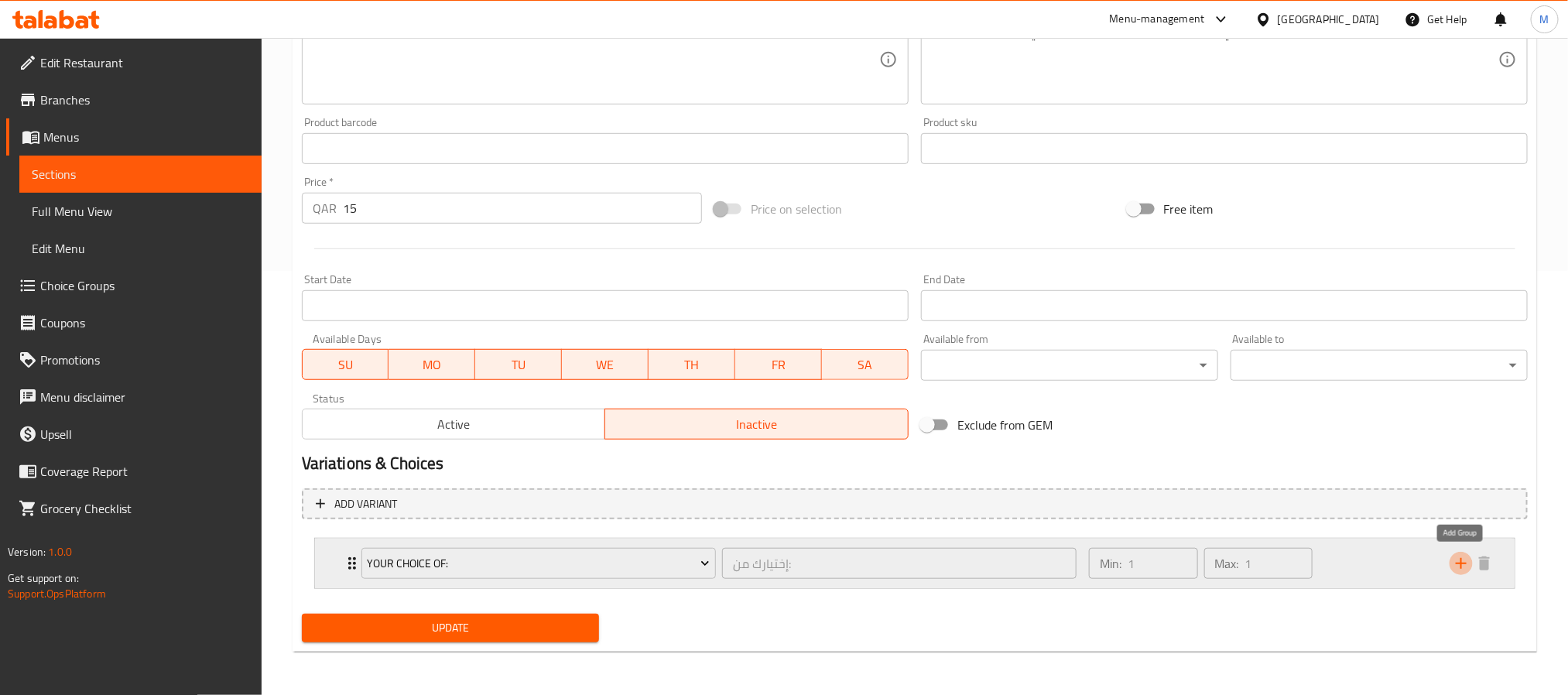
click at [1461, 565] on icon "add" at bounding box center [1462, 564] width 19 height 19
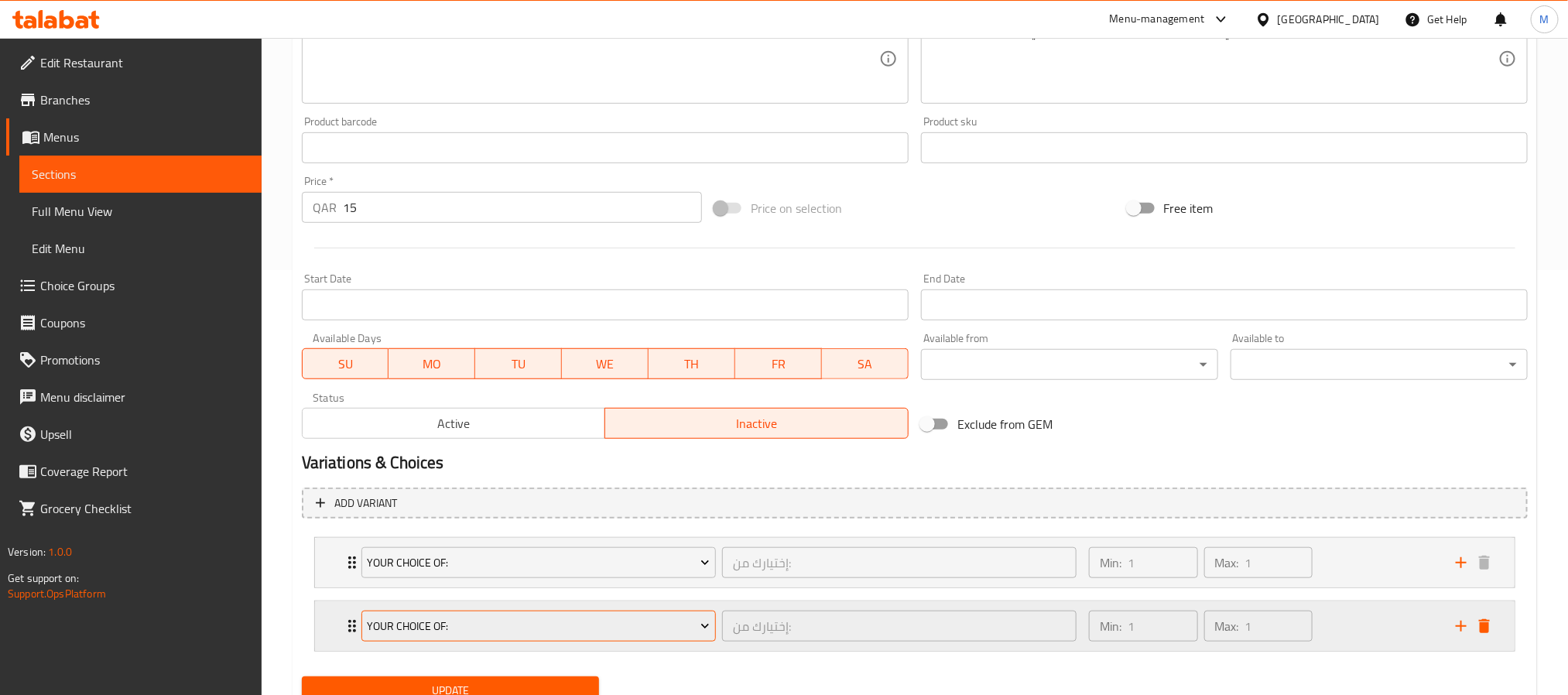
click at [615, 631] on span "Your Choice Of:" at bounding box center [538, 626] width 343 height 20
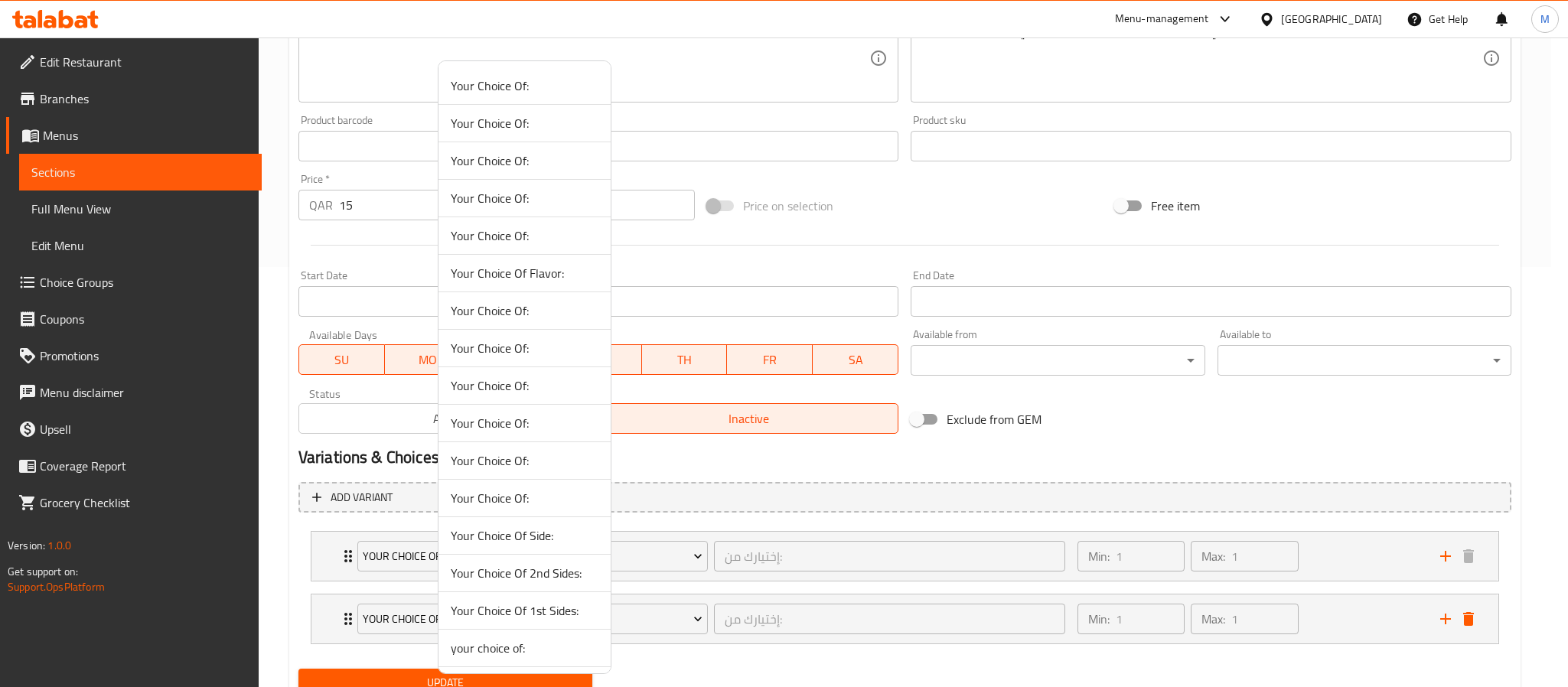
click at [491, 356] on span "Your Choice Of:" at bounding box center [524, 349] width 147 height 19
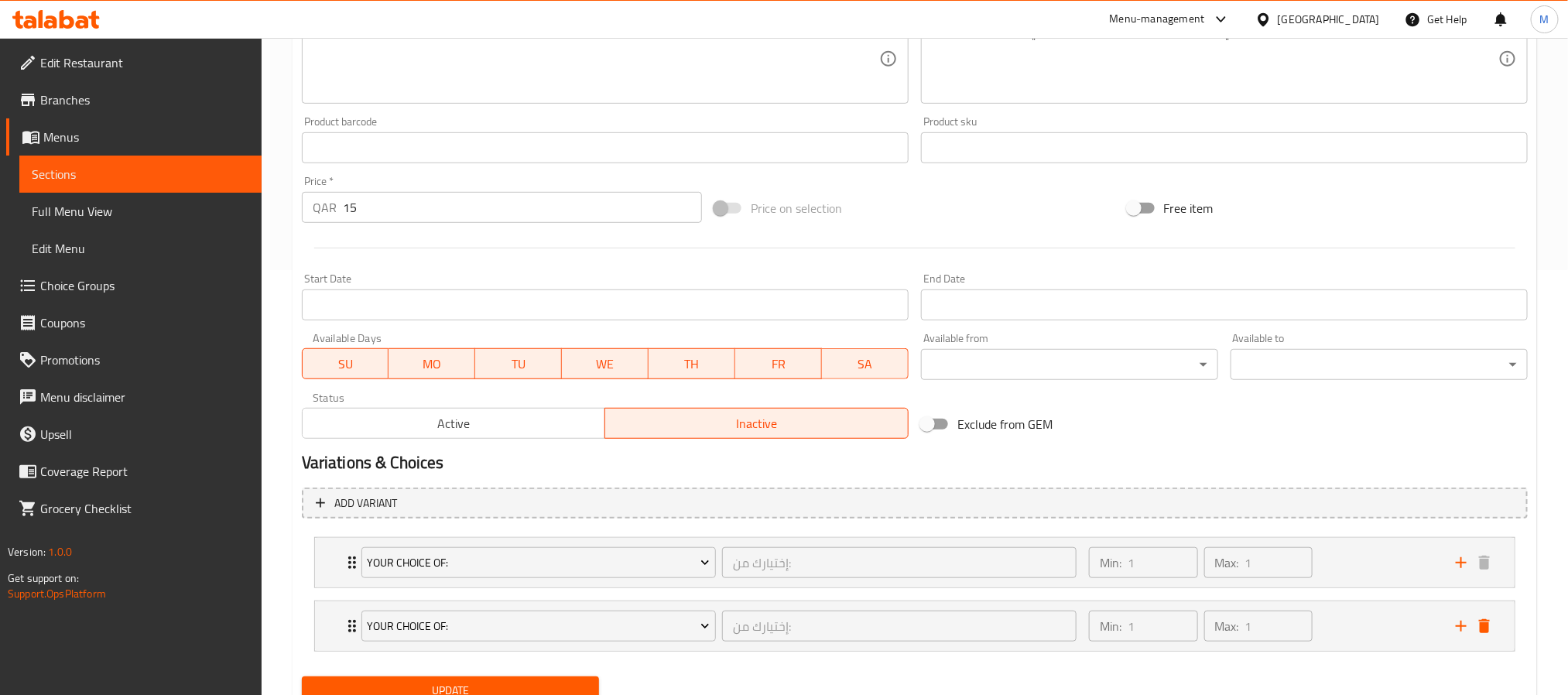
click at [493, 686] on span "Update" at bounding box center [451, 691] width 273 height 20
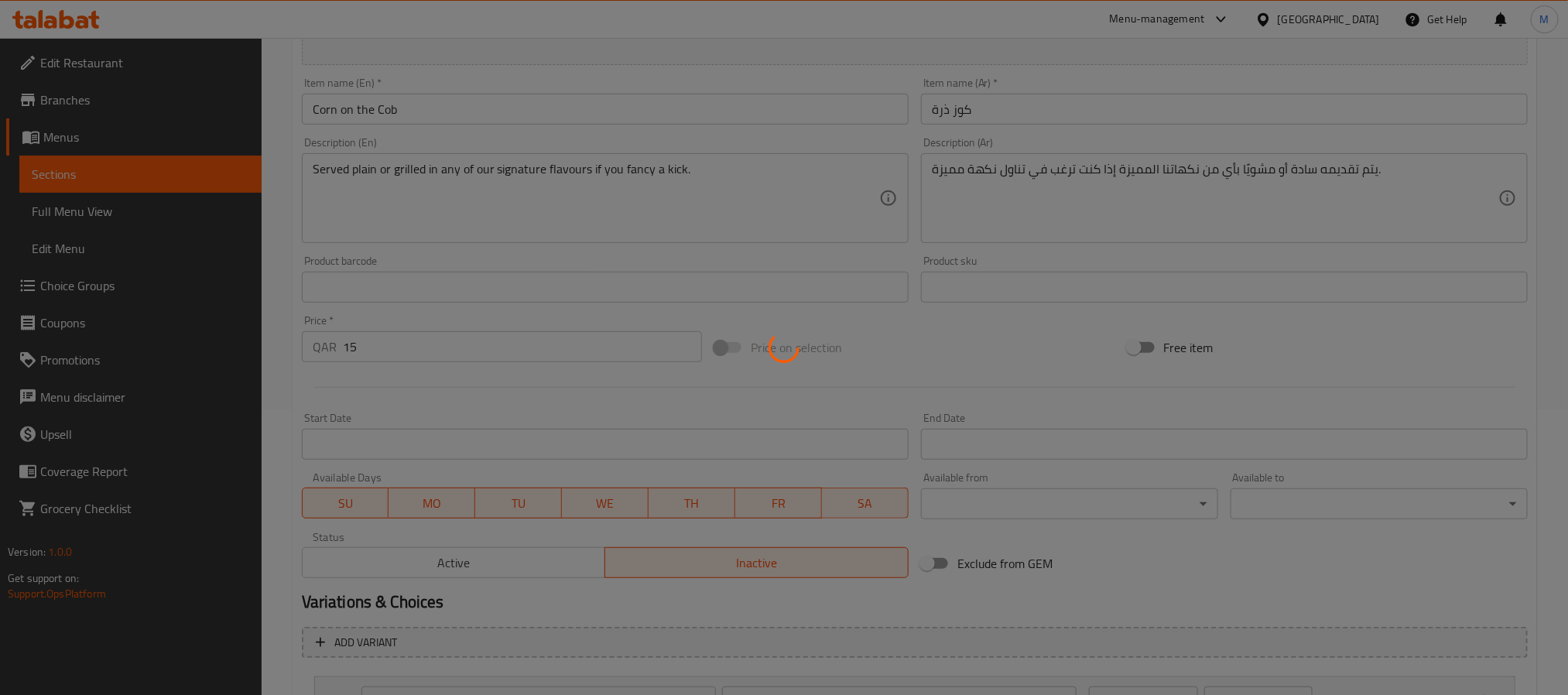
scroll to position [0, 0]
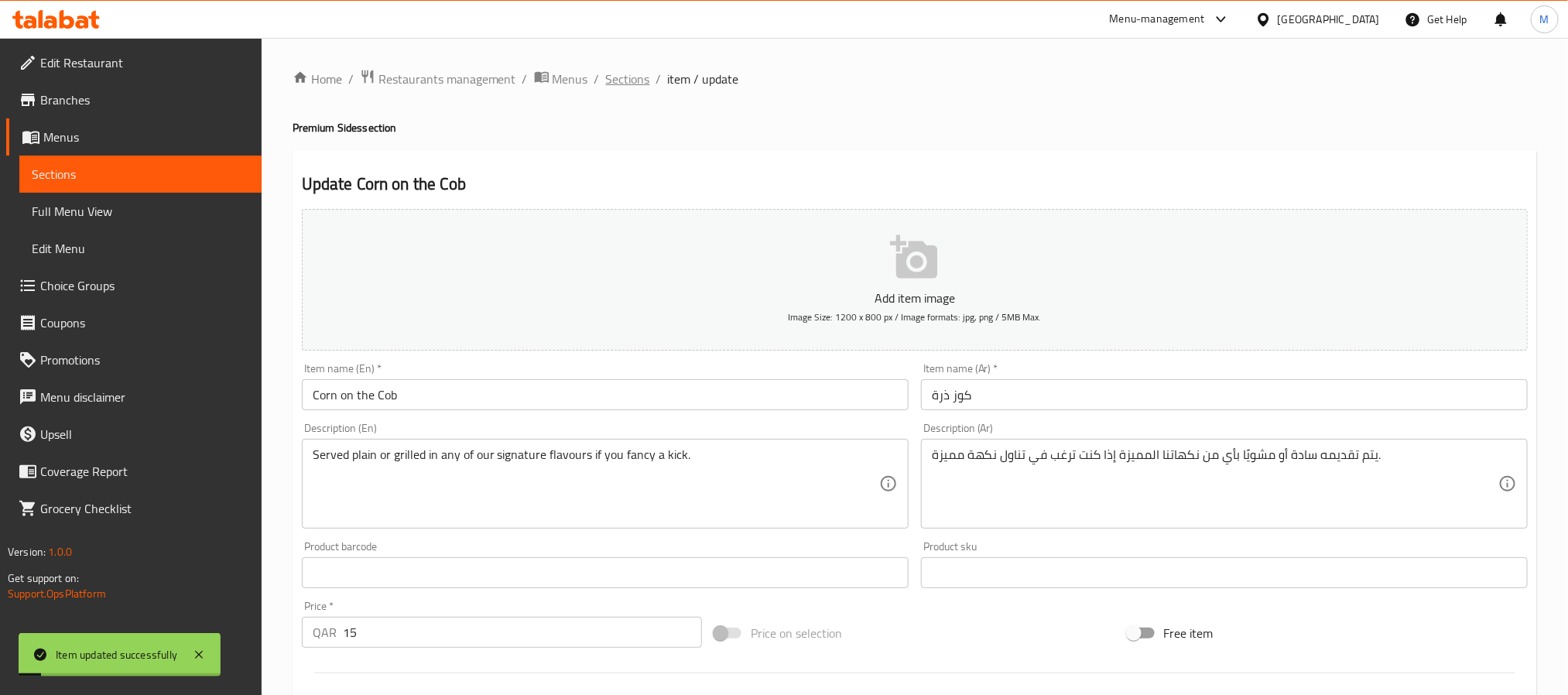
click at [646, 72] on span "Sections" at bounding box center [628, 79] width 44 height 19
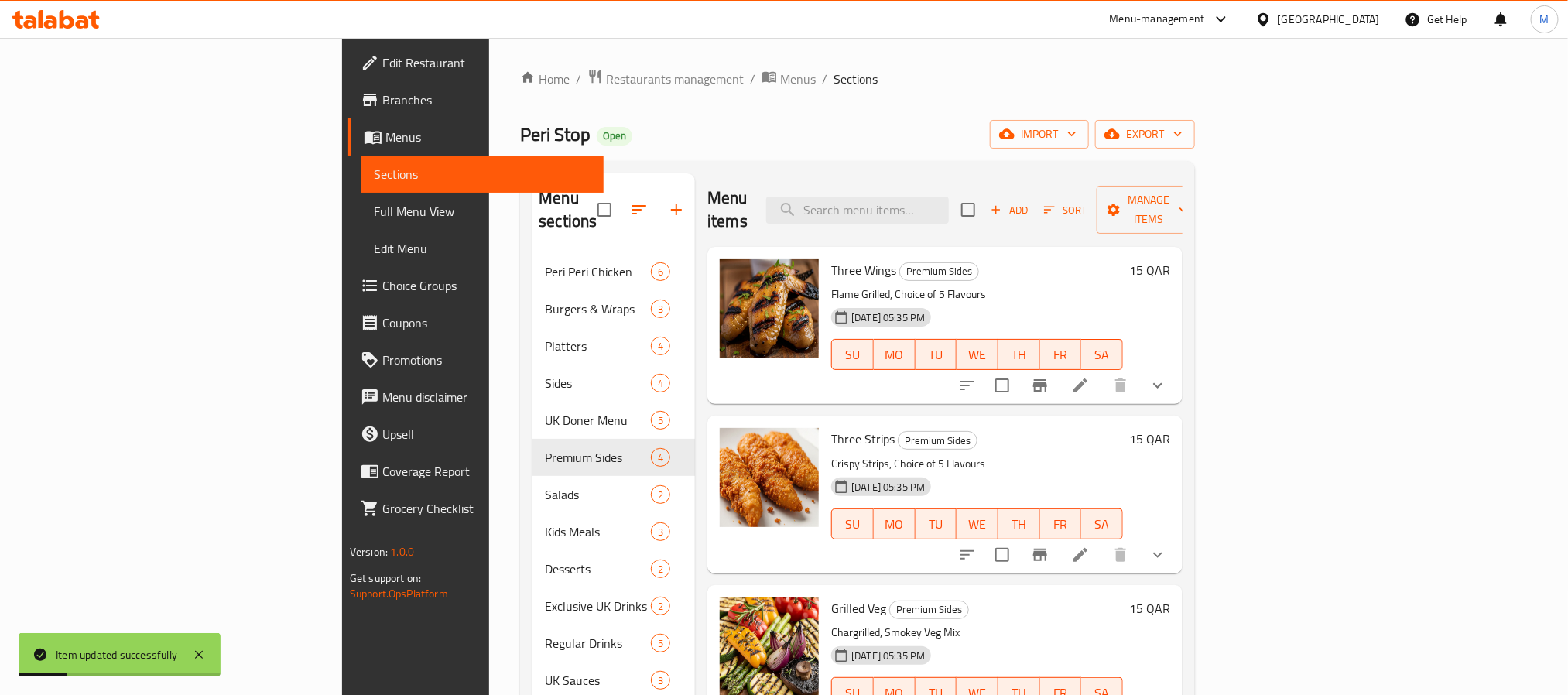
click at [820, 130] on div "Peri Stop Open import export" at bounding box center [858, 135] width 675 height 29
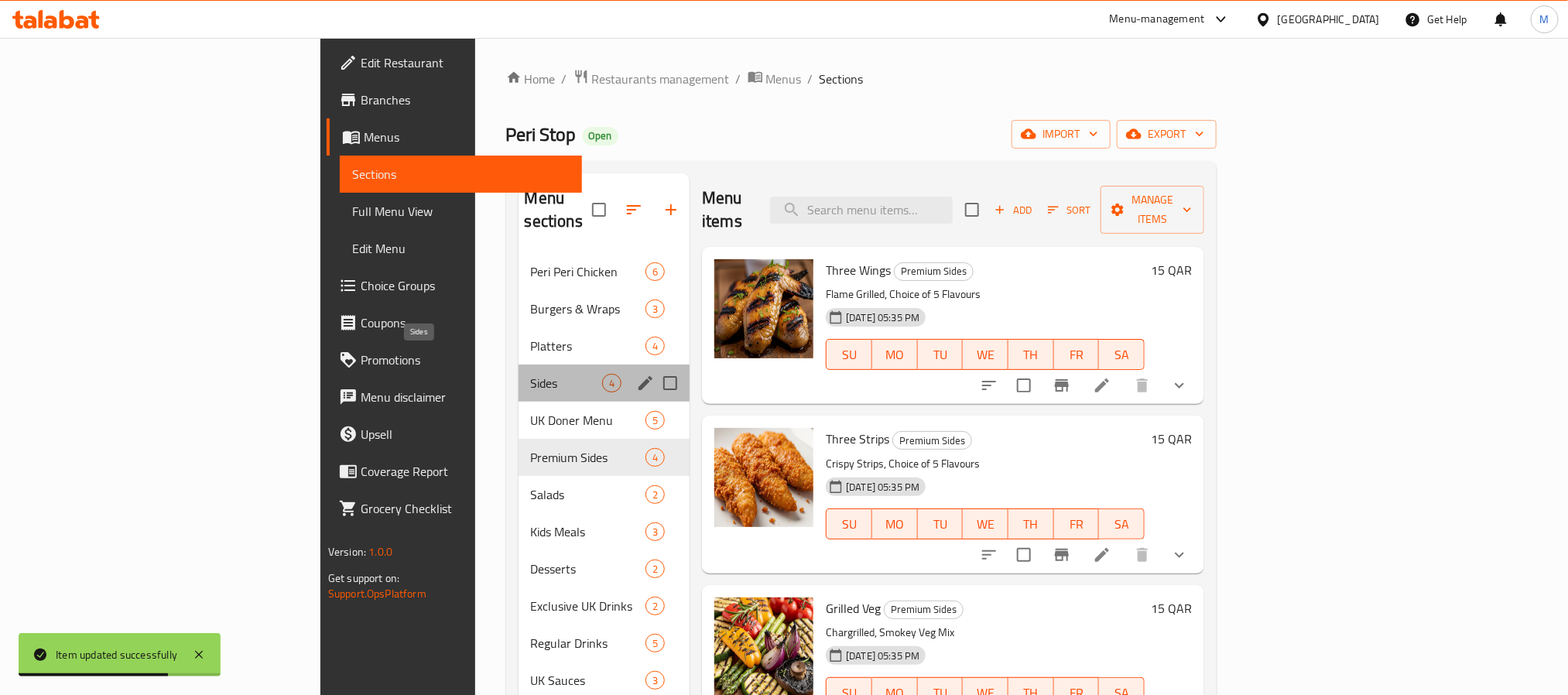
click at [531, 374] on span "Sides" at bounding box center [566, 383] width 72 height 19
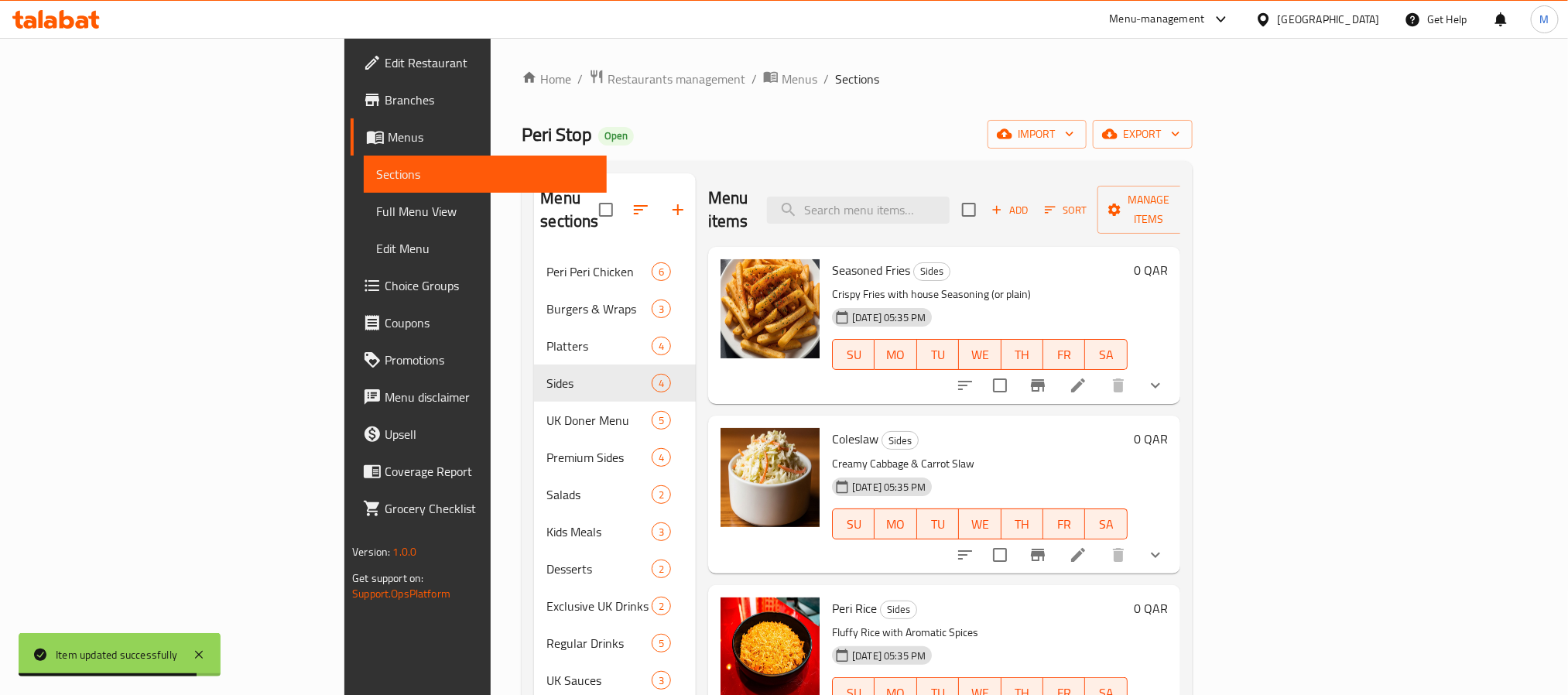
click at [1165, 376] on icon "show more" at bounding box center [1156, 386] width 19 height 19
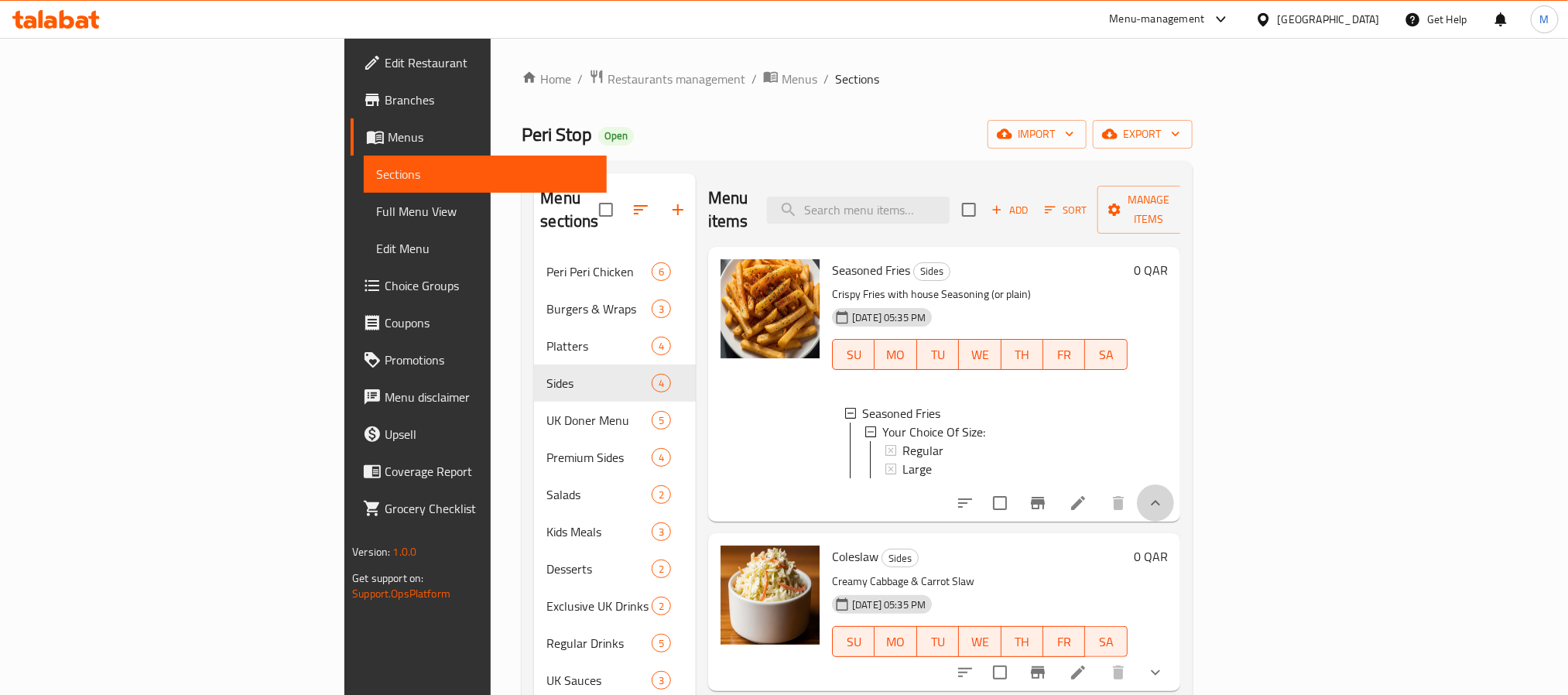
click at [1174, 504] on button "show more" at bounding box center [1156, 503] width 37 height 37
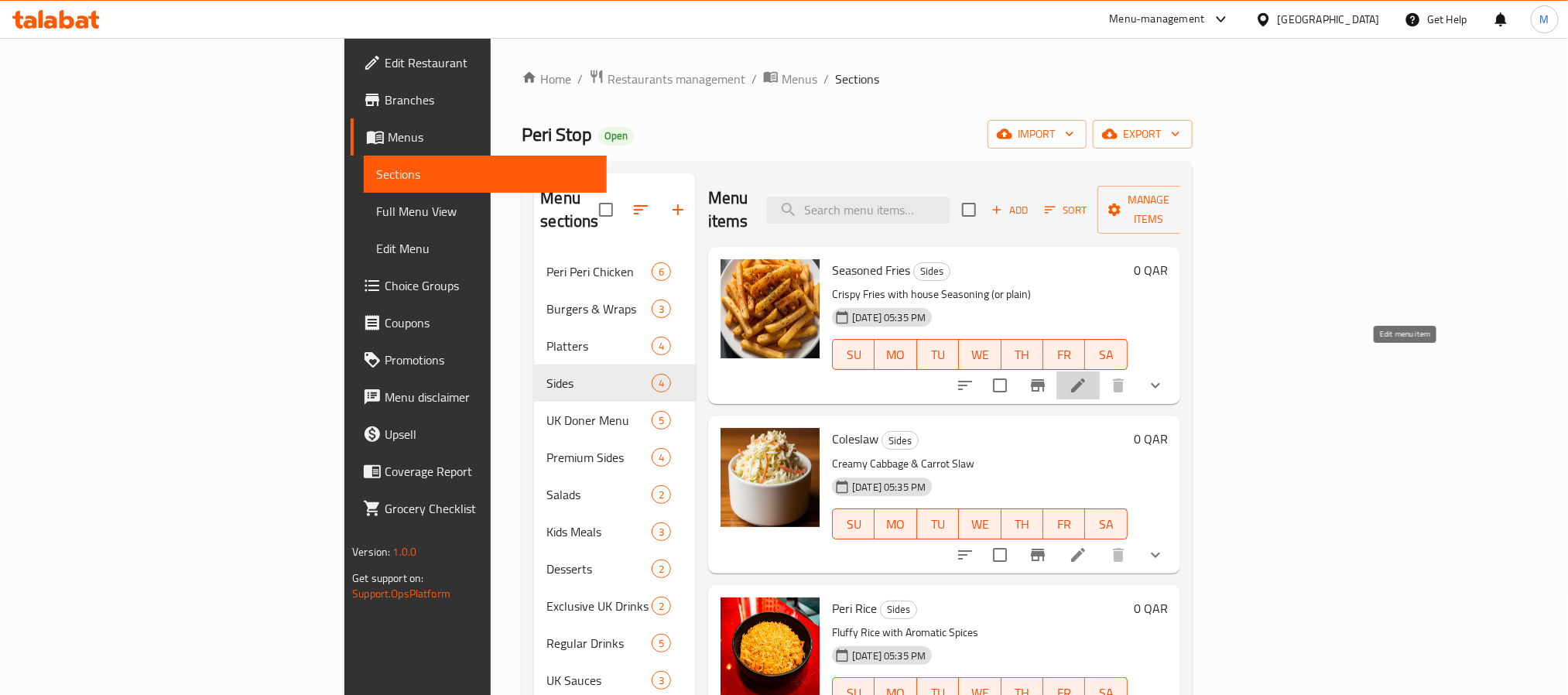
click at [1088, 376] on icon at bounding box center [1078, 386] width 19 height 19
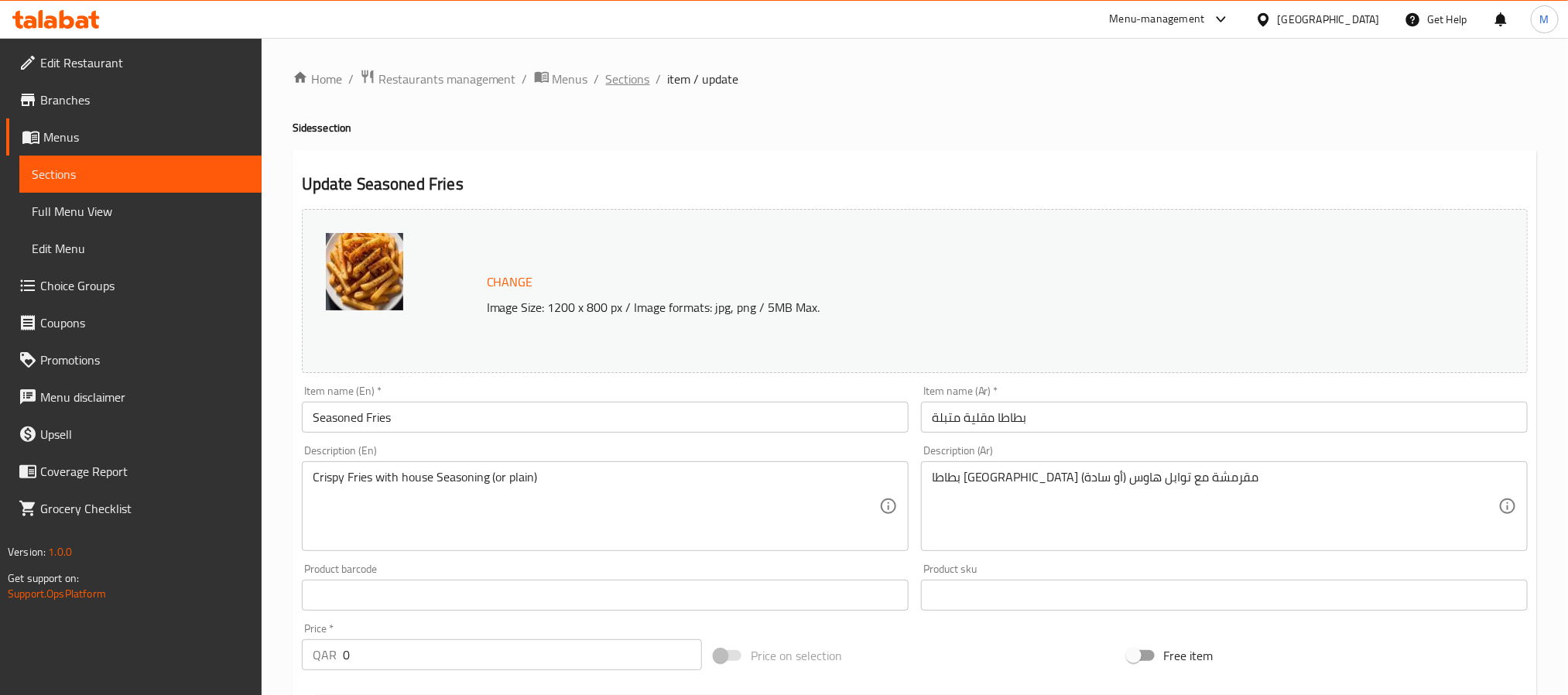
click at [628, 75] on span "Sections" at bounding box center [628, 79] width 44 height 19
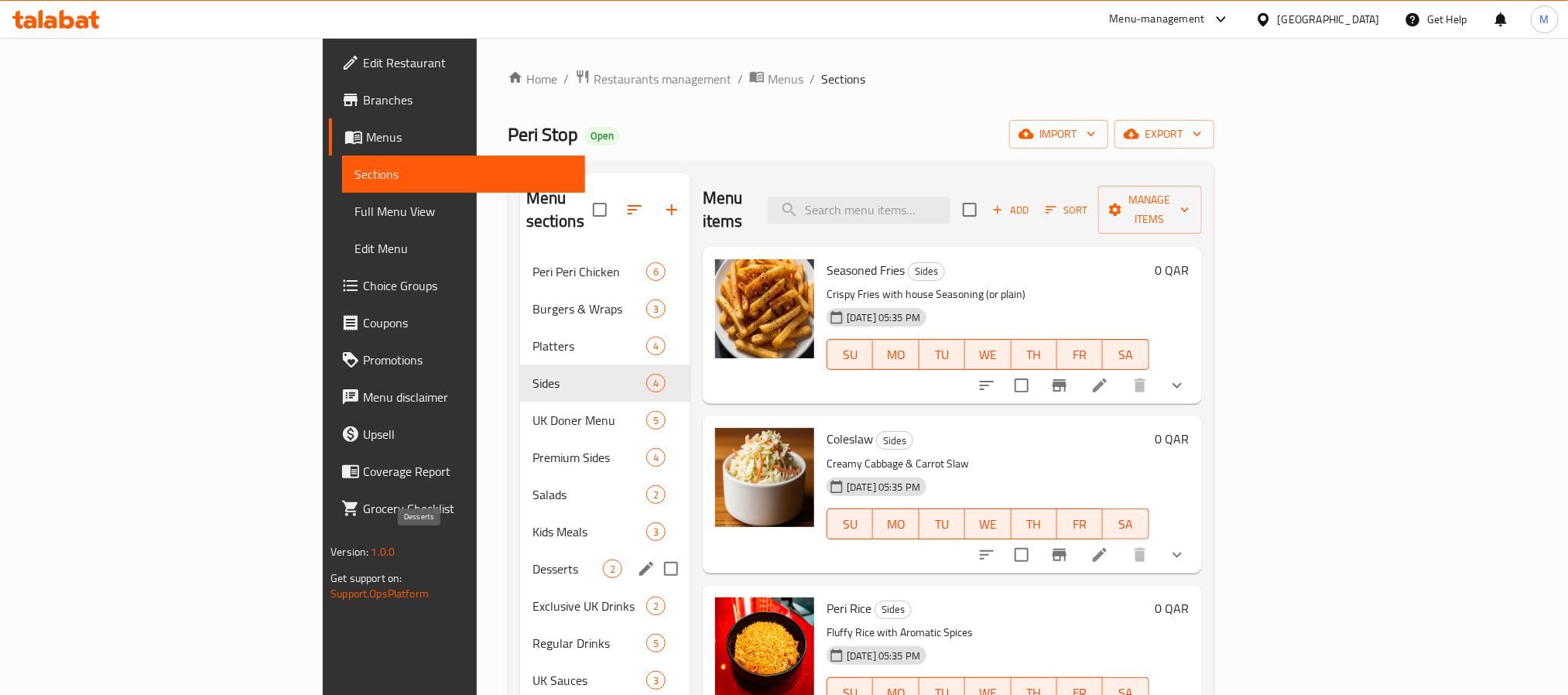
click at [532, 560] on span "Desserts" at bounding box center [567, 569] width 71 height 19
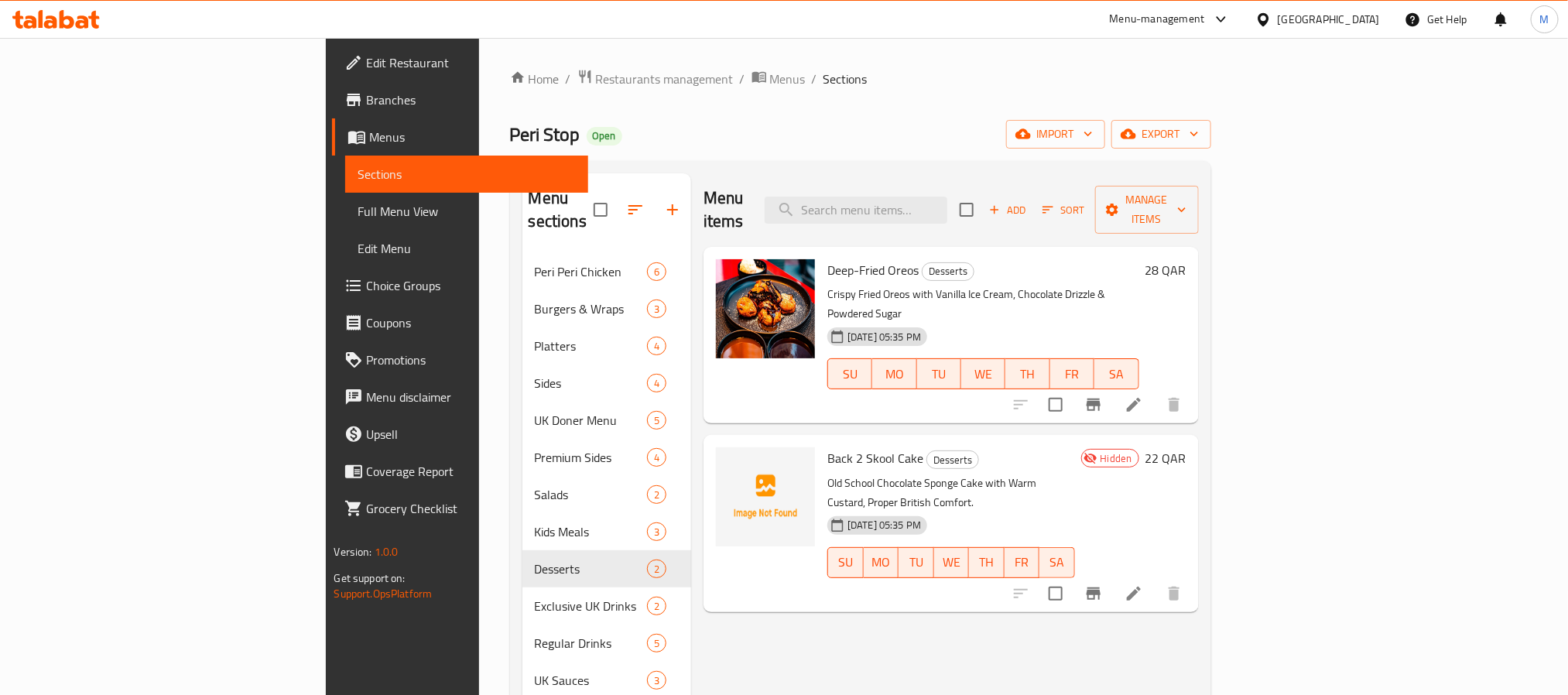
click at [1045, 441] on div "Back 2 Skool Cake Desserts Old School Chocolate Sponge Cake with Warm Custard, …" at bounding box center [951, 523] width 260 height 164
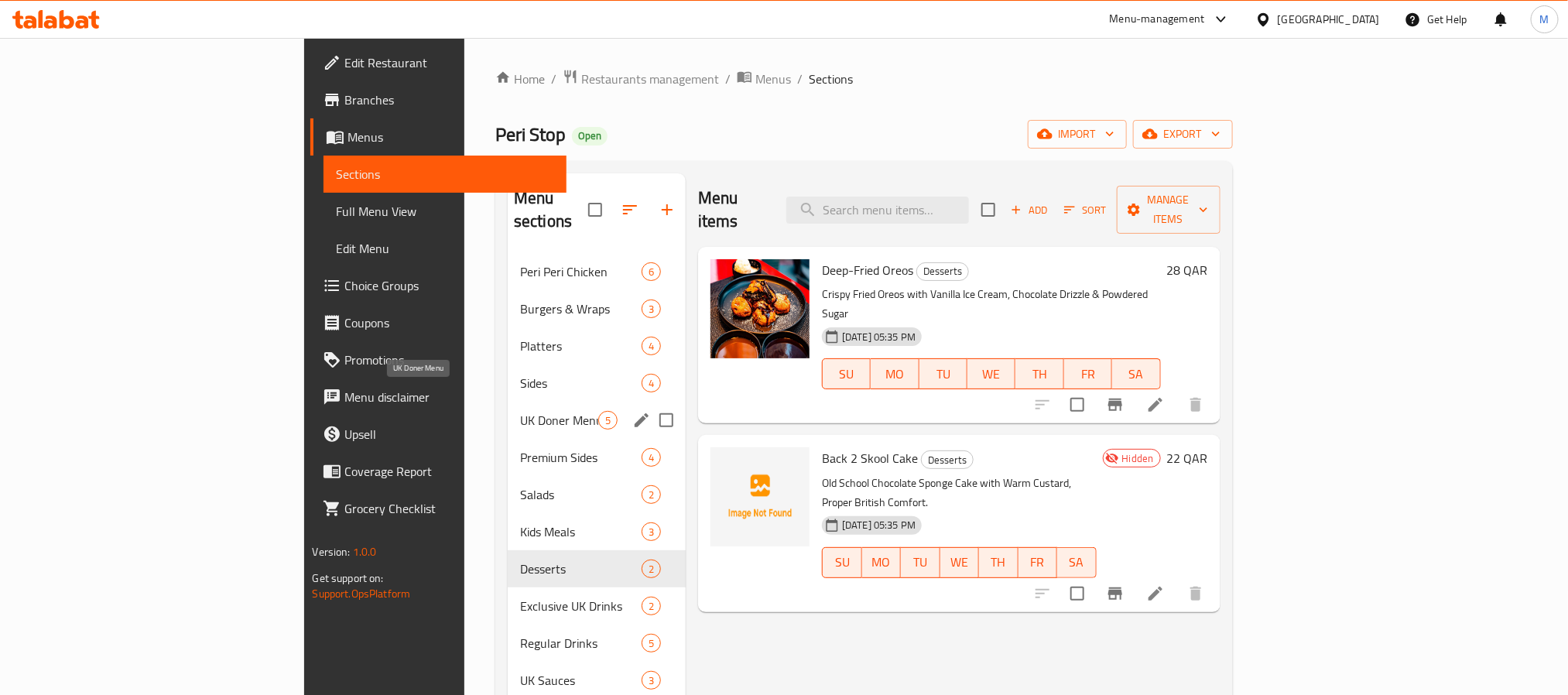
click at [520, 411] on span "UK Doner Menu" at bounding box center [560, 421] width 78 height 19
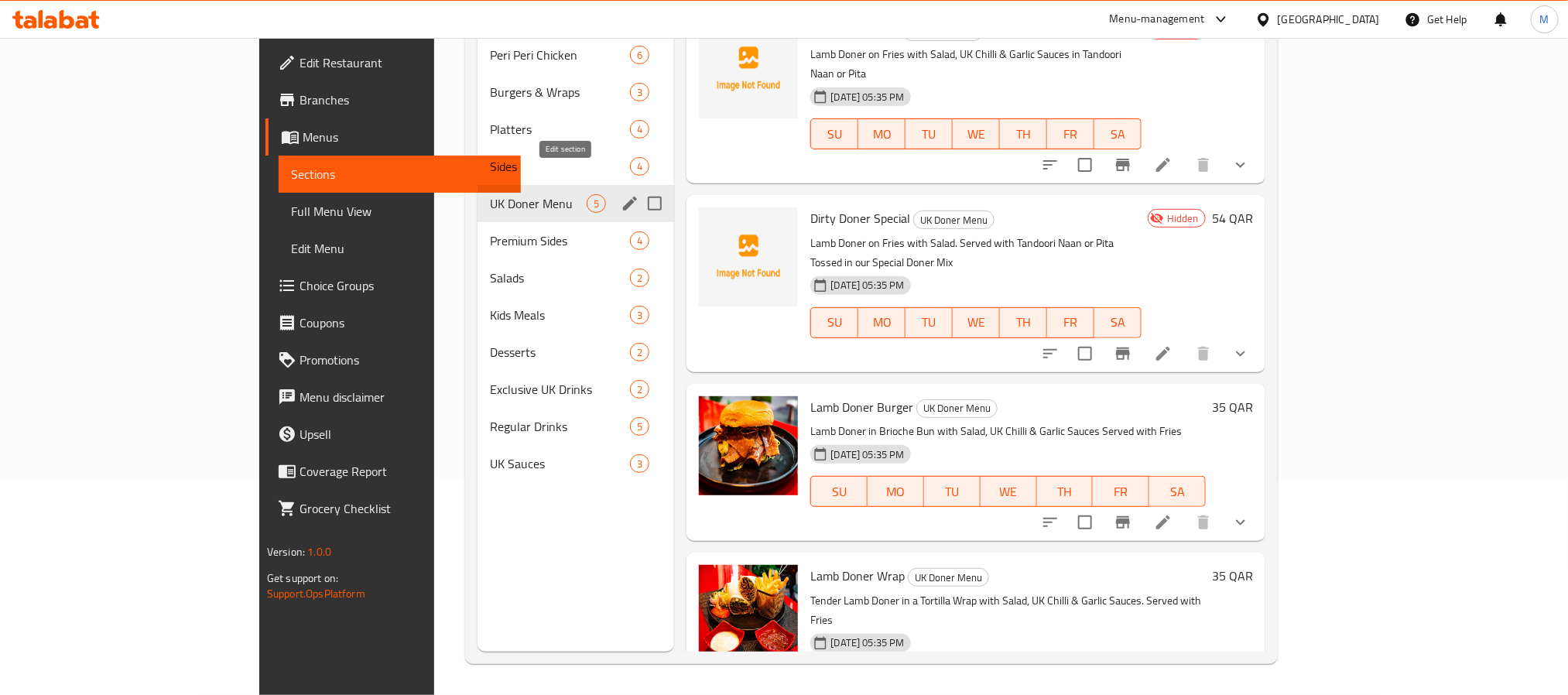
click at [621, 194] on icon "edit" at bounding box center [630, 204] width 19 height 19
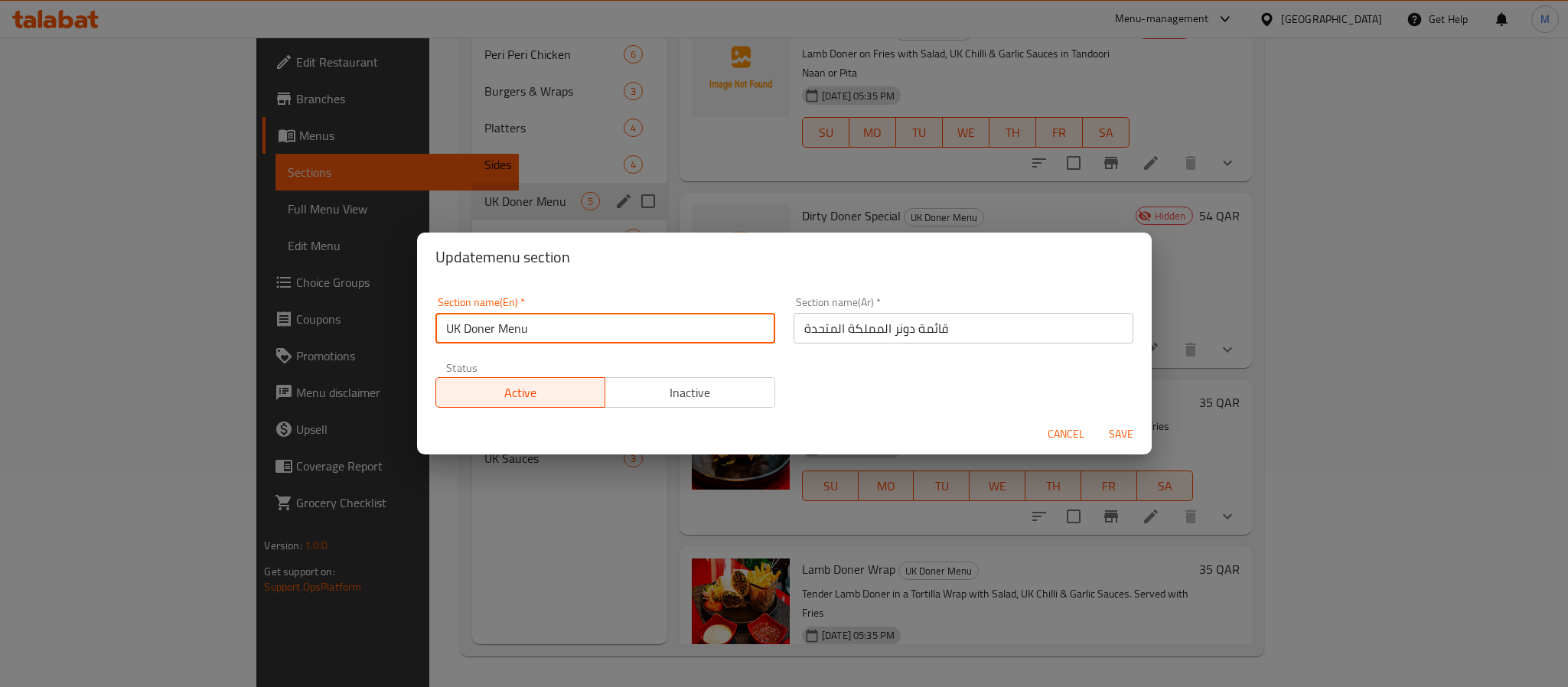
click at [606, 331] on input "UK Doner Menu" at bounding box center [605, 328] width 339 height 30
click at [1075, 434] on span "Cancel" at bounding box center [1066, 434] width 37 height 19
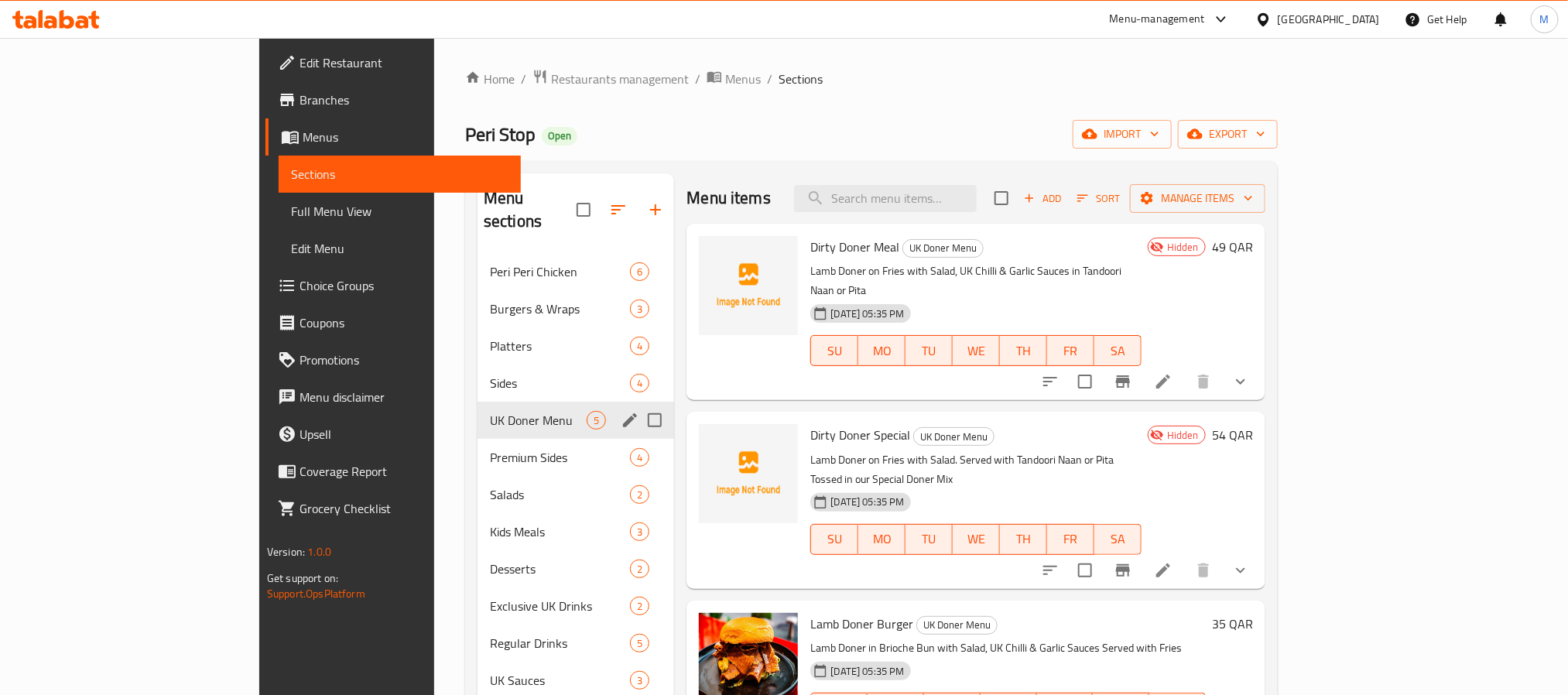
click at [762, 175] on div "Menu items Add Sort Manage items" at bounding box center [976, 198] width 579 height 50
click at [490, 262] on span "Peri Peri Chicken" at bounding box center [538, 272] width 97 height 19
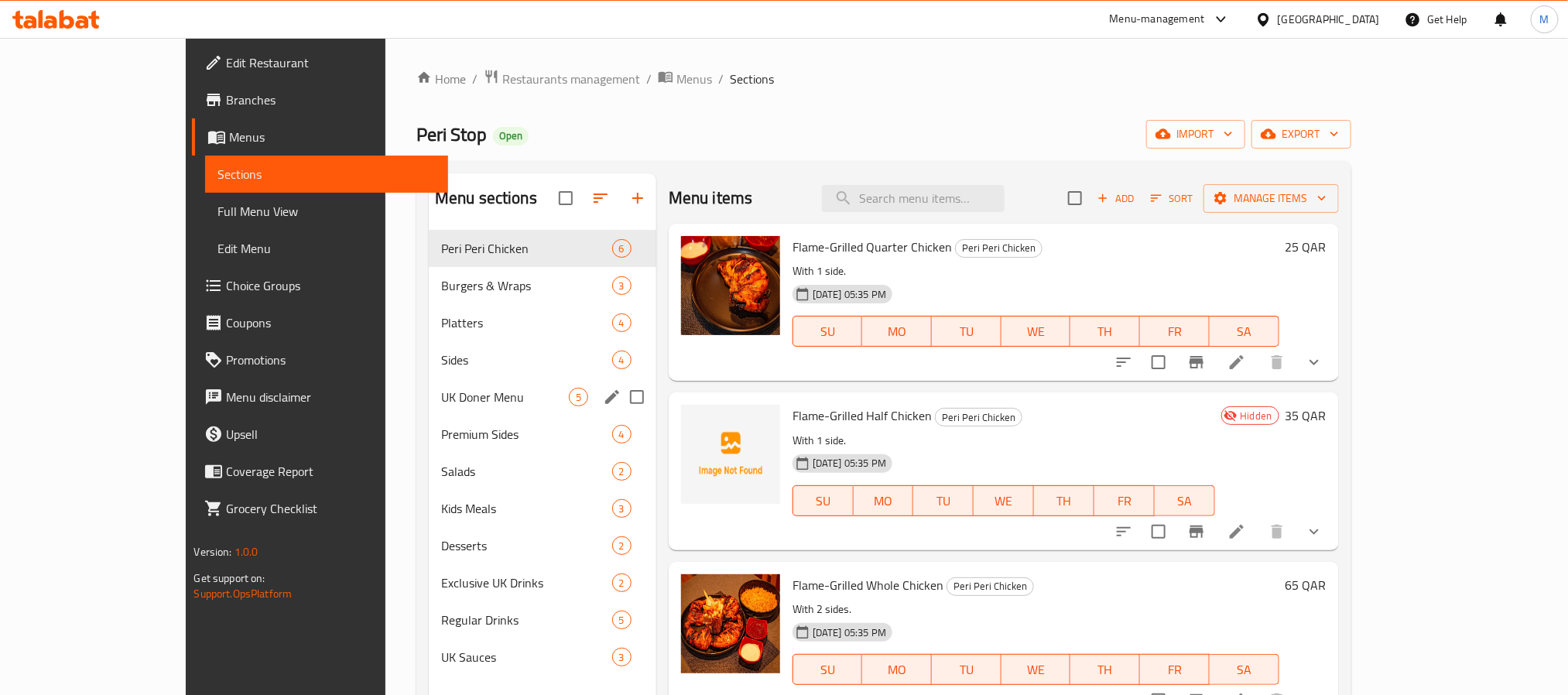
click at [847, 419] on span "Flame-Grilled Half Chicken" at bounding box center [862, 415] width 140 height 23
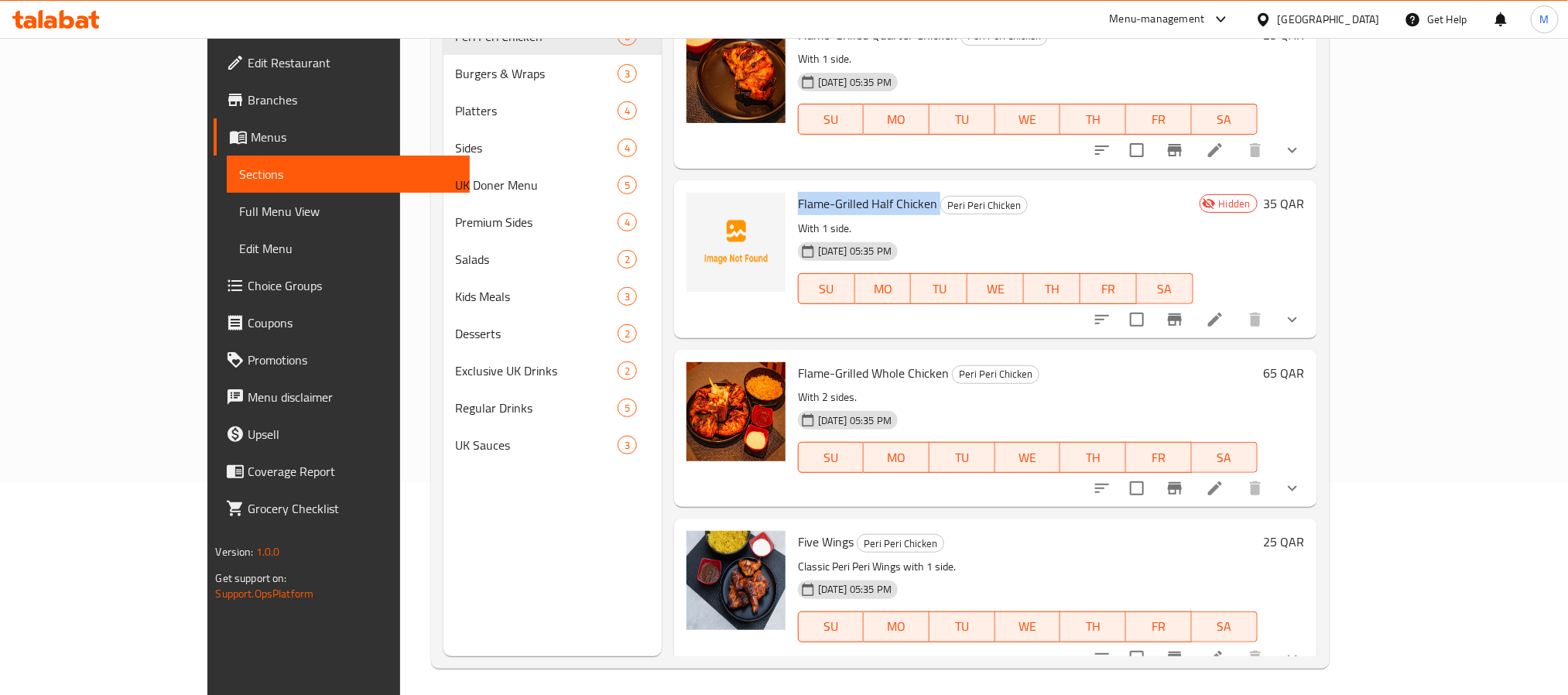
scroll to position [216, 0]
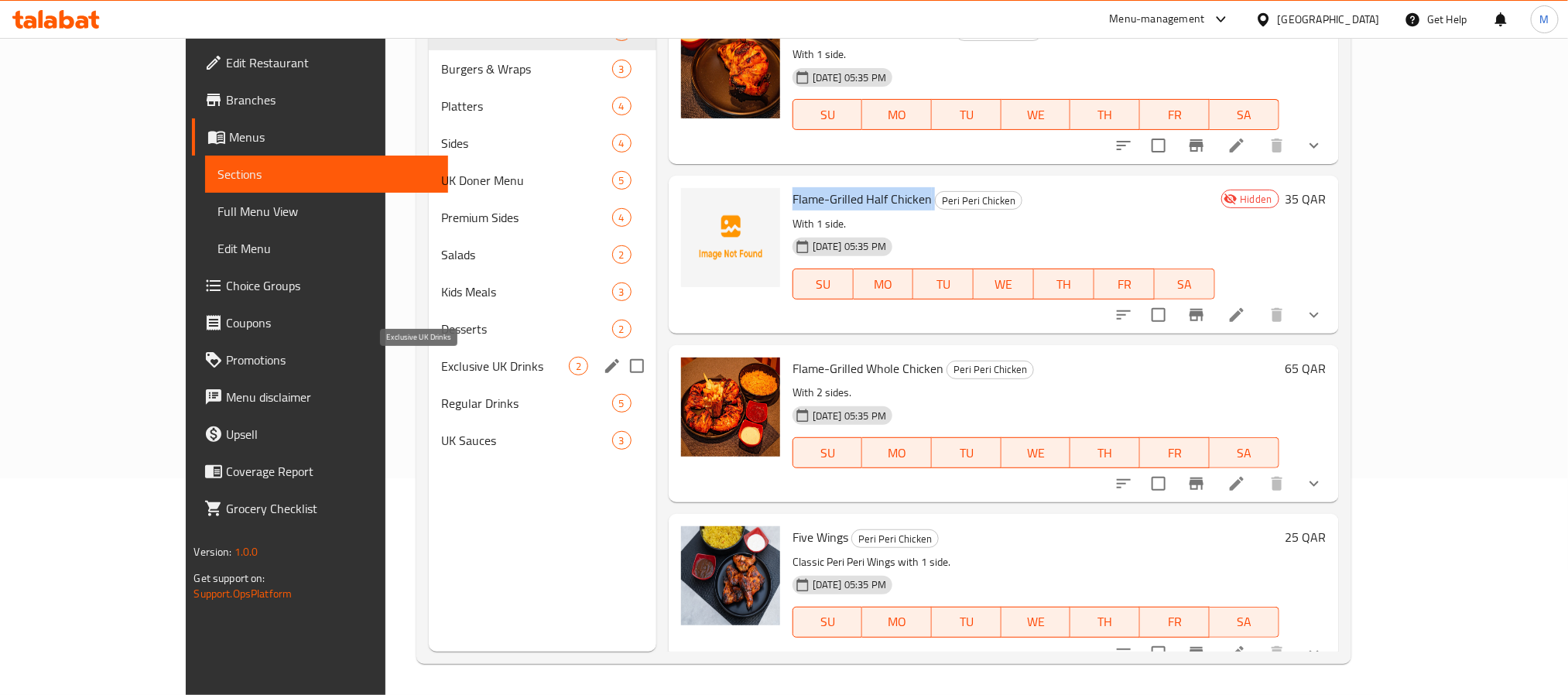
click at [441, 365] on span "Exclusive UK Drinks" at bounding box center [505, 366] width 128 height 19
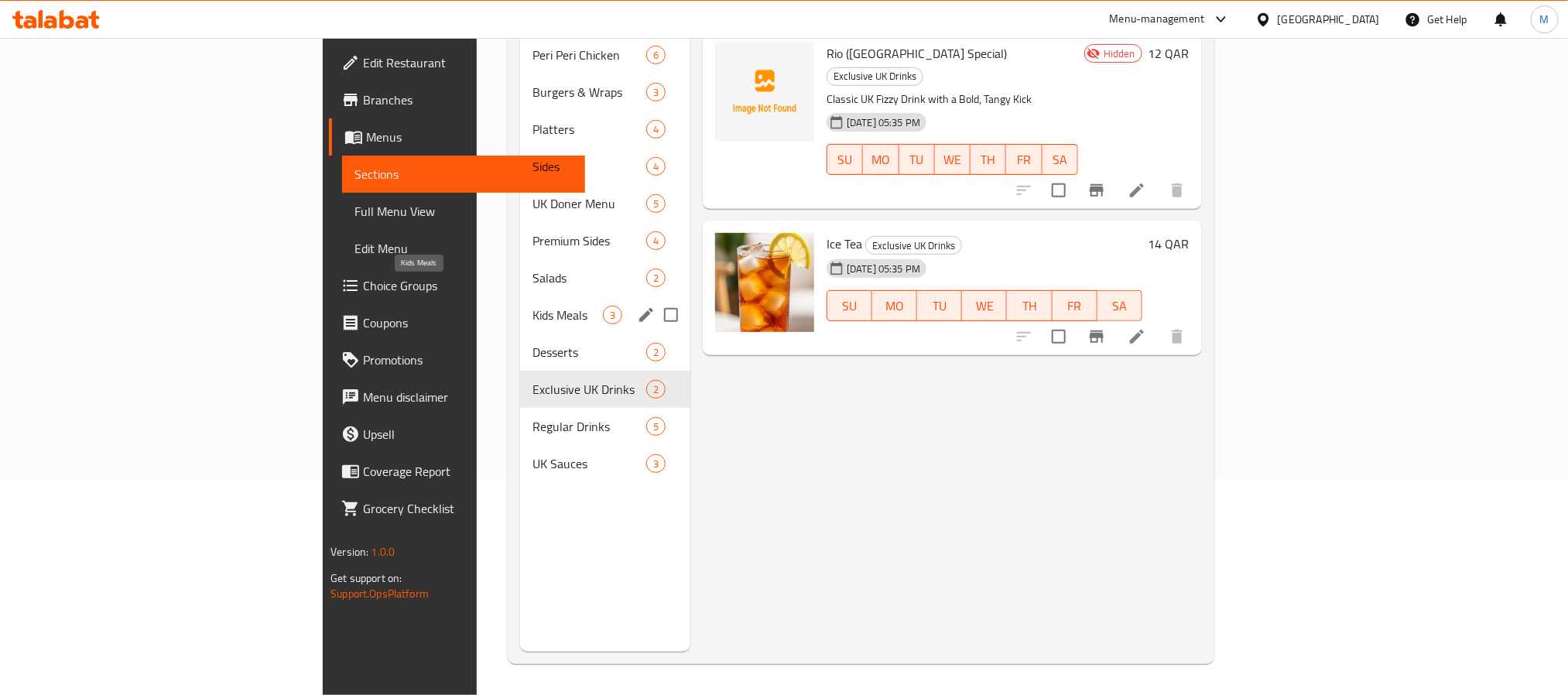
click at [532, 306] on span "Kids Meals" at bounding box center [567, 315] width 71 height 19
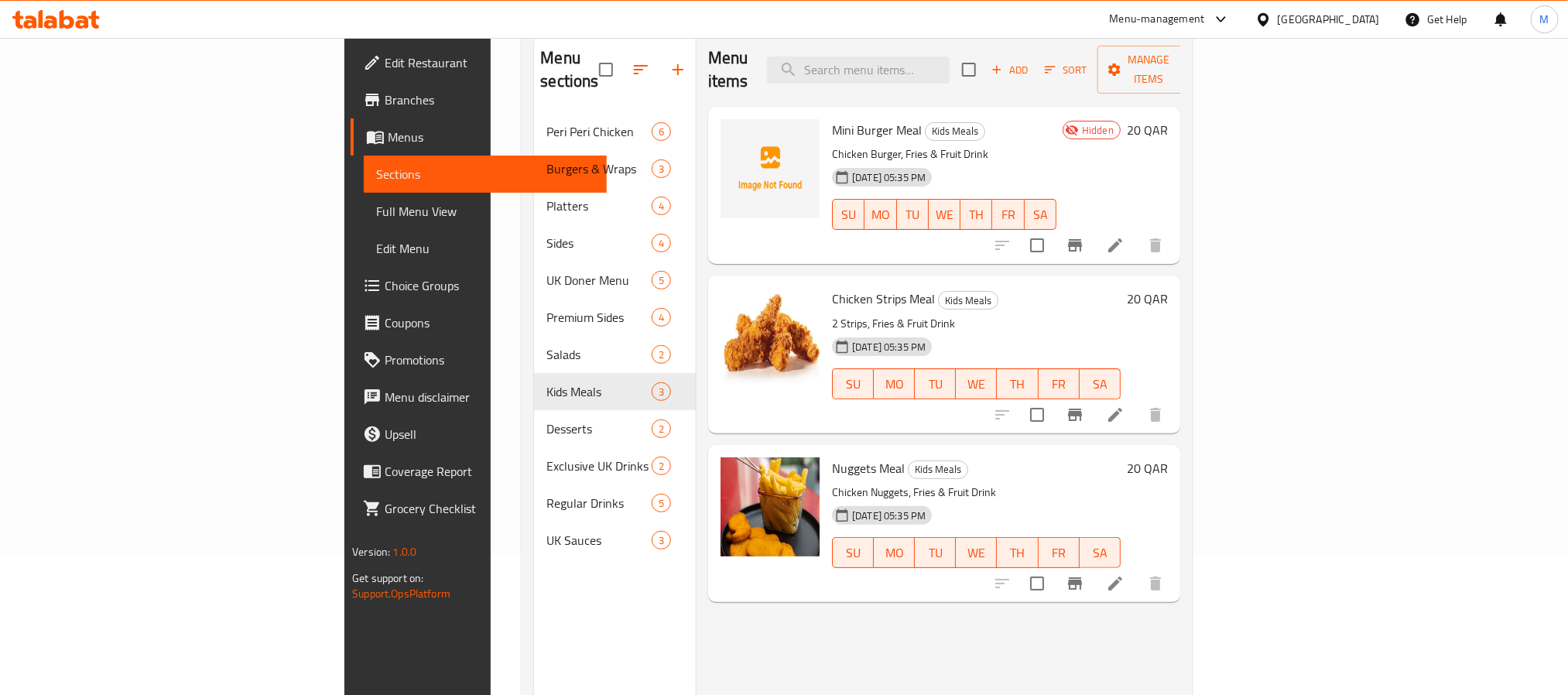
scroll to position [101, 0]
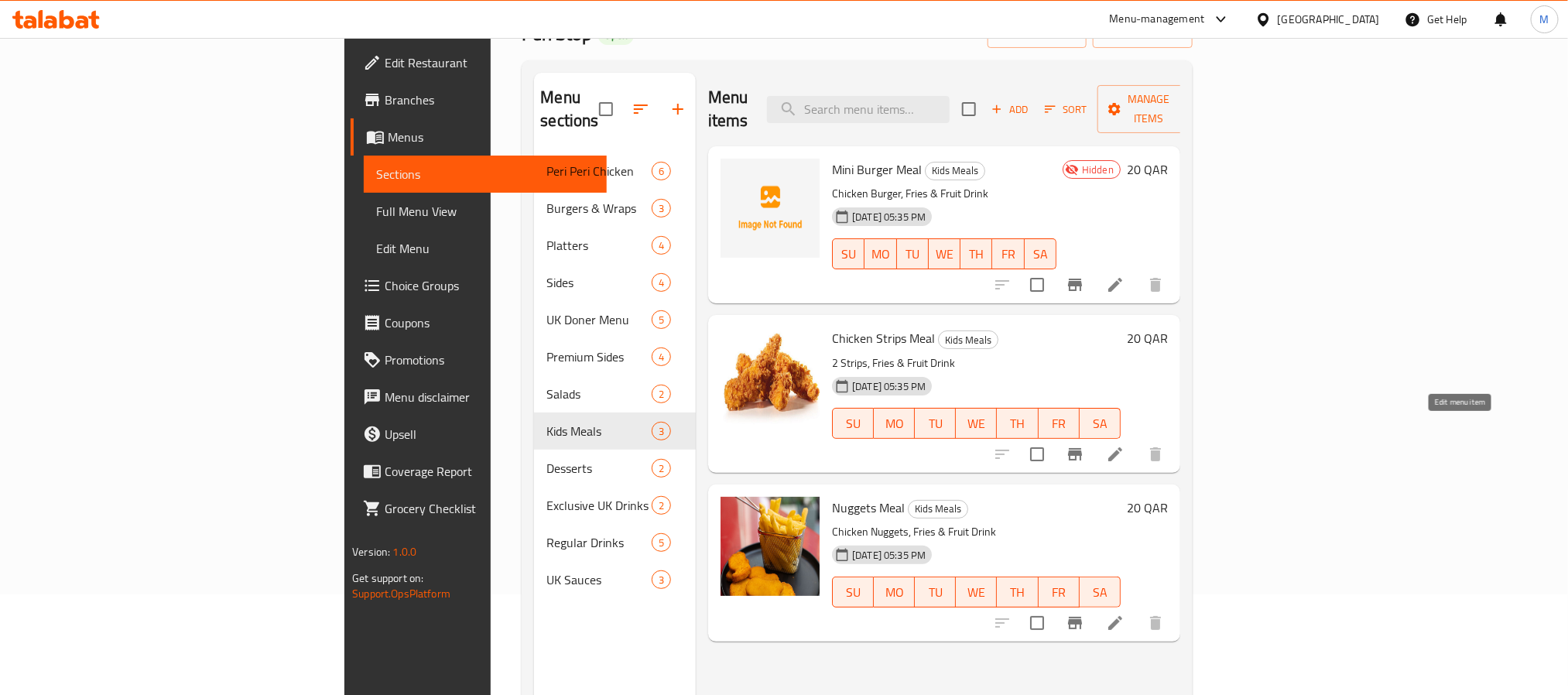
click at [1124, 445] on icon at bounding box center [1115, 454] width 19 height 19
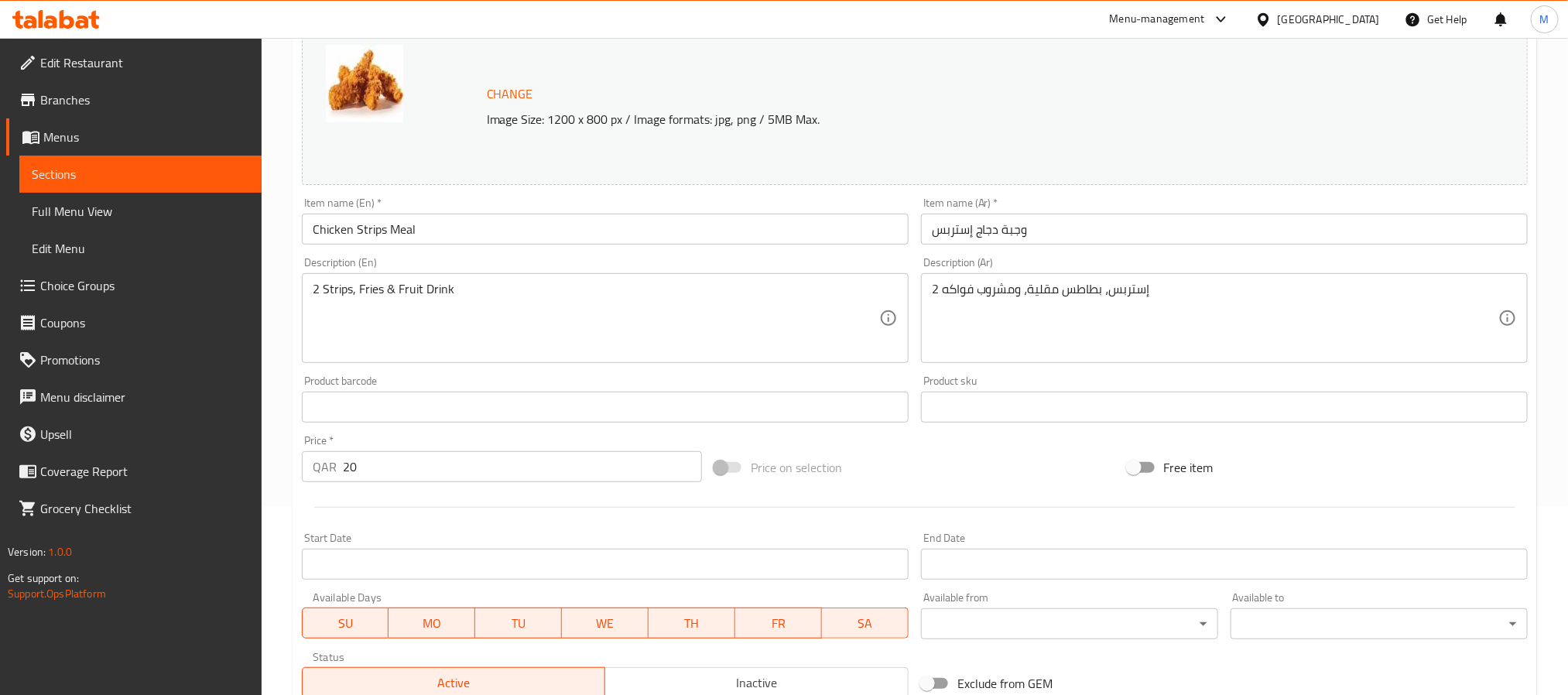
scroll to position [419, 0]
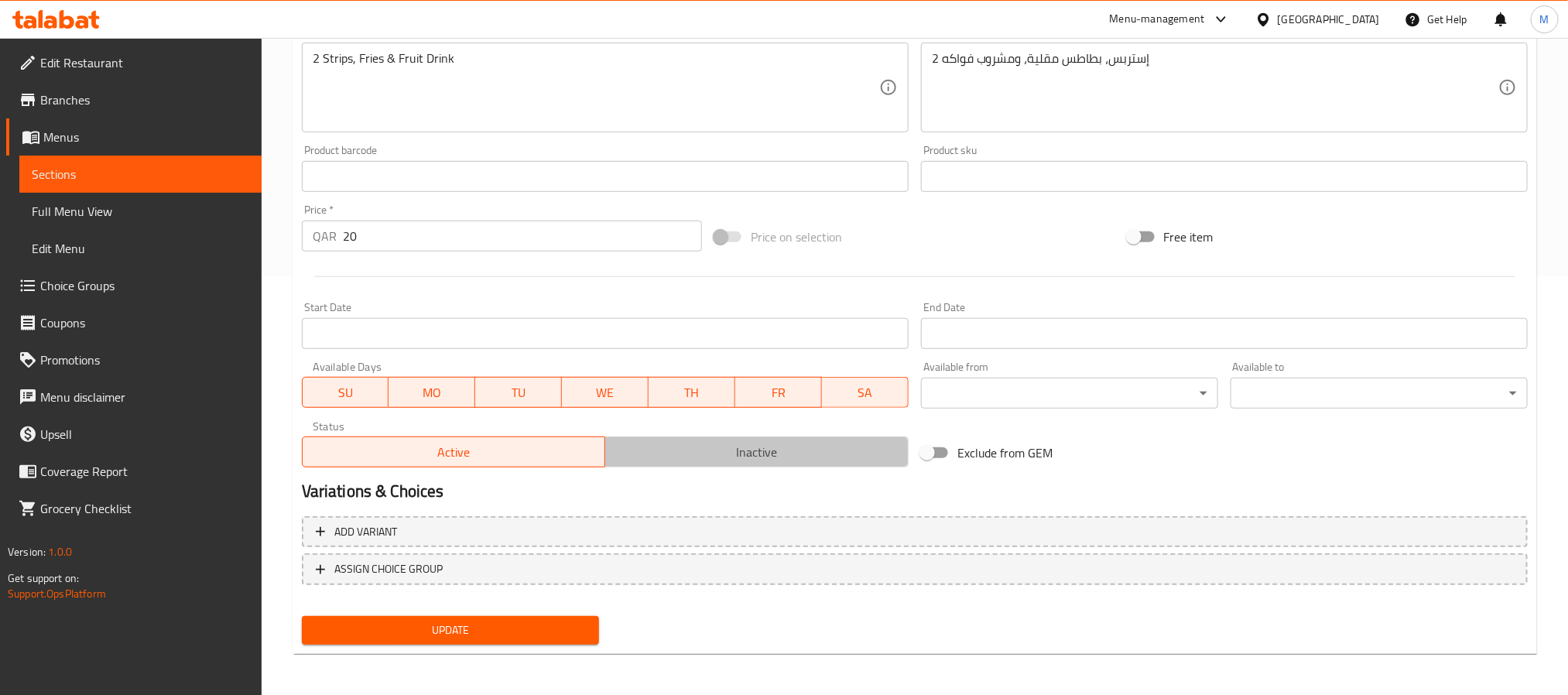
click at [706, 458] on span "Inactive" at bounding box center [757, 452] width 291 height 22
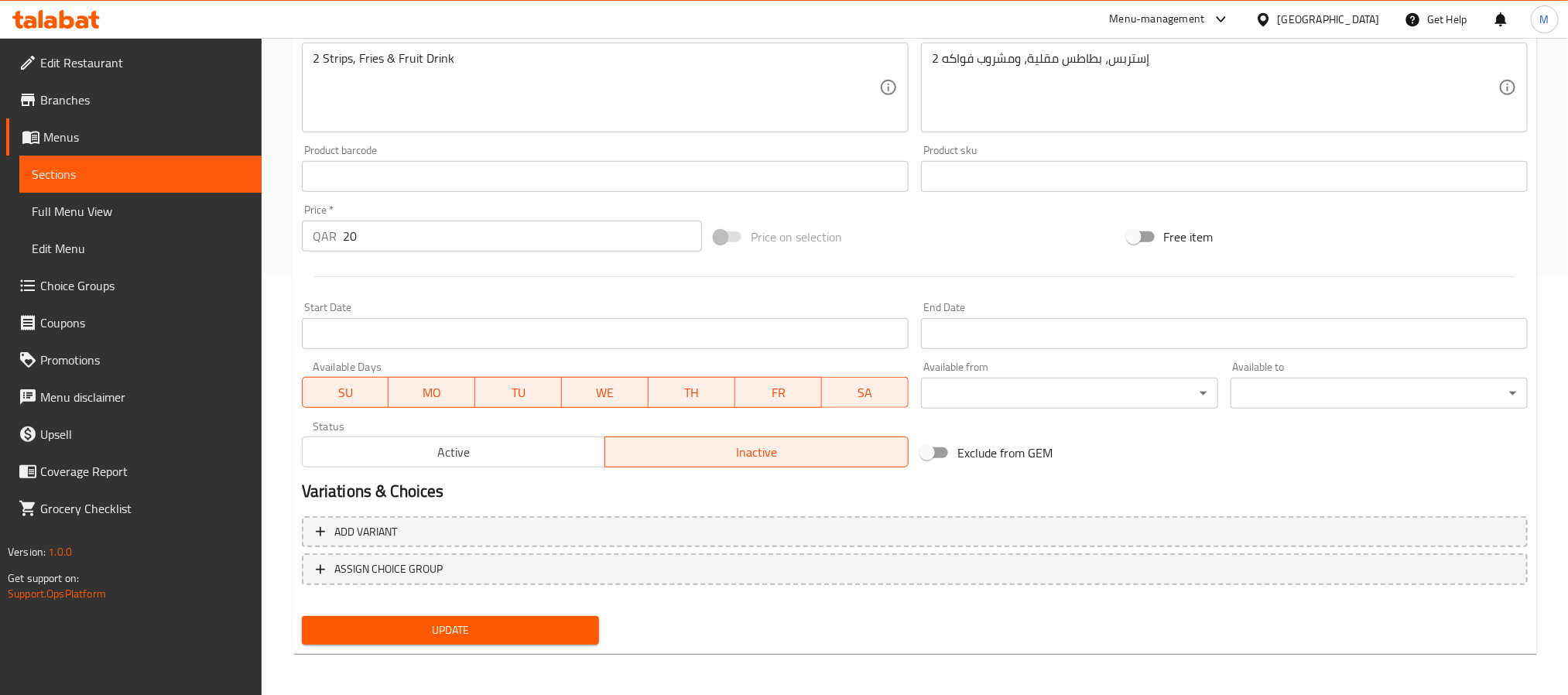
click at [553, 631] on span "Update" at bounding box center [451, 630] width 273 height 20
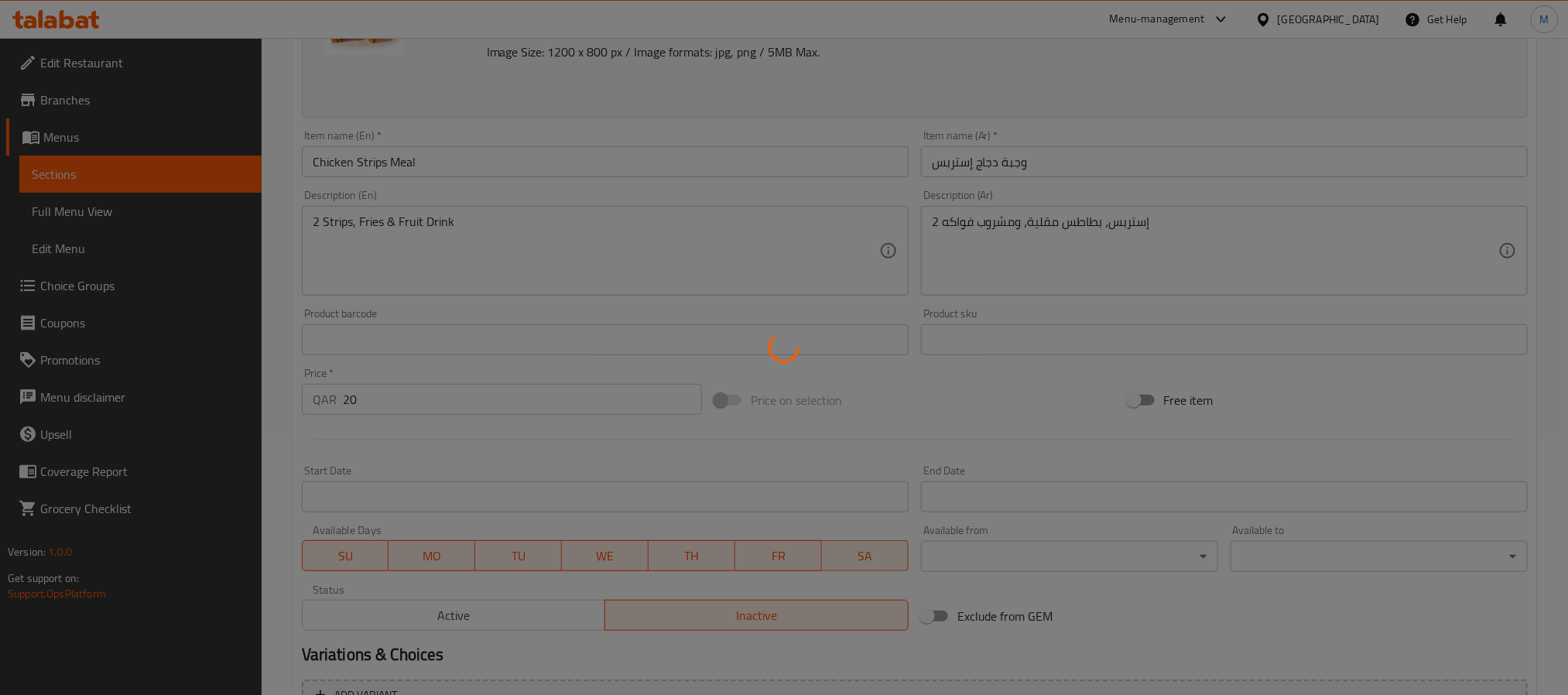
scroll to position [0, 0]
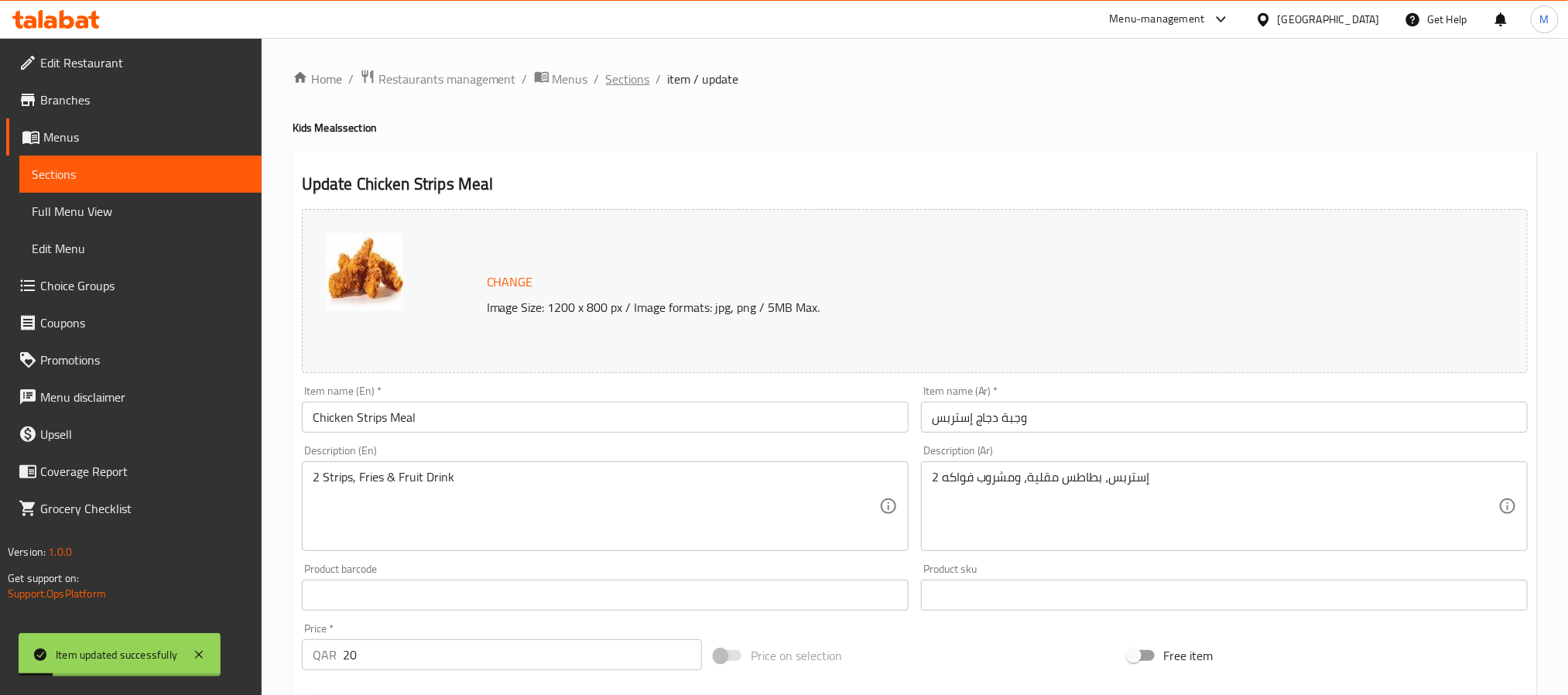
click at [637, 78] on span "Sections" at bounding box center [628, 79] width 44 height 19
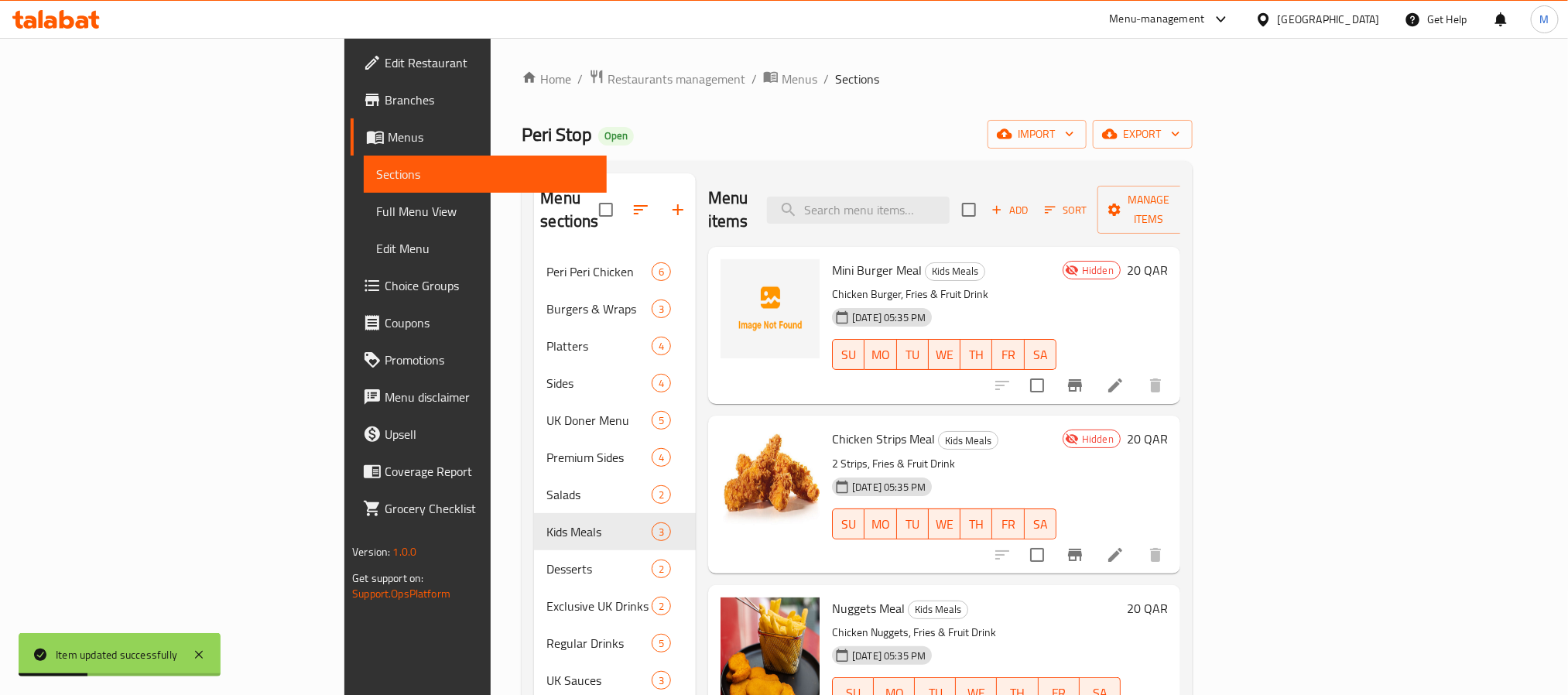
click at [832, 428] on span "Chicken Strips Meal" at bounding box center [883, 439] width 103 height 23
copy h6 "Chicken Strips Meal"
click at [1006, 259] on h6 "Mini Burger Meal Kids Meals" at bounding box center [945, 269] width 225 height 21
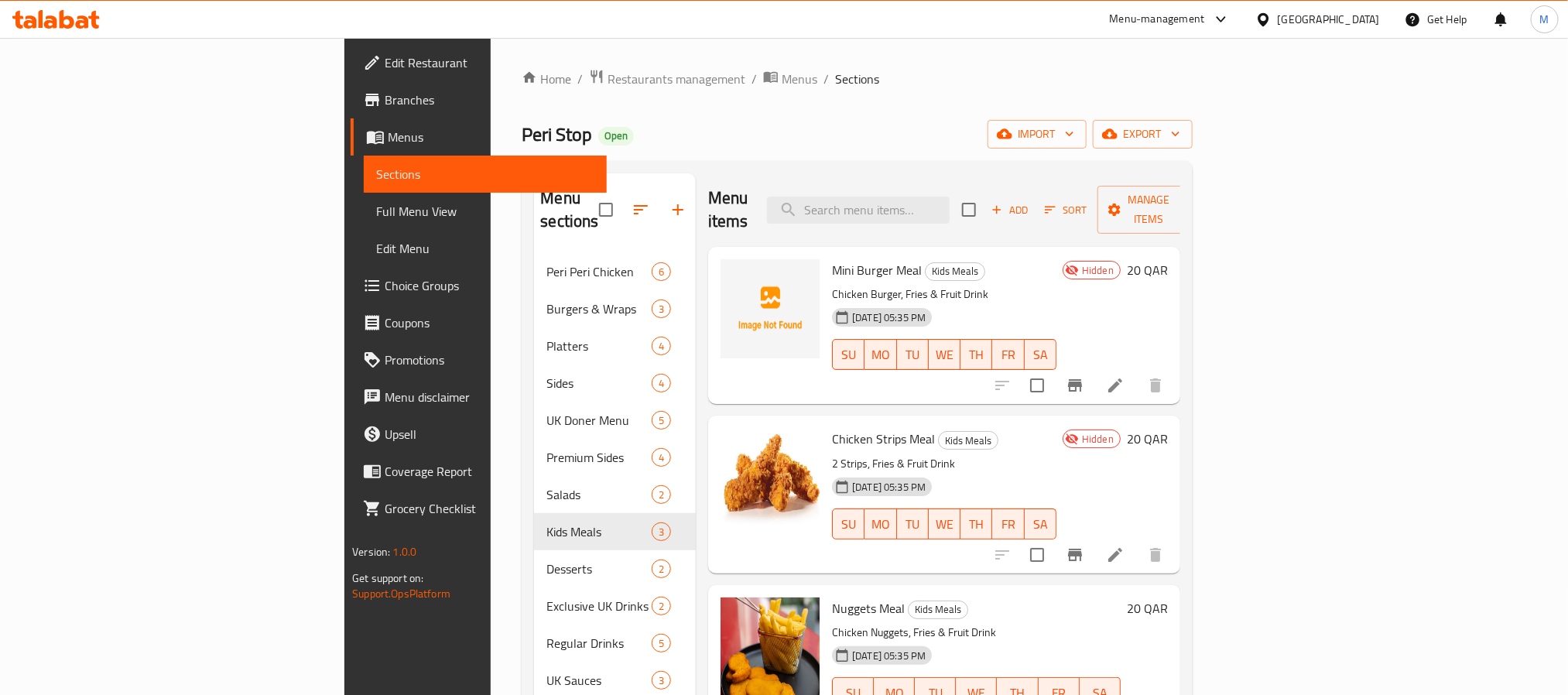
click at [832, 258] on span "Mini Burger Meal" at bounding box center [876, 269] width 89 height 23
click at [832, 428] on span "Chicken Strips Meal" at bounding box center [883, 439] width 103 height 23
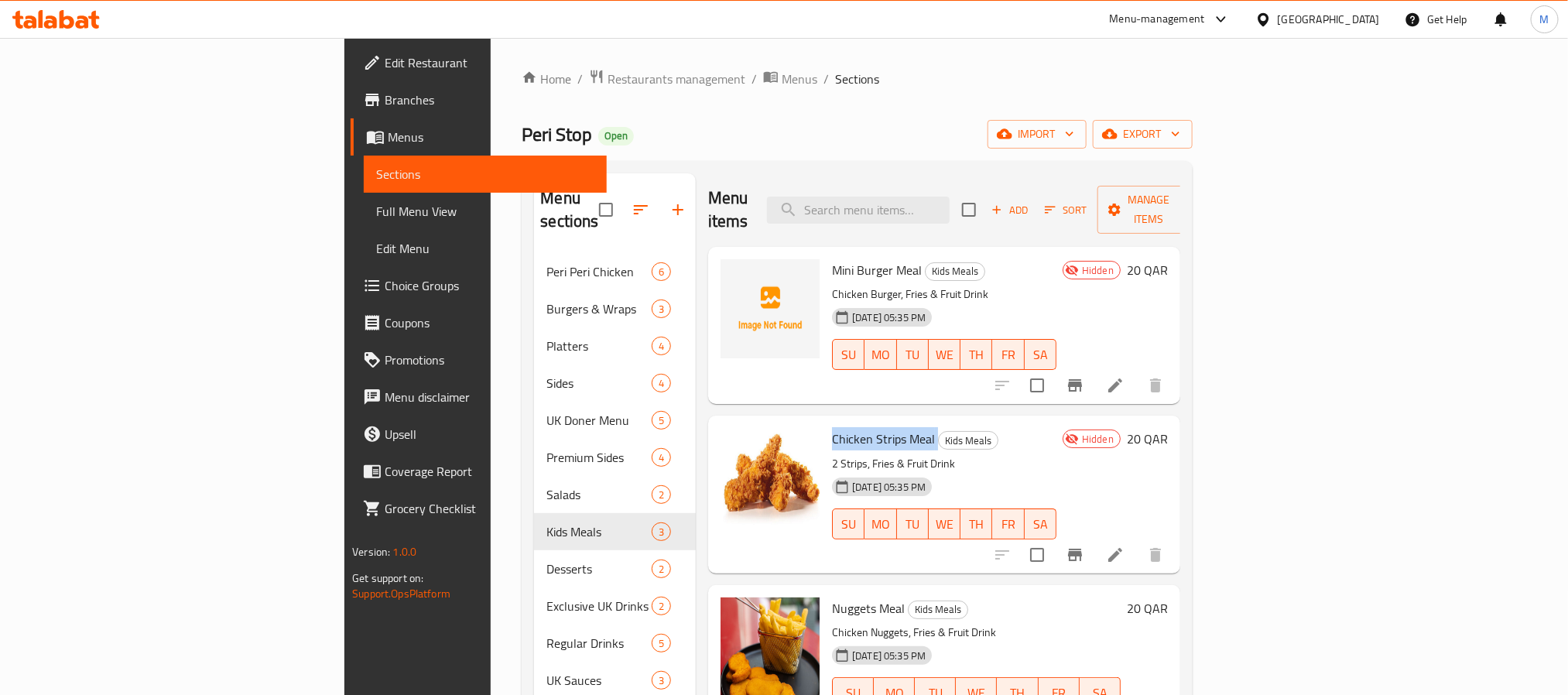
click at [832, 428] on span "Chicken Strips Meal" at bounding box center [883, 439] width 103 height 23
copy h6 "Chicken Strips Meal"
click at [813, 47] on div "Home / Restaurants management / Menus / Sections Peri Stop Open import export M…" at bounding box center [857, 475] width 732 height 874
click at [1180, 141] on span "export" at bounding box center [1143, 134] width 75 height 20
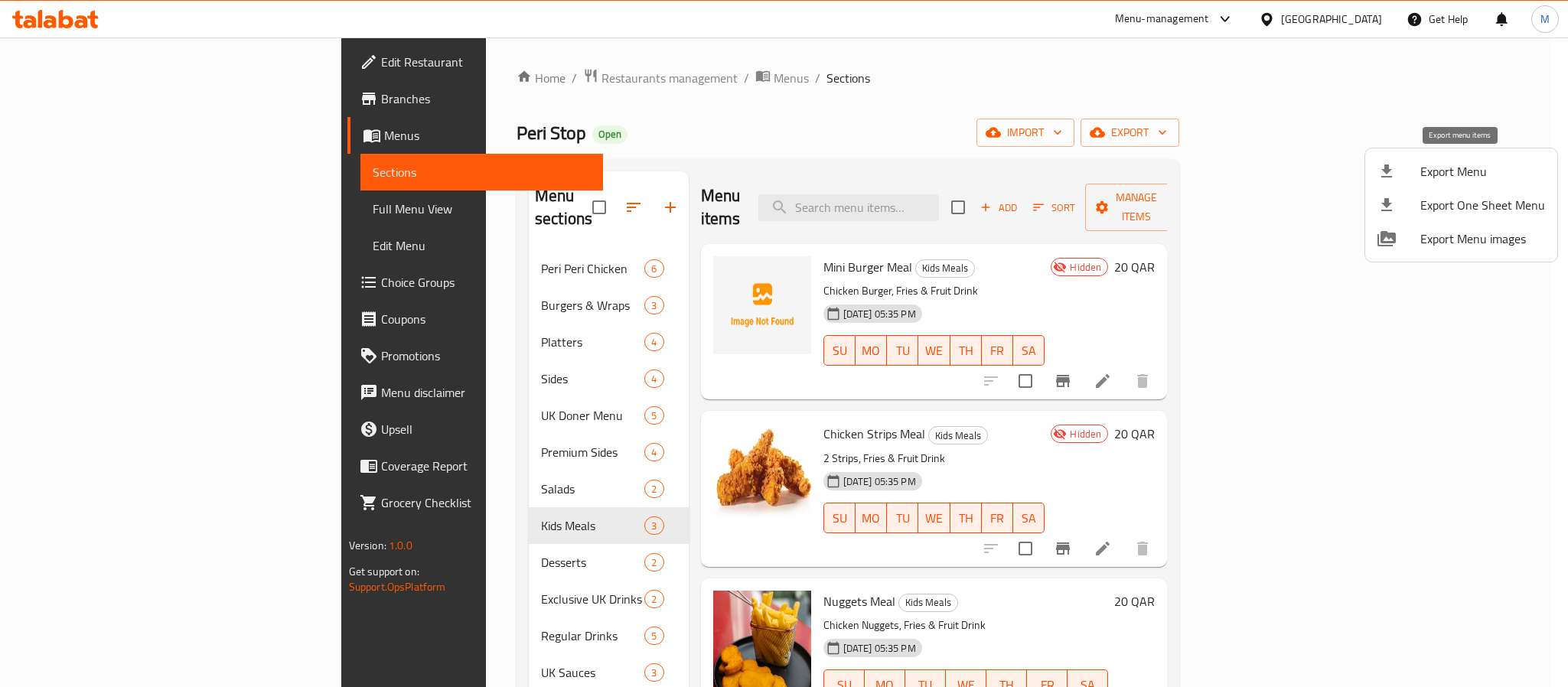
click at [1437, 174] on span "Export Menu" at bounding box center [1482, 172] width 125 height 19
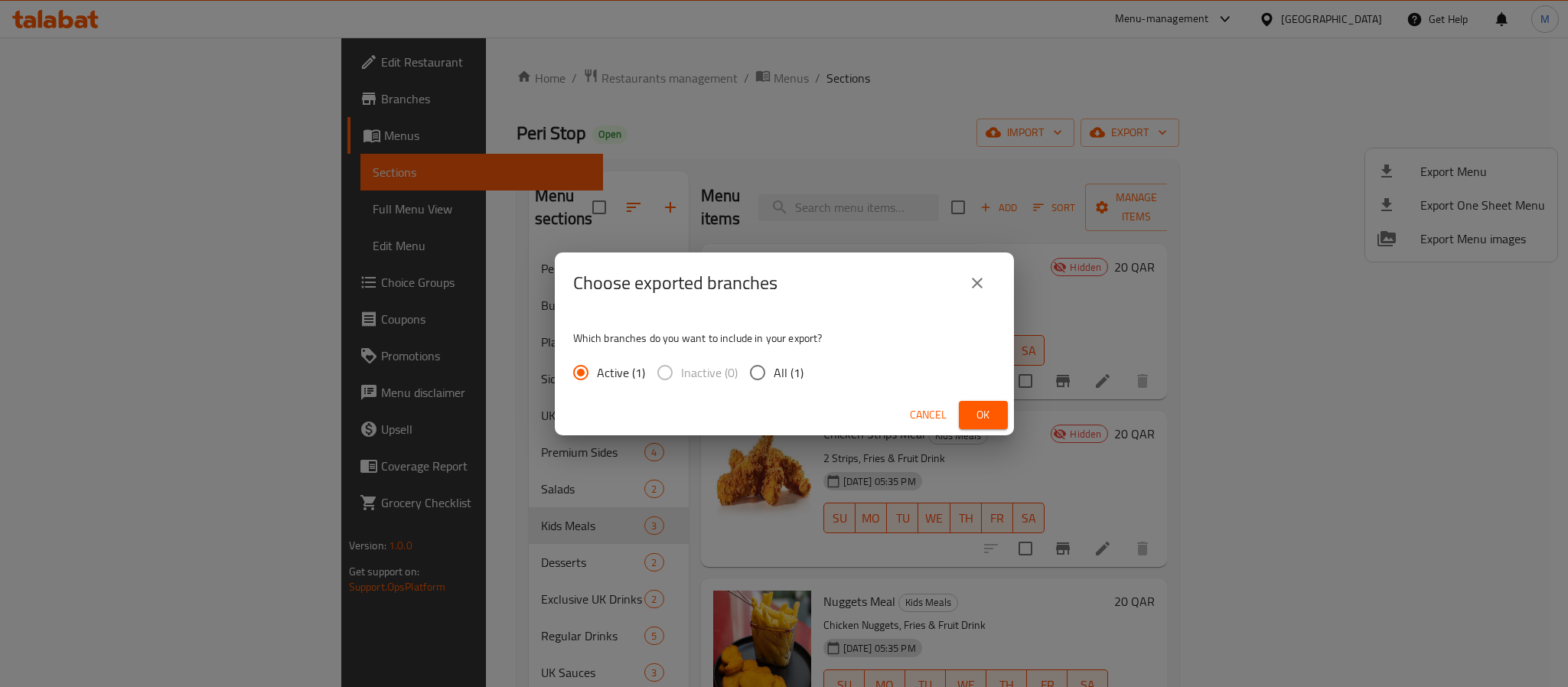
click at [733, 380] on span "Inactive (0)" at bounding box center [709, 373] width 56 height 19
click at [771, 373] on input "All (1)" at bounding box center [757, 372] width 32 height 32
radio input "true"
click at [971, 409] on span "Ok" at bounding box center [983, 415] width 24 height 19
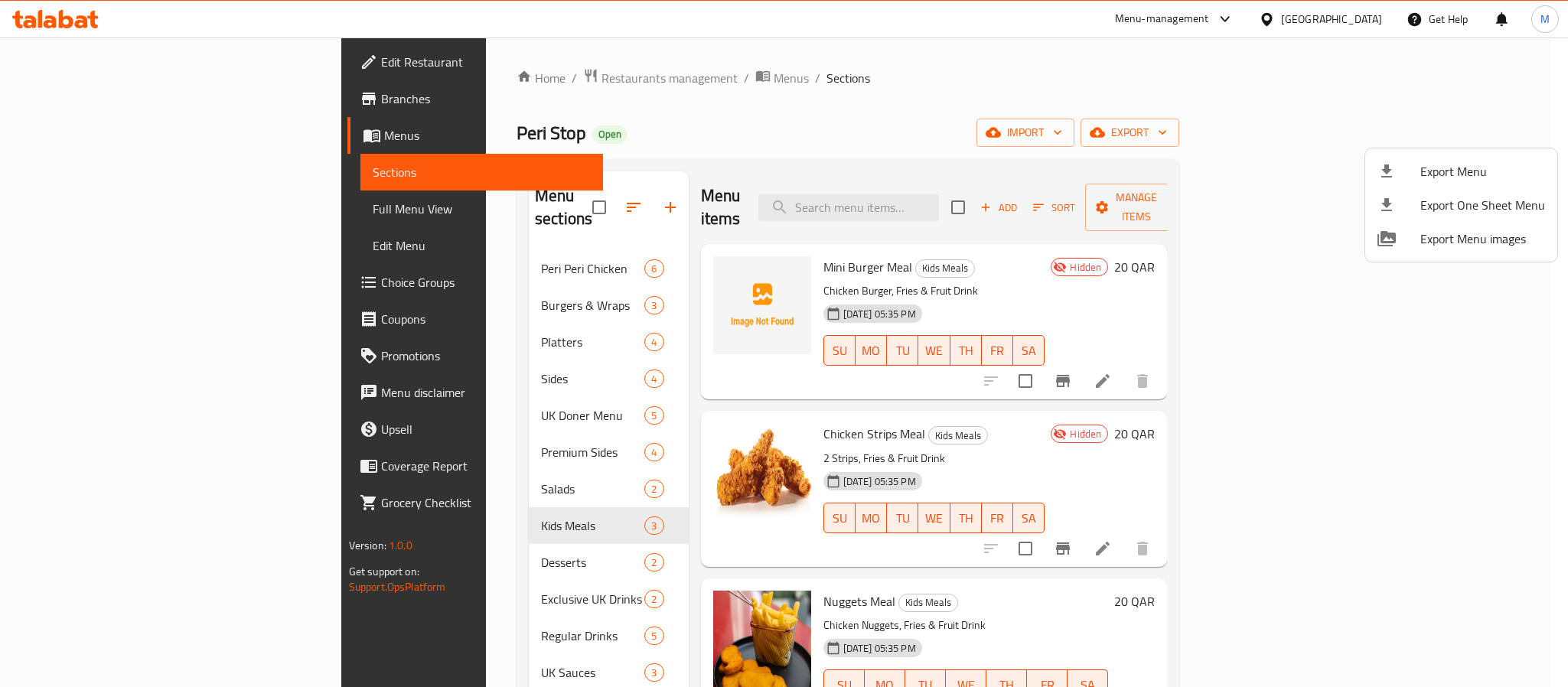
click at [396, 547] on div at bounding box center [784, 344] width 1568 height 687
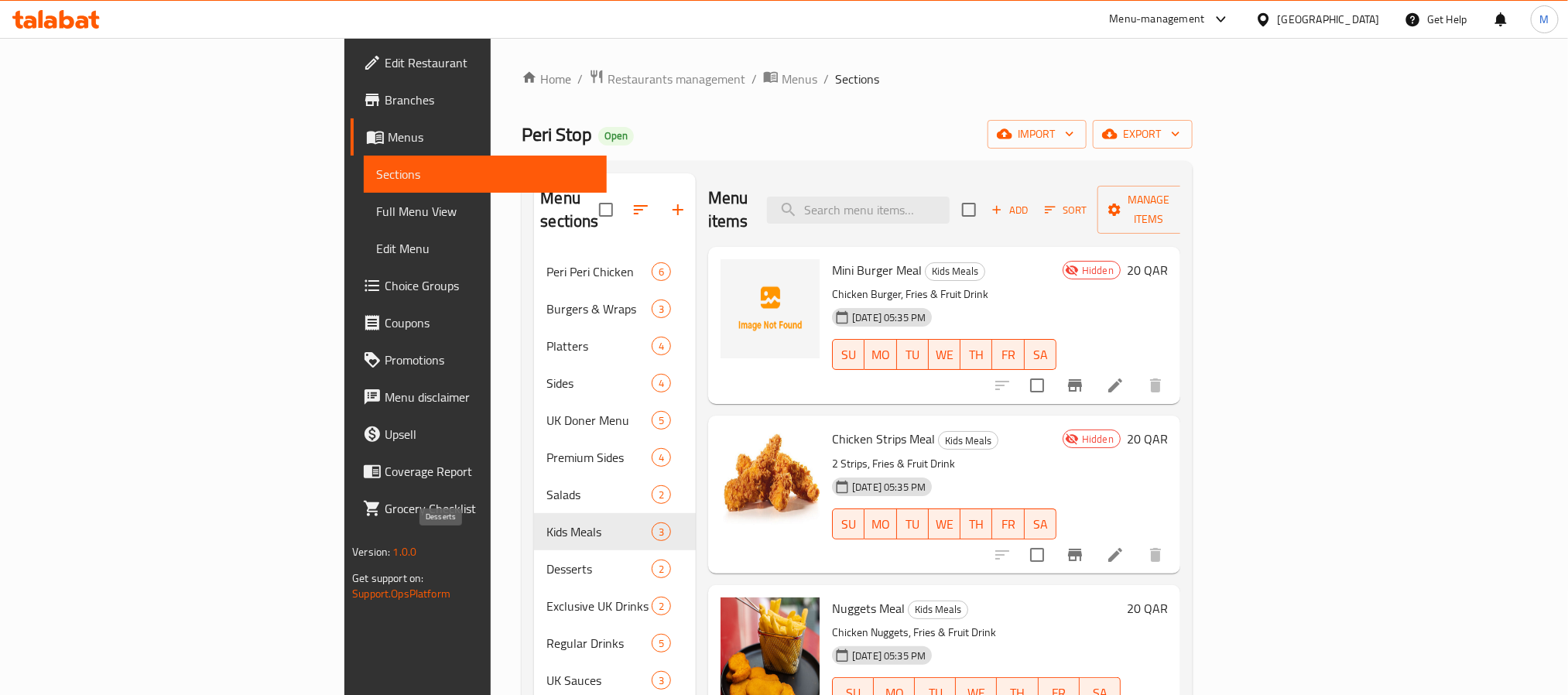
click at [547, 560] on span "Desserts" at bounding box center [599, 569] width 105 height 19
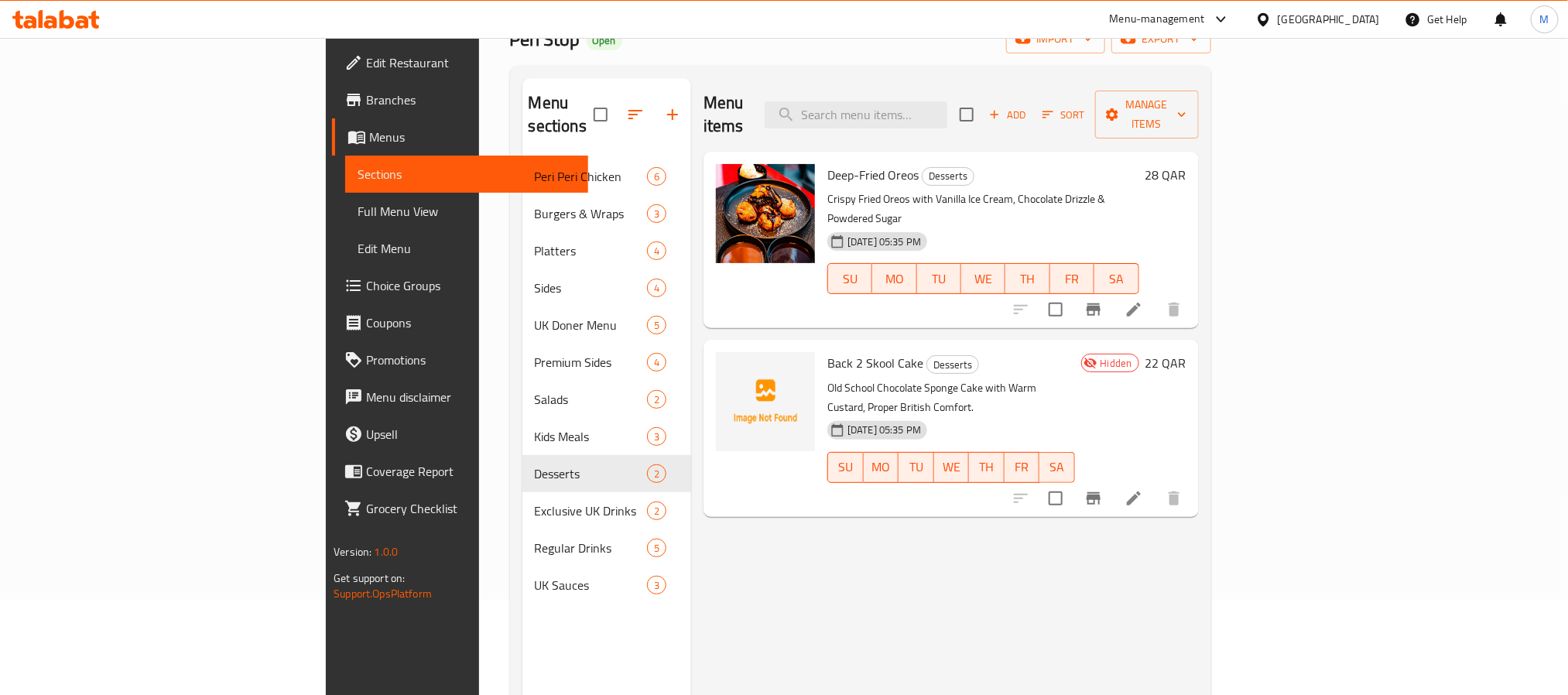
scroll to position [216, 0]
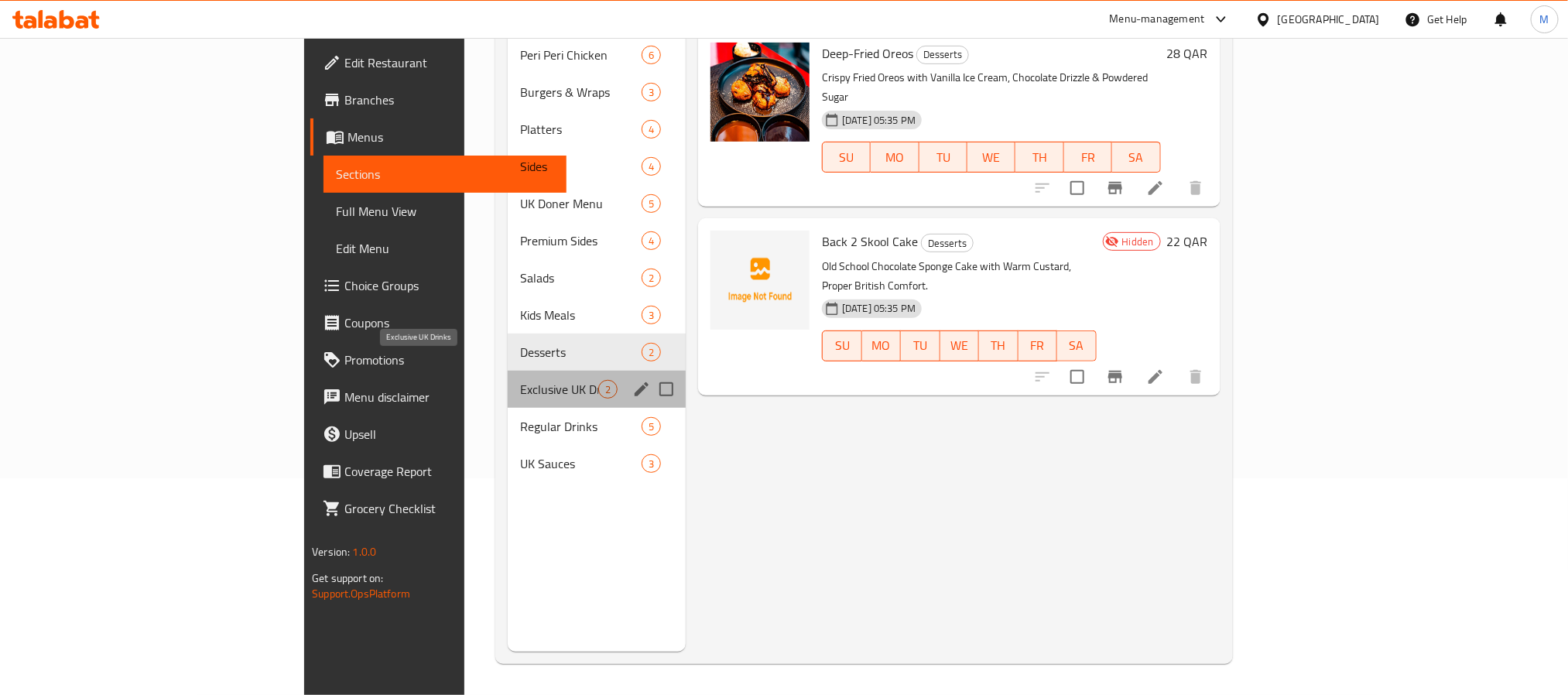
click at [520, 380] on span "Exclusive UK Drinks" at bounding box center [560, 389] width 78 height 19
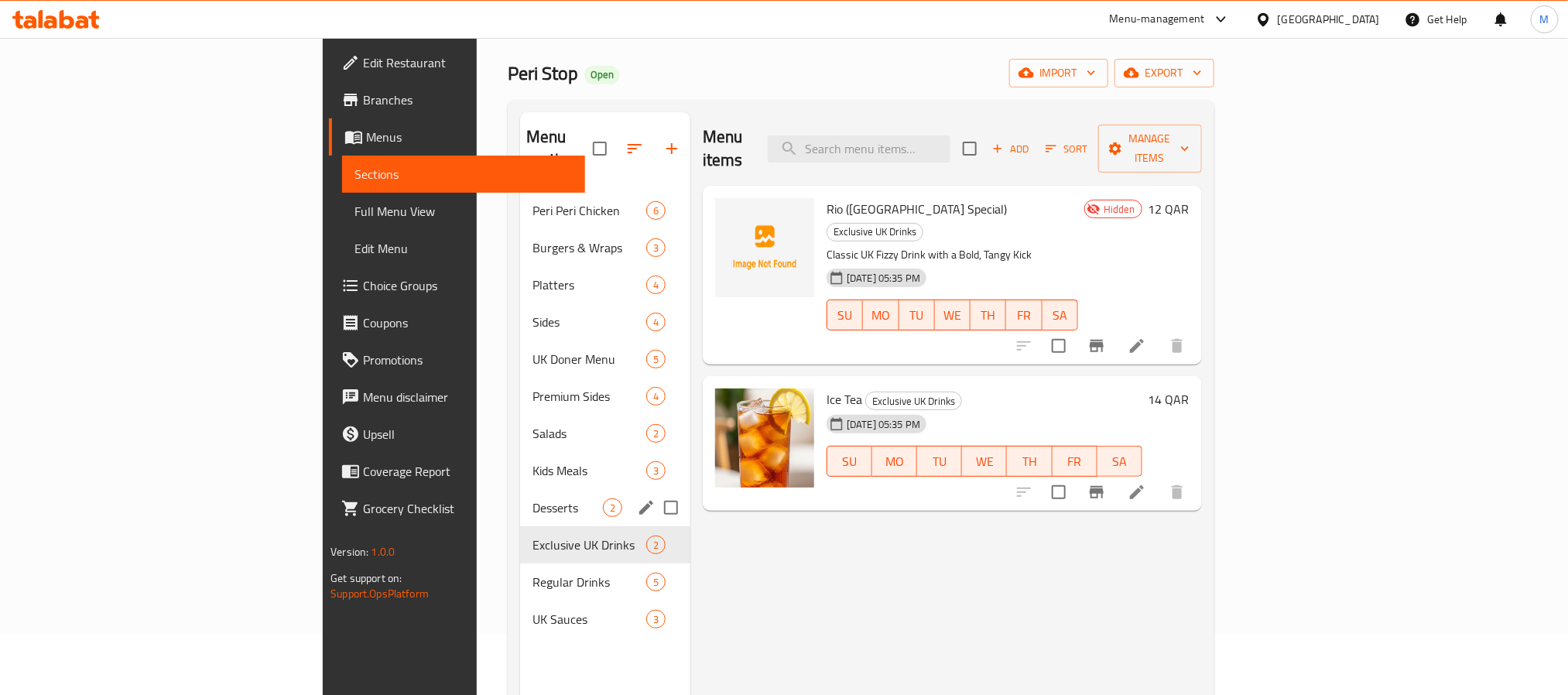
scroll to position [116, 0]
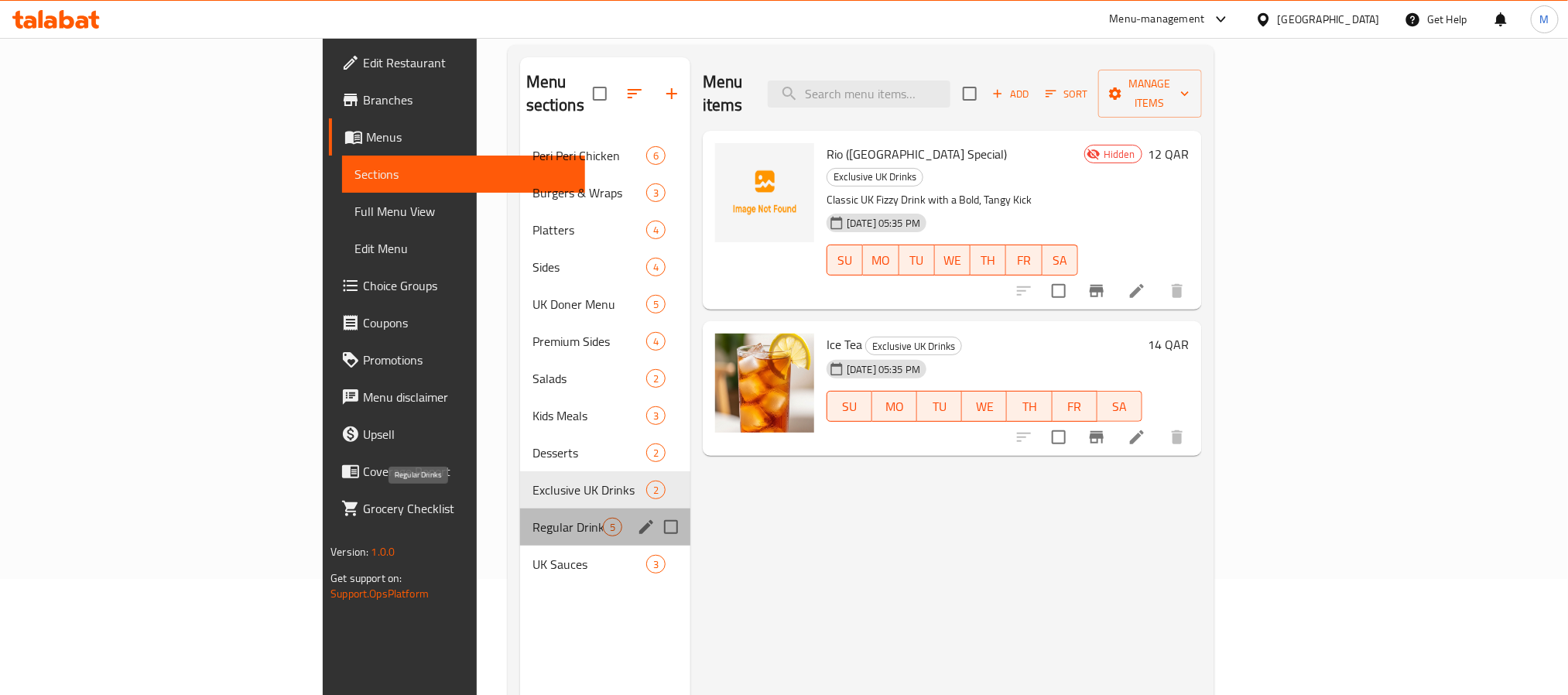
click at [532, 518] on span "Regular Drinks" at bounding box center [567, 527] width 71 height 19
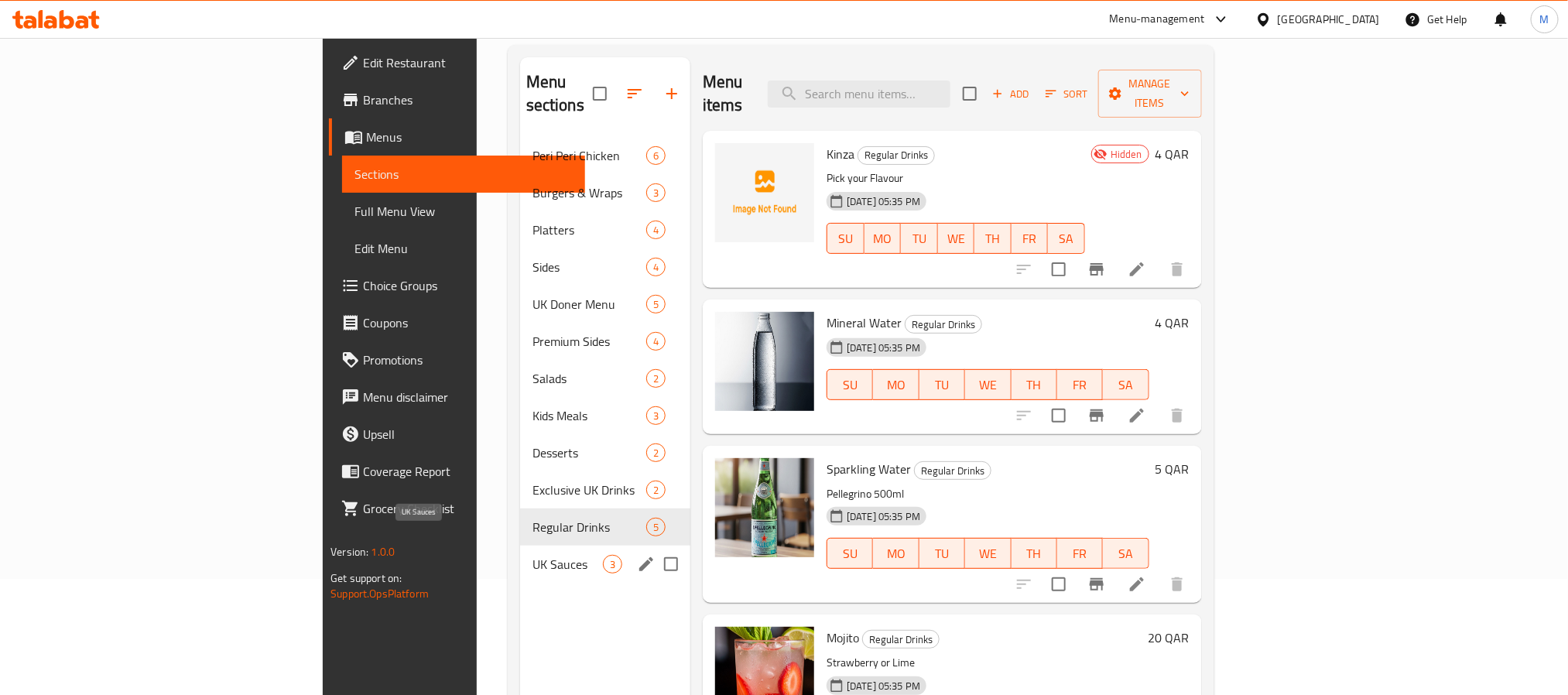
click at [532, 555] on span "UK Sauces" at bounding box center [567, 565] width 71 height 19
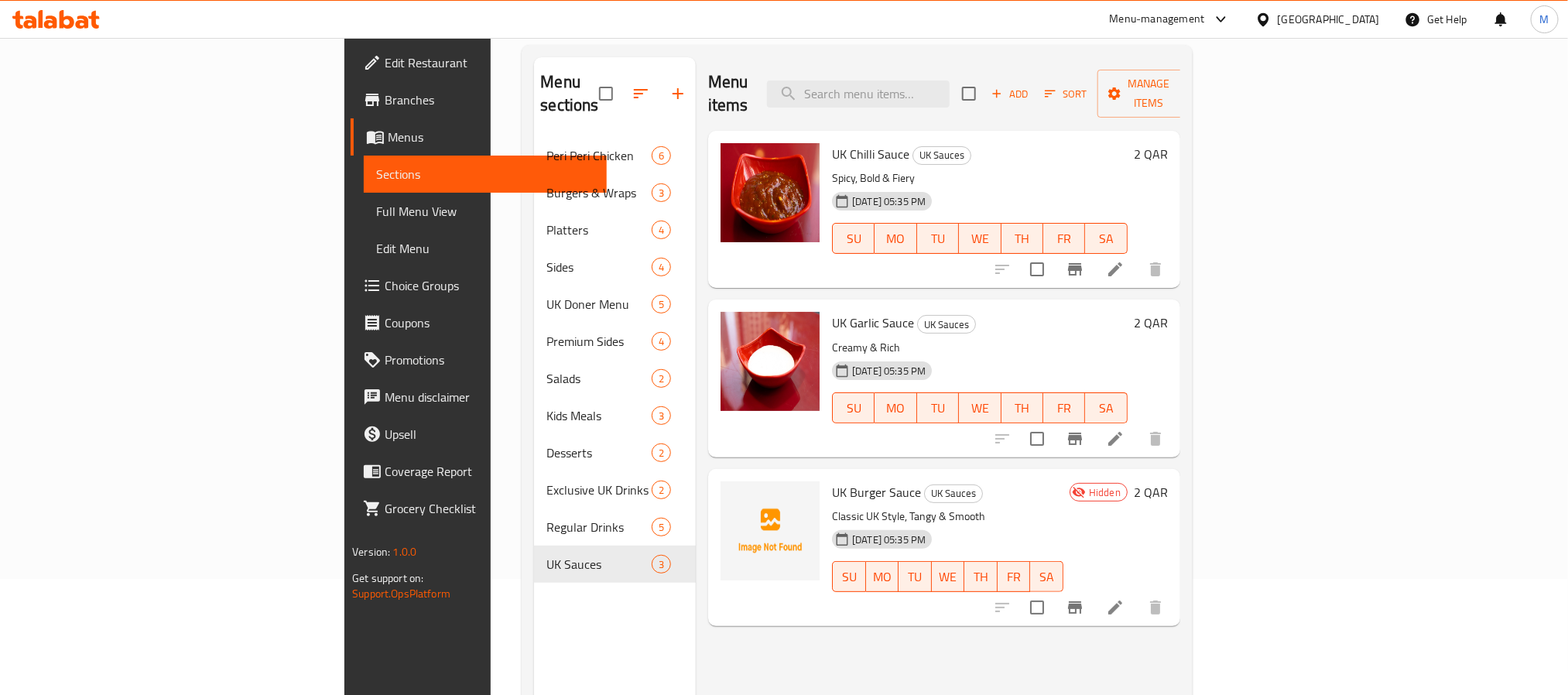
click at [1357, 21] on div "[GEOGRAPHIC_DATA]" at bounding box center [1329, 20] width 102 height 17
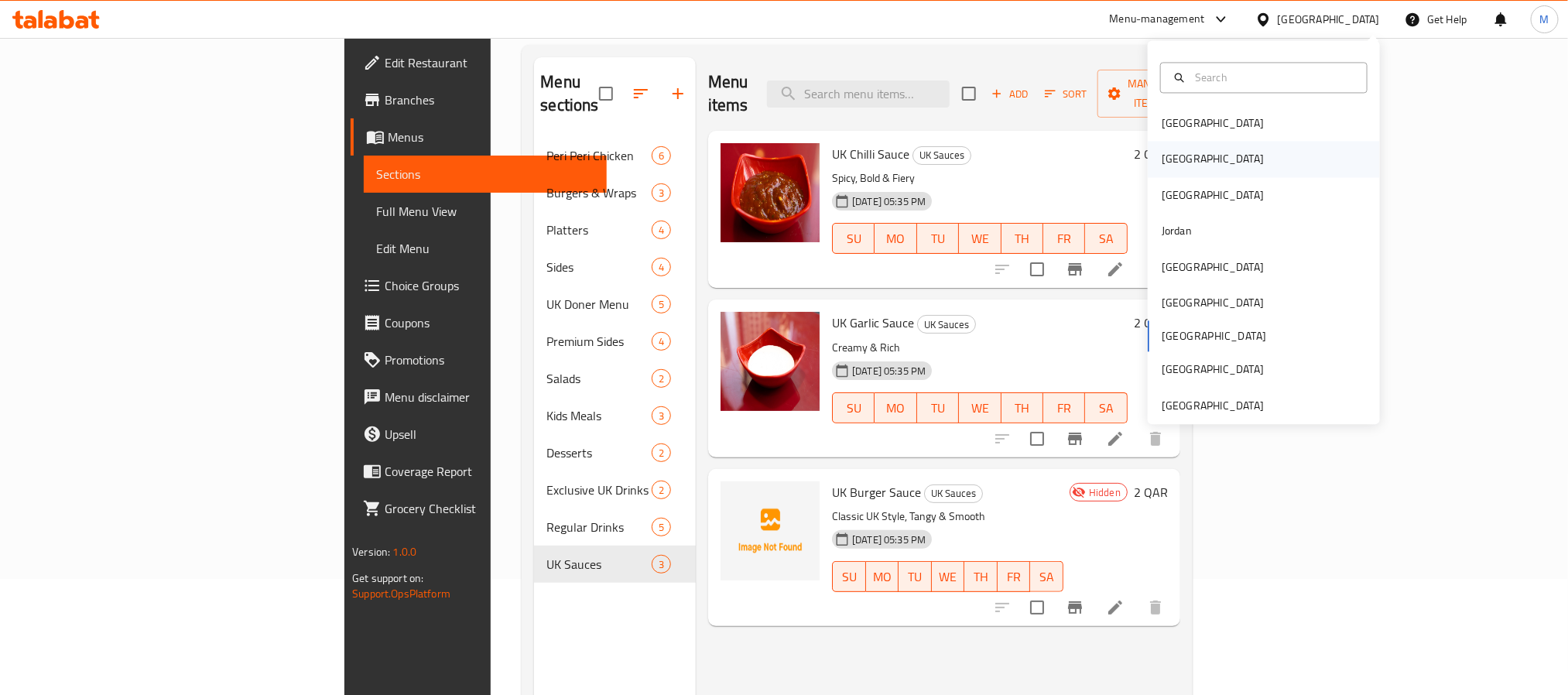
click at [1217, 160] on div "Egypt" at bounding box center [1264, 159] width 233 height 36
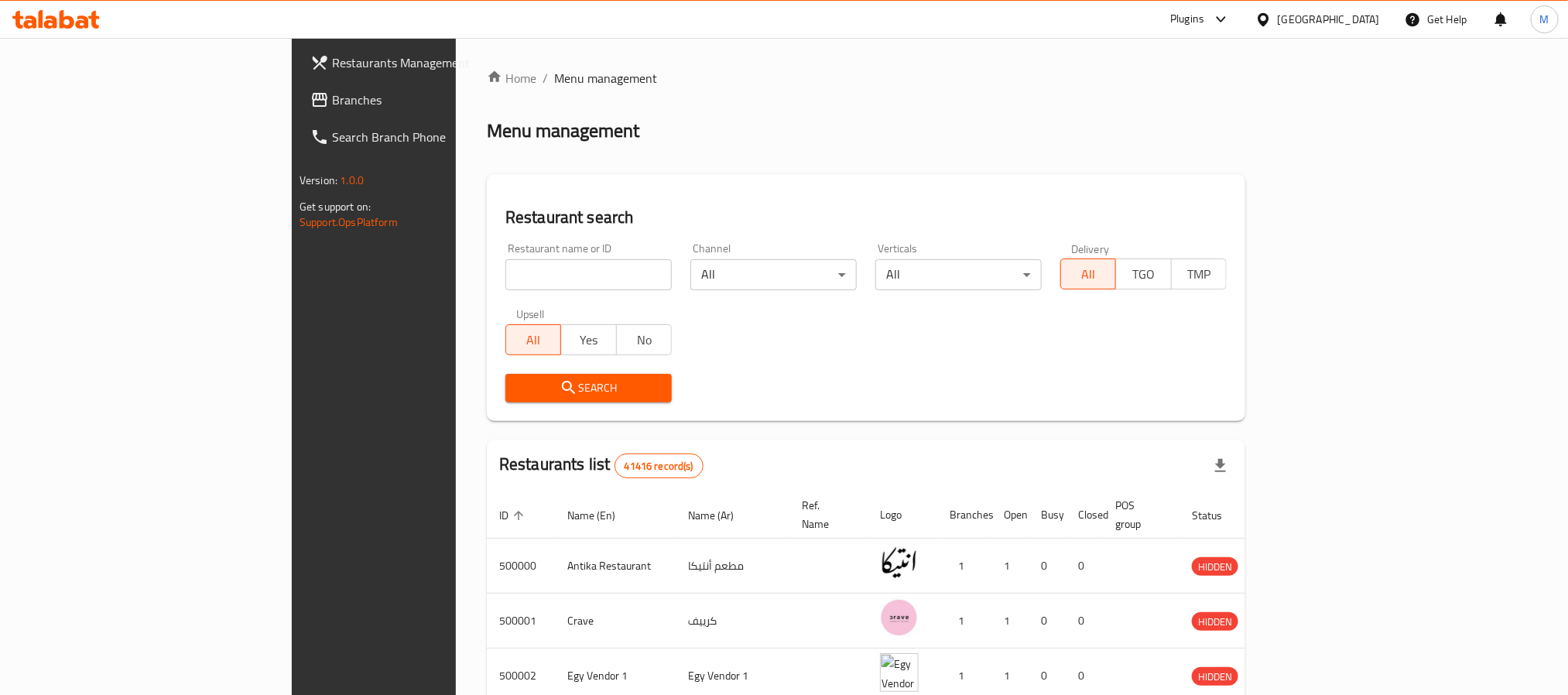
click at [332, 103] on span "Branches" at bounding box center [436, 100] width 209 height 19
